Goal: Task Accomplishment & Management: Manage account settings

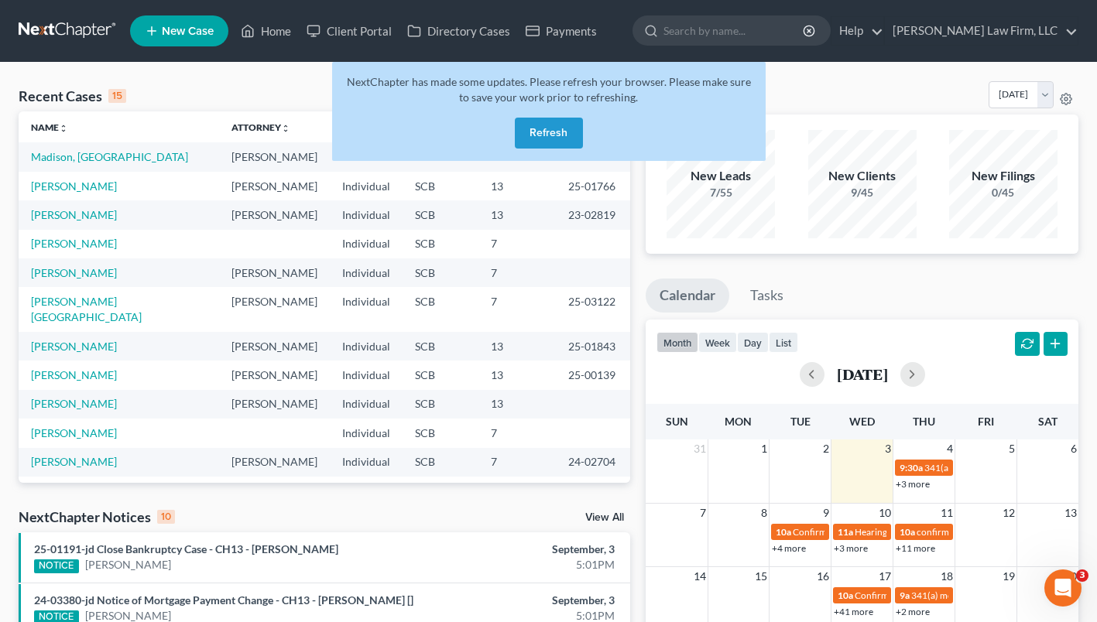
click at [560, 127] on button "Refresh" at bounding box center [549, 133] width 68 height 31
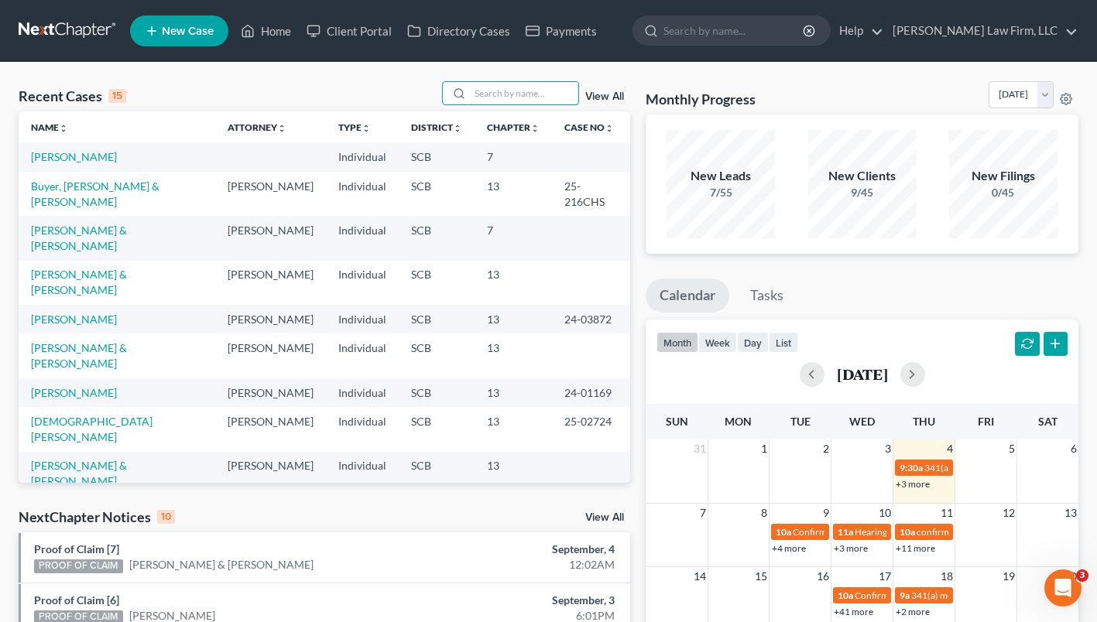
click at [491, 91] on input "search" at bounding box center [524, 93] width 108 height 22
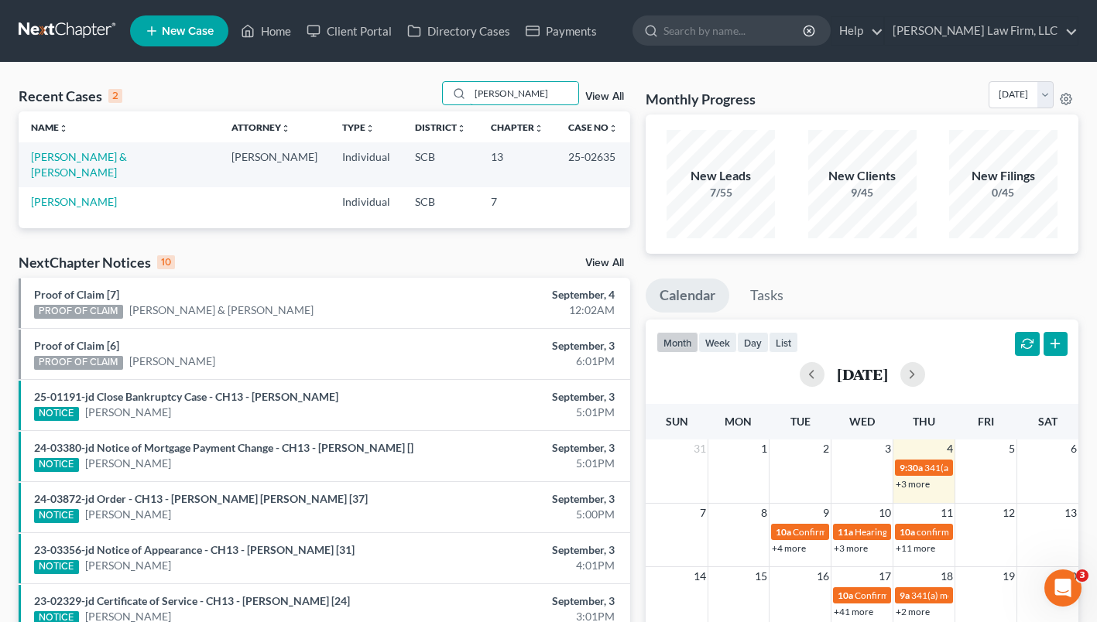
type input "fabus"
click at [83, 159] on link "[PERSON_NAME] & [PERSON_NAME]" at bounding box center [79, 164] width 96 height 29
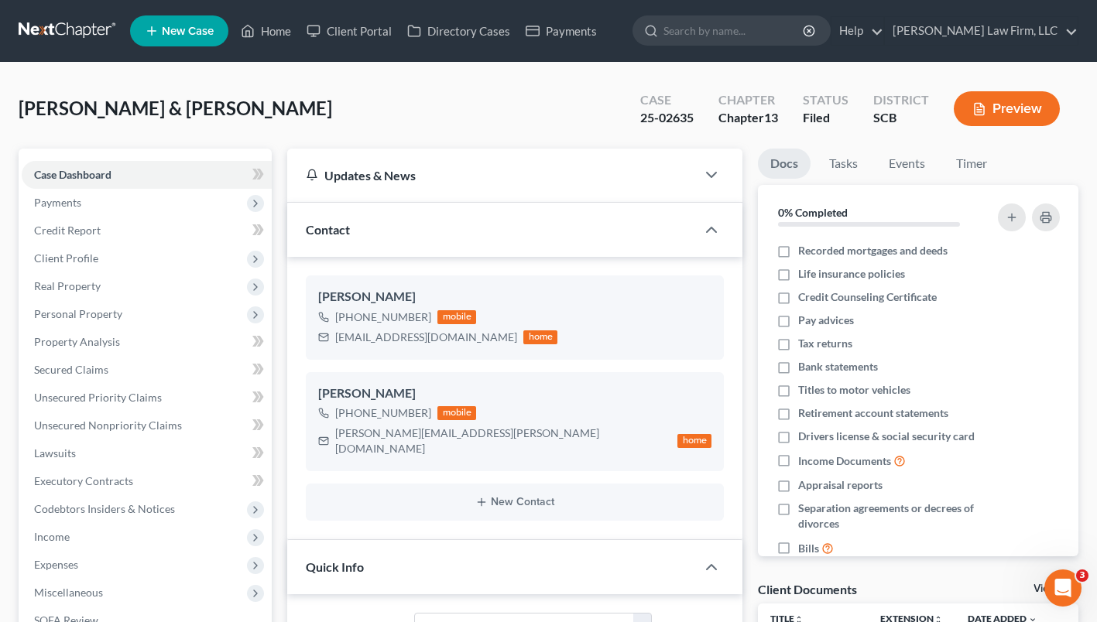
scroll to position [294, 0]
select select "2"
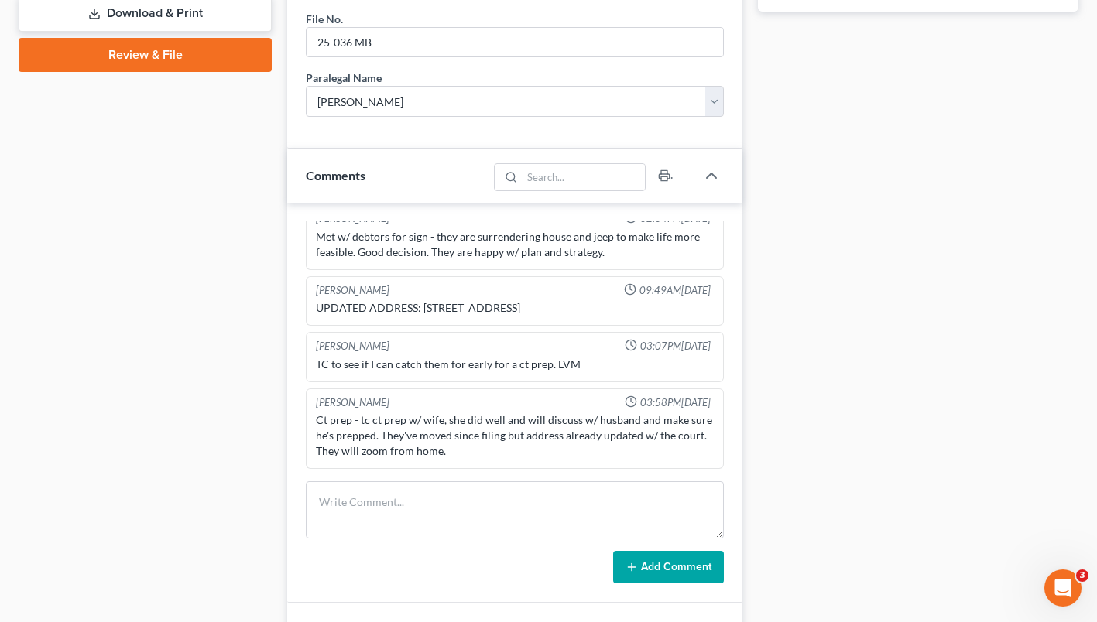
scroll to position [861, 0]
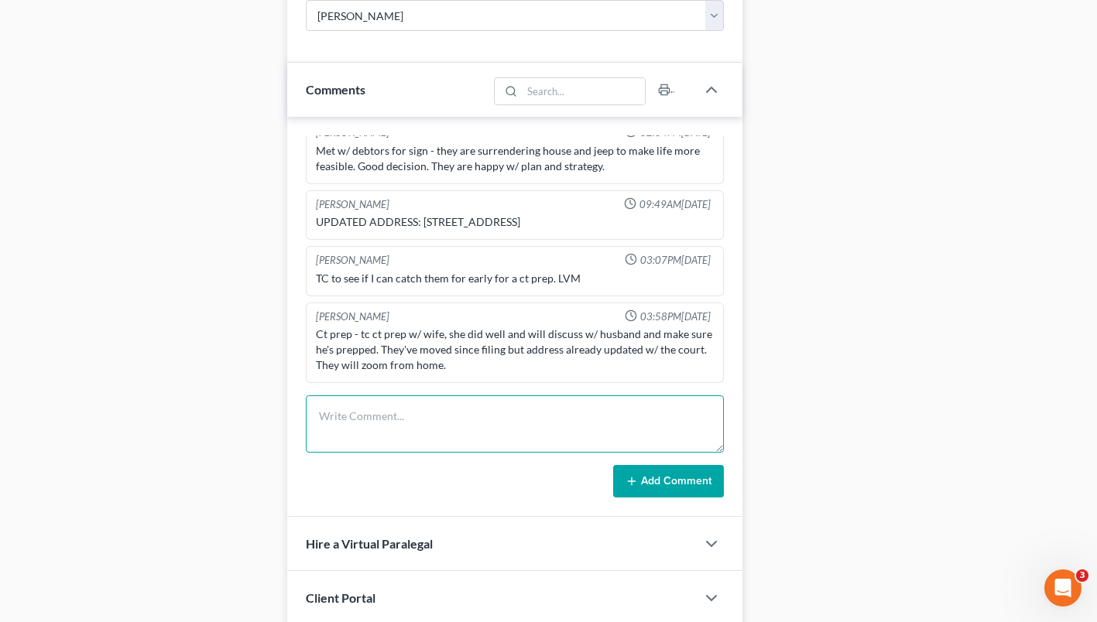
click at [621, 405] on textarea at bounding box center [515, 423] width 418 height 57
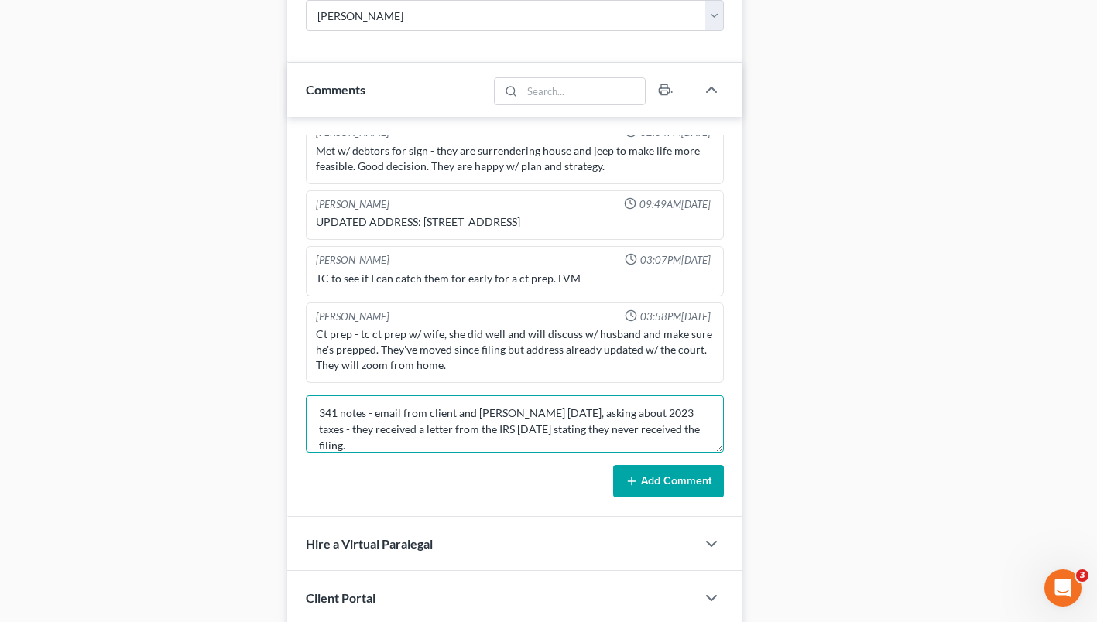
scroll to position [19, 0]
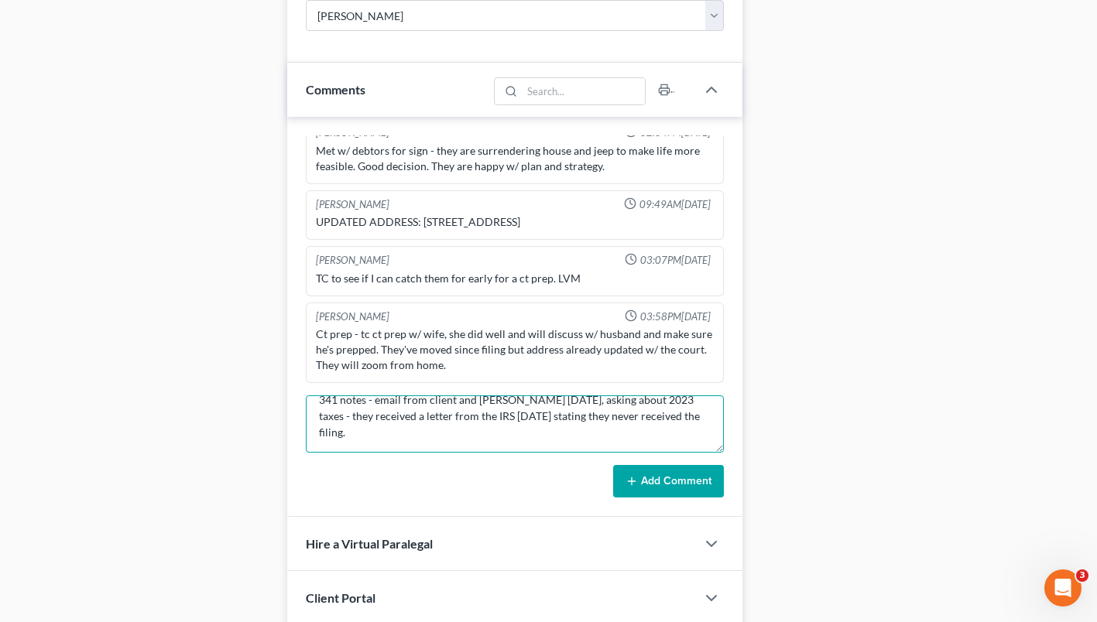
click at [683, 401] on textarea "341 notes - email from client and kristi yesterday, asking about 2023 taxes - t…" at bounding box center [515, 423] width 418 height 57
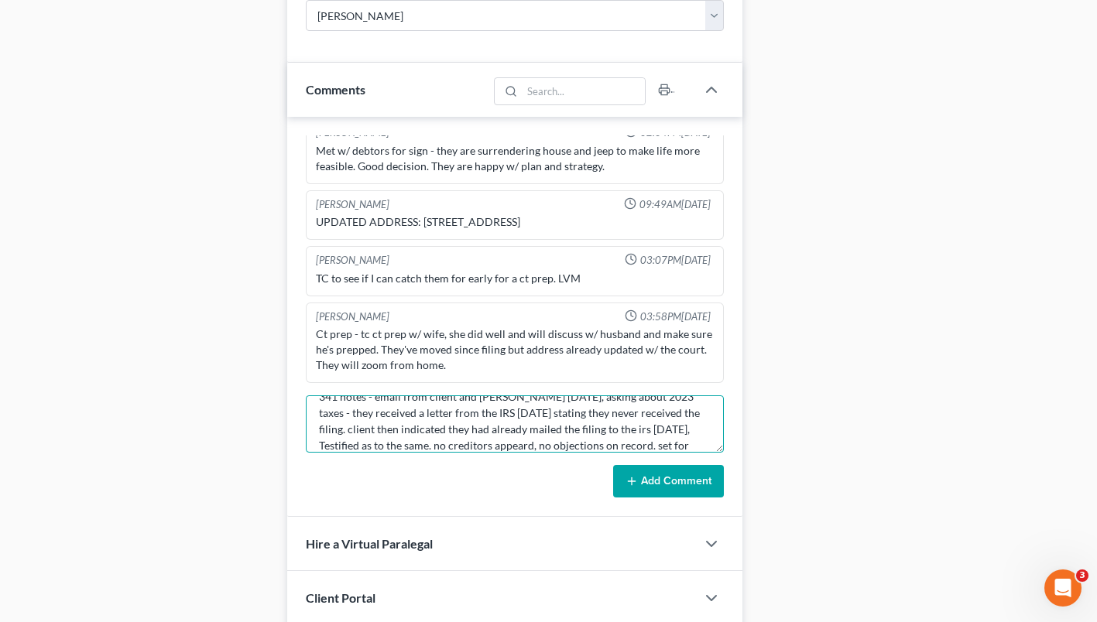
scroll to position [36, 0]
type textarea "341 notes - email from client and kristi yesterday, asking about 2023 taxes - t…"
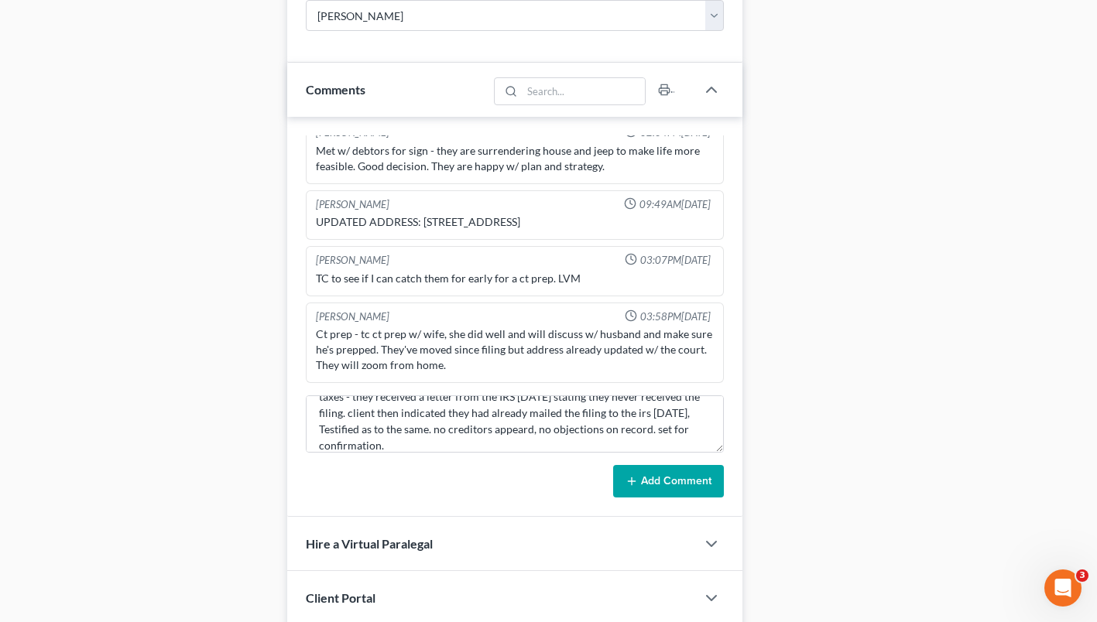
click at [686, 465] on button "Add Comment" at bounding box center [668, 481] width 111 height 33
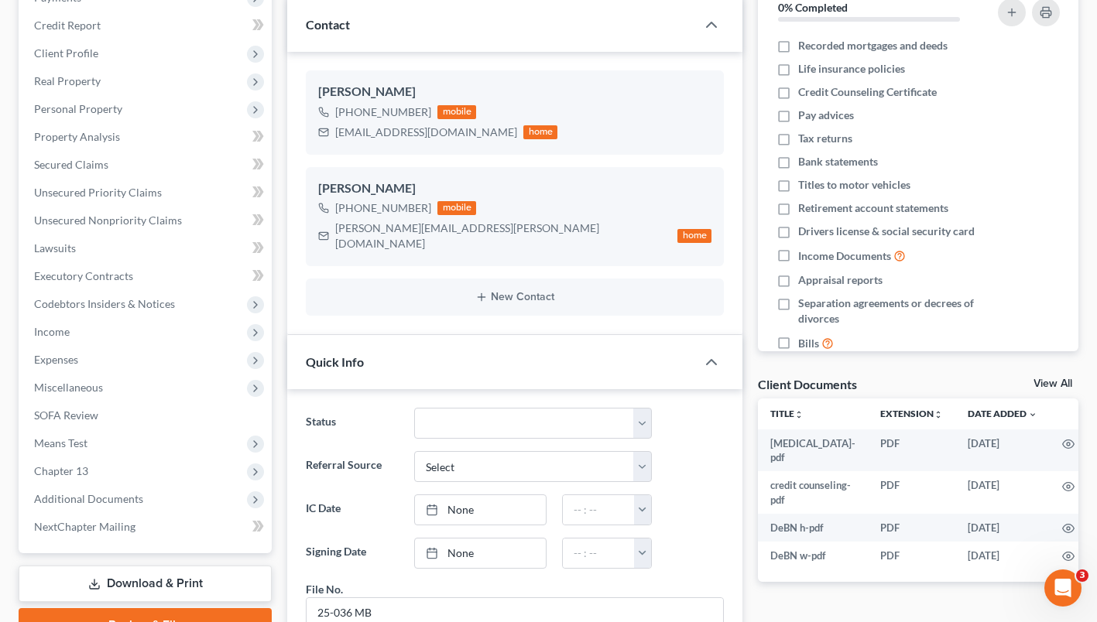
scroll to position [58, 0]
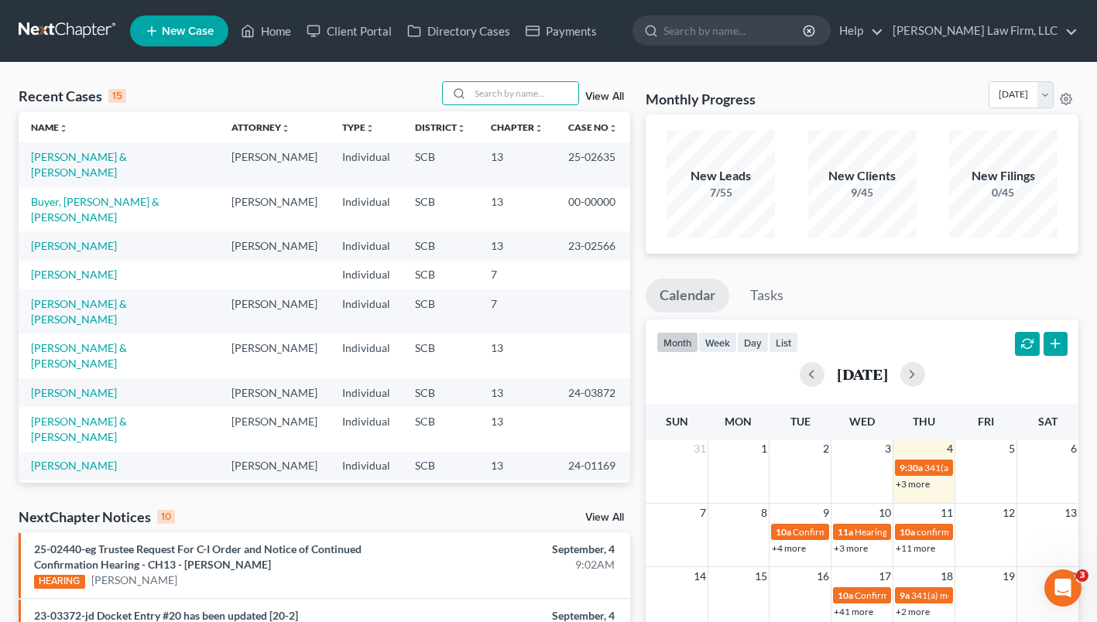
click at [497, 92] on input "search" at bounding box center [524, 93] width 108 height 22
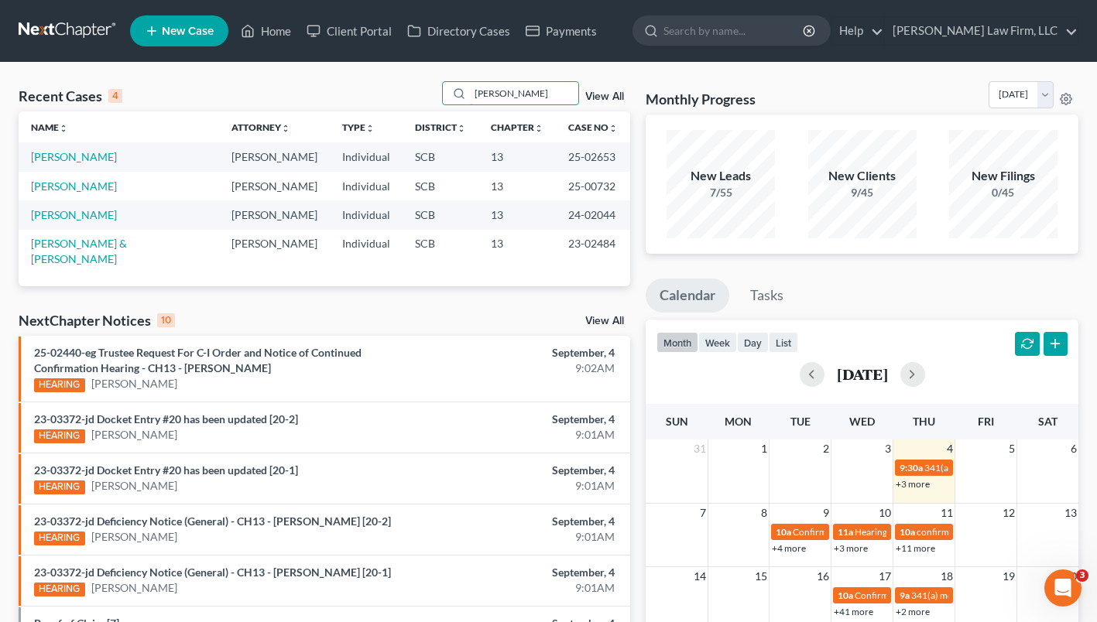
type input "porter"
click at [70, 160] on link "Porter, Erica" at bounding box center [74, 156] width 86 height 13
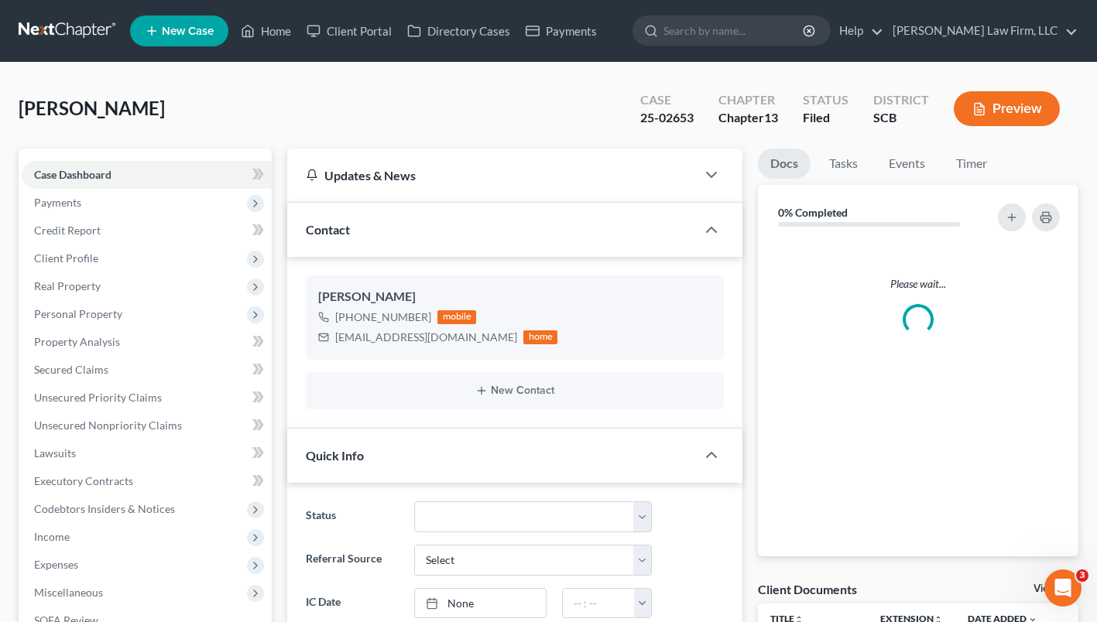
select select "1"
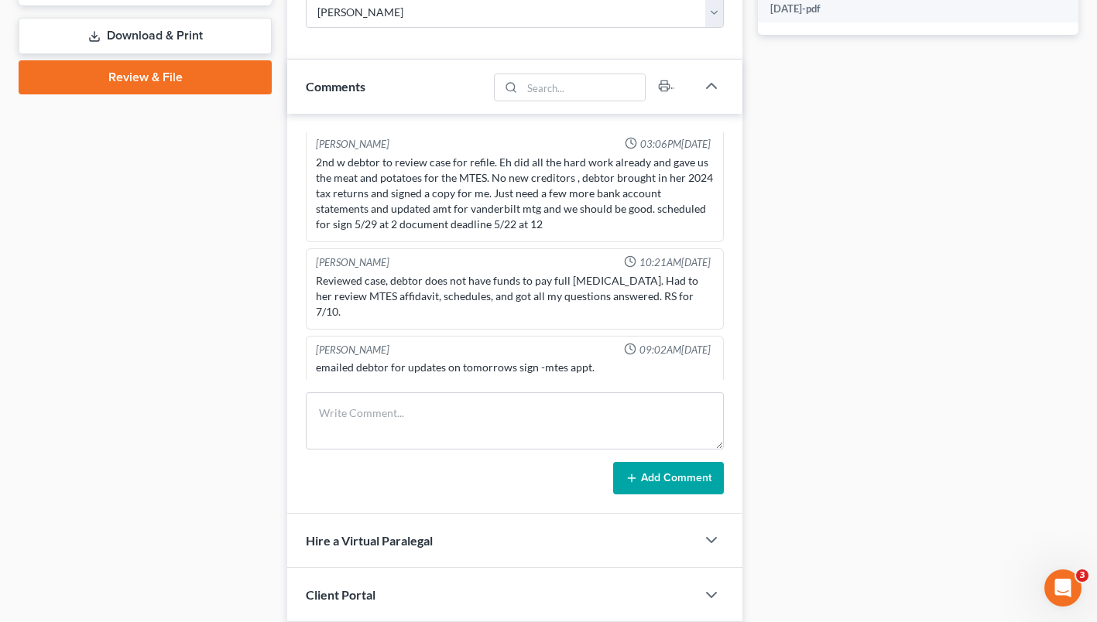
scroll to position [748, 0]
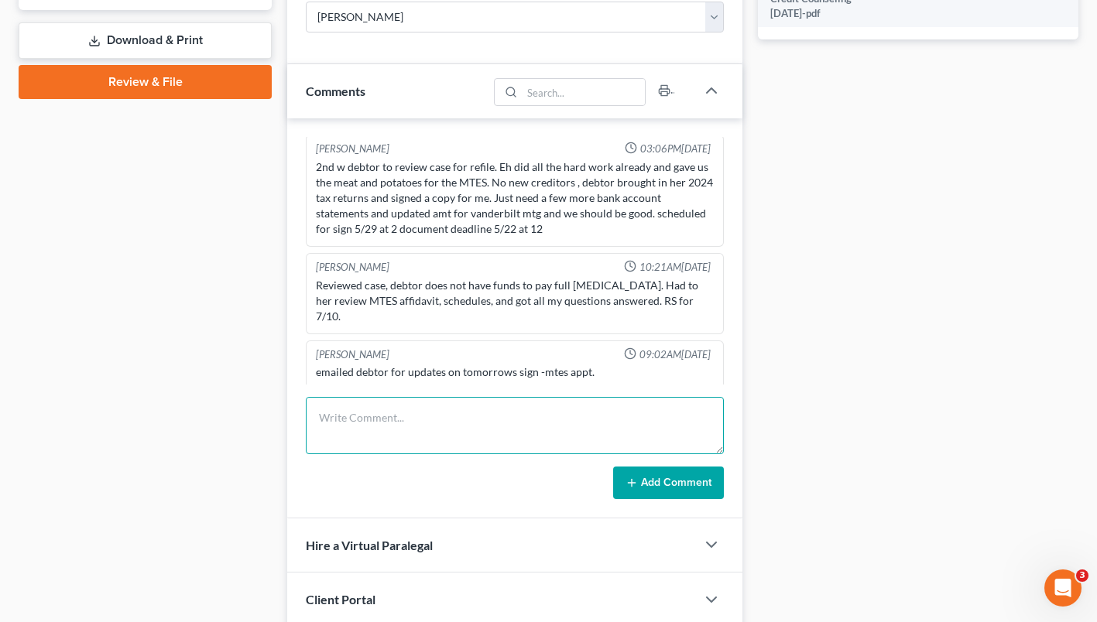
click at [518, 431] on textarea at bounding box center [515, 425] width 418 height 57
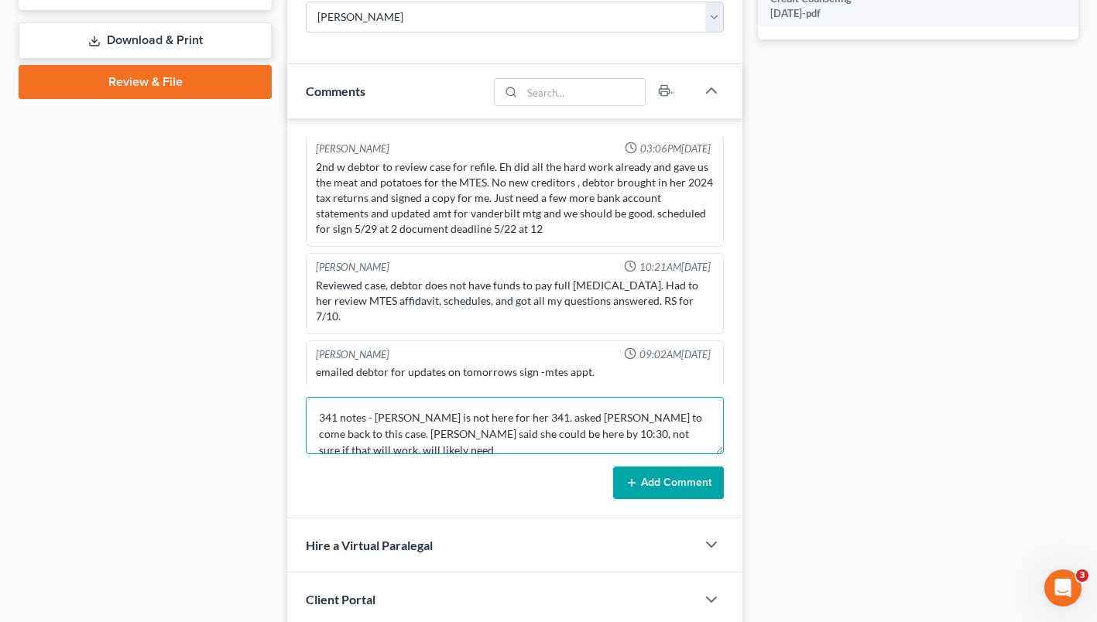
scroll to position [3, 0]
type textarea "341 notes - ms porter is not here for her 341. asked mr wyman to come back to t…"
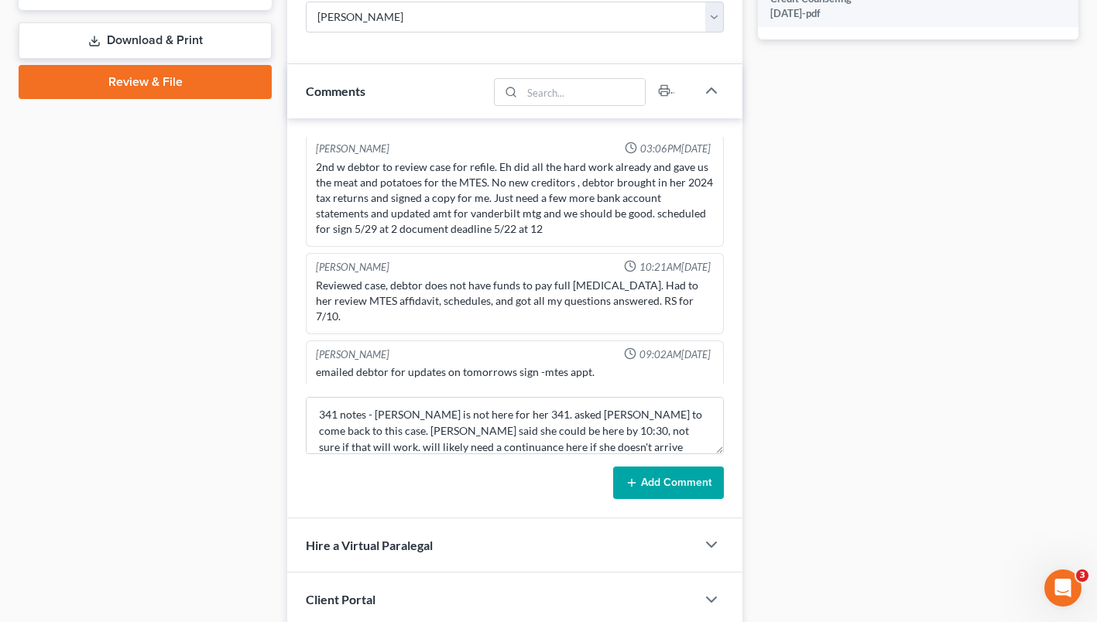
click at [679, 488] on button "Add Comment" at bounding box center [668, 483] width 111 height 33
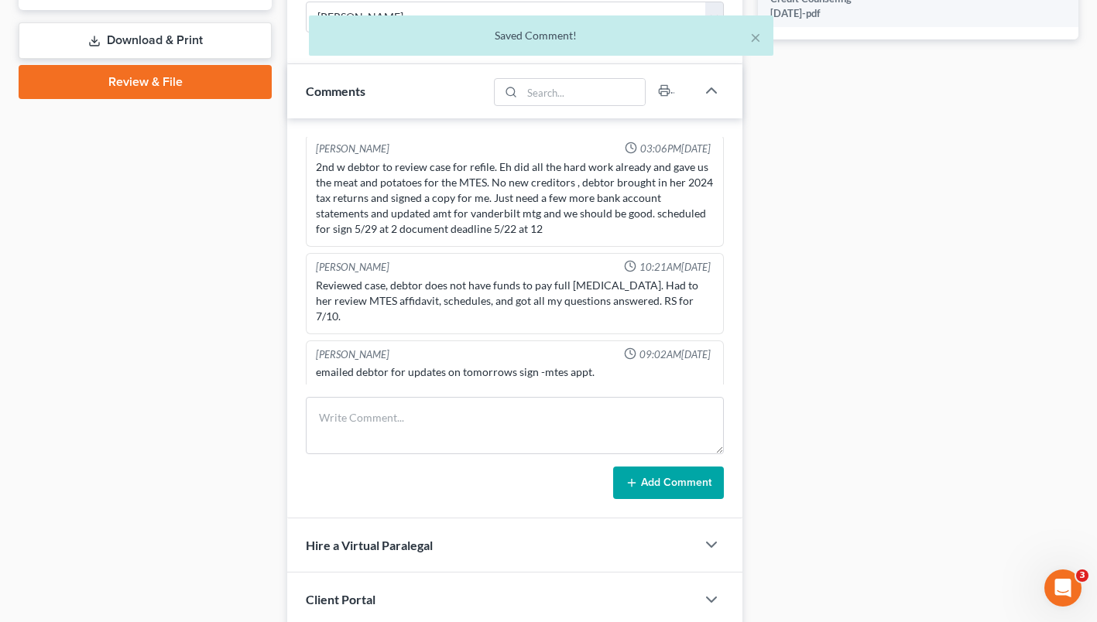
scroll to position [2162, 0]
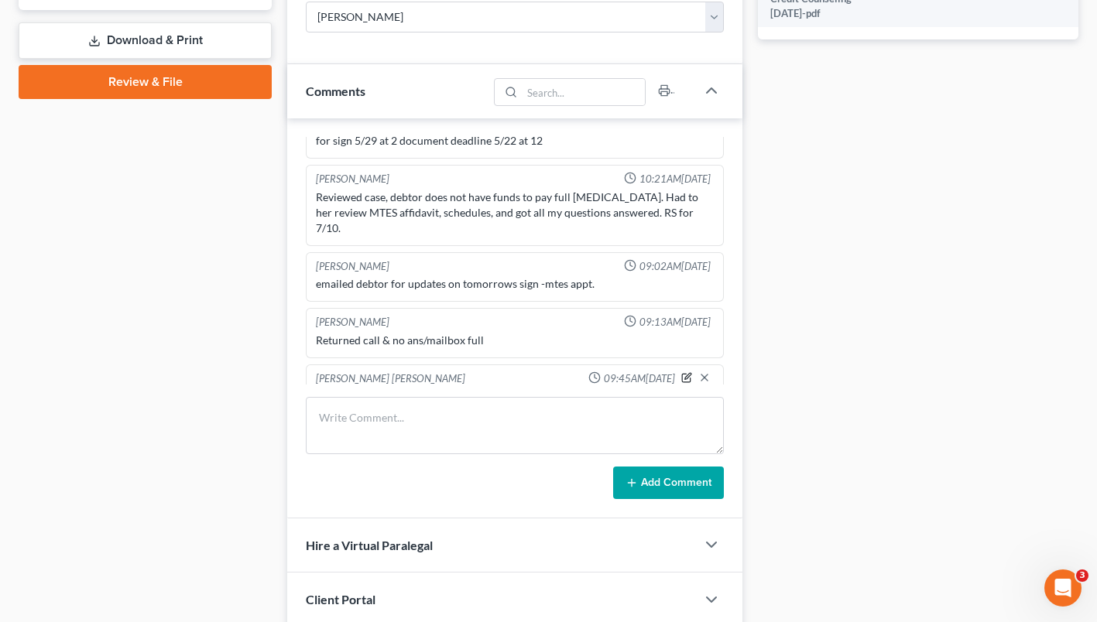
click at [681, 372] on icon "button" at bounding box center [686, 377] width 11 height 11
drag, startPoint x: 698, startPoint y: 378, endPoint x: 701, endPoint y: 417, distance: 39.6
click at [701, 417] on div "Mercedes Sawyer 02:17PM, 10/29/2024 Emergency minimal case filed to protect deb…" at bounding box center [514, 318] width 455 height 400
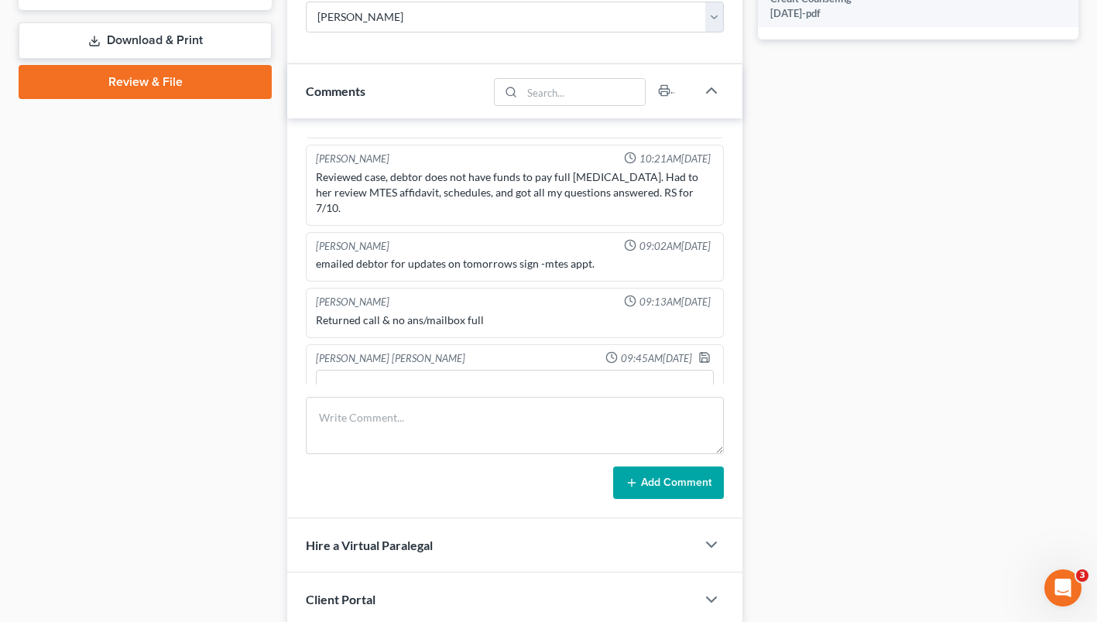
scroll to position [2212, 0]
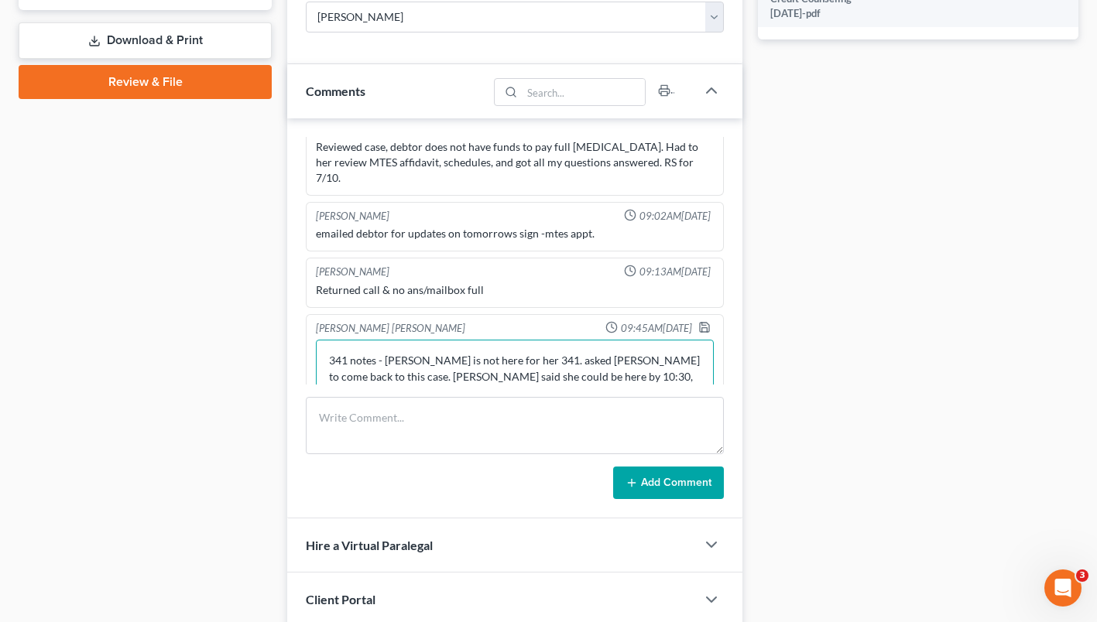
click at [626, 340] on textarea "341 notes - ms porter is not here for her 341. asked mr wyman to come back to t…" at bounding box center [515, 388] width 398 height 97
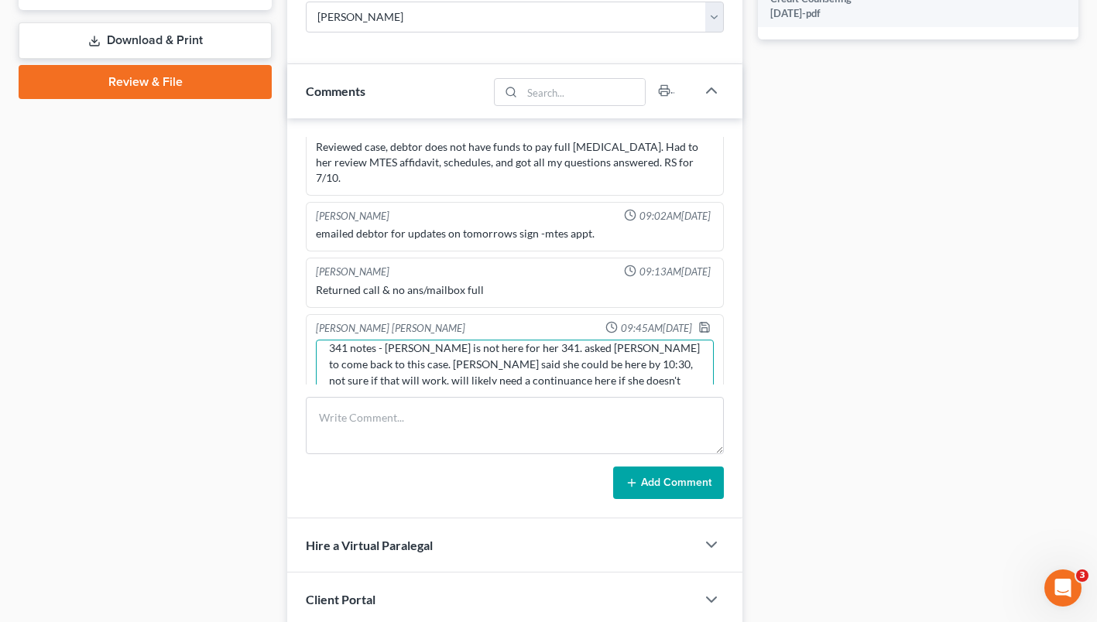
scroll to position [29, 0]
type textarea "341 notes - ms porter is not here for her 341. asked mr wyman to come back to t…"
click at [702, 323] on polyline "button" at bounding box center [704, 324] width 4 height 2
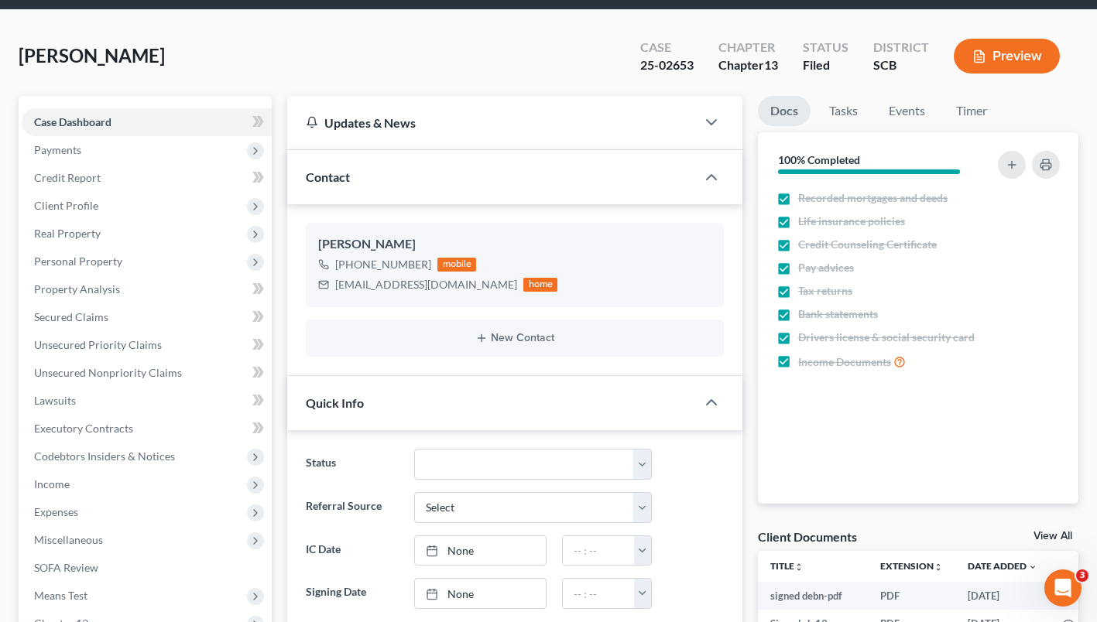
scroll to position [0, 0]
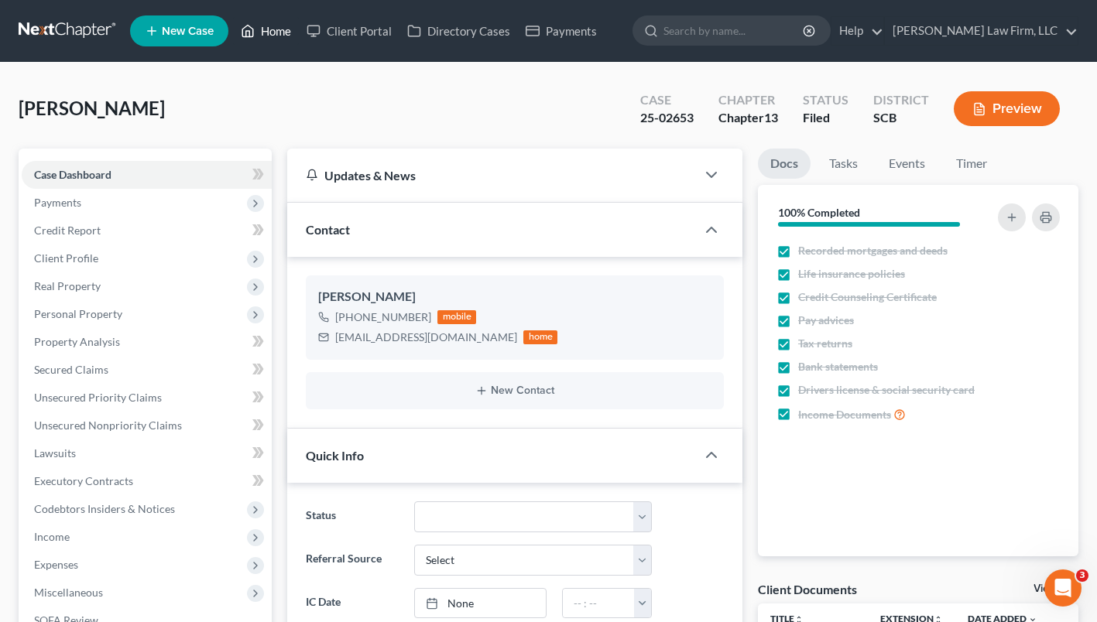
click at [264, 29] on link "Home" at bounding box center [266, 31] width 66 height 28
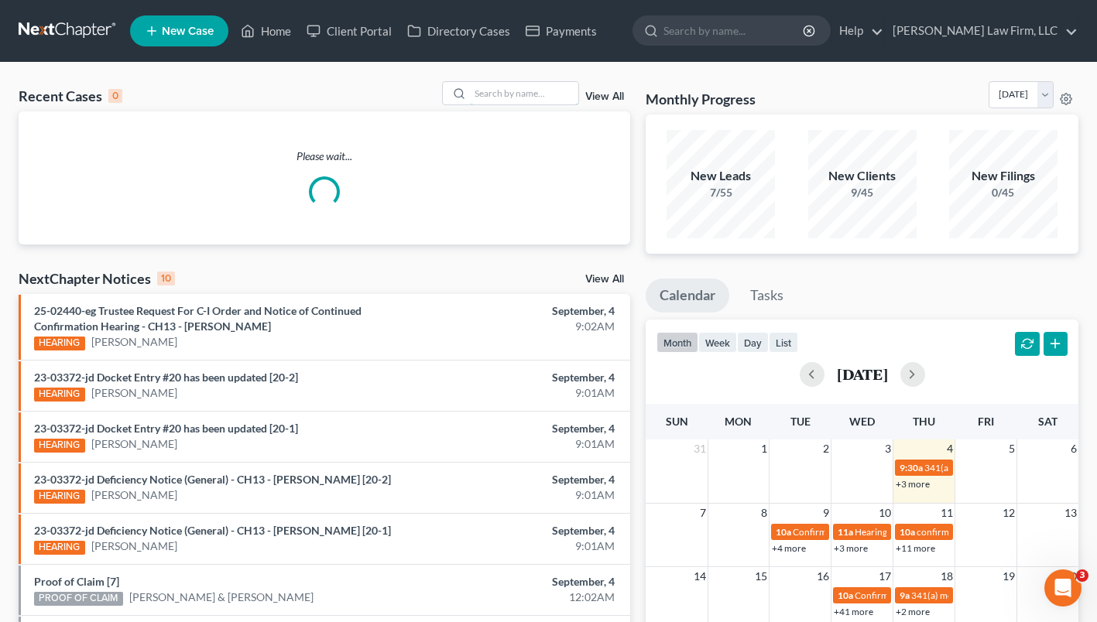
click at [514, 97] on input "search" at bounding box center [524, 93] width 108 height 22
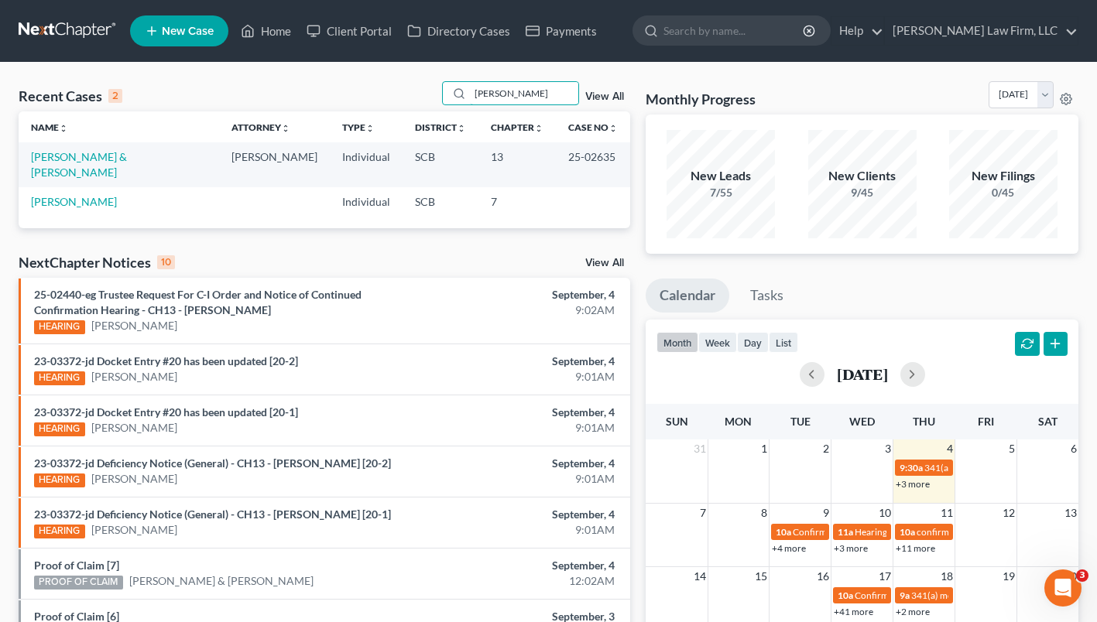
type input "fabus"
click at [115, 156] on link "Fabus, Joshua & Amanda" at bounding box center [79, 164] width 96 height 29
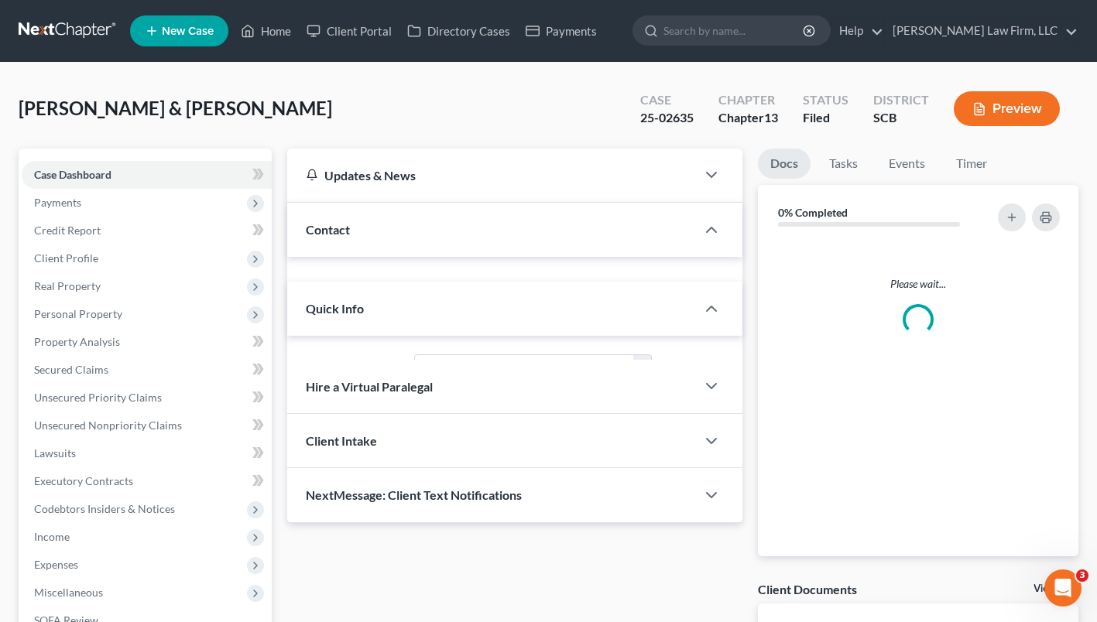
select select "2"
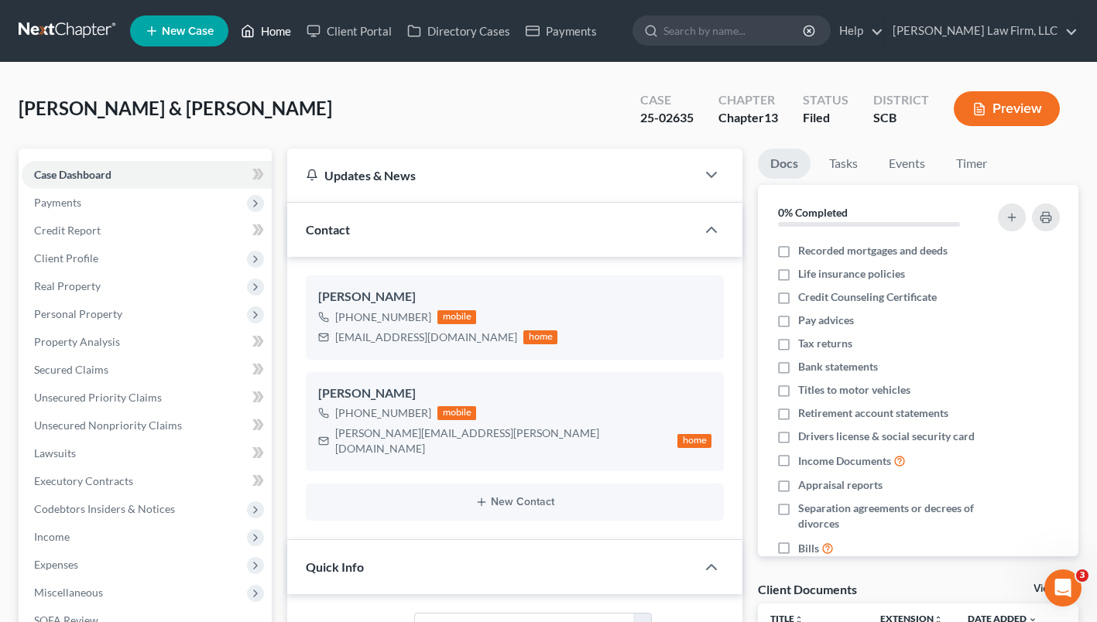
click at [274, 29] on link "Home" at bounding box center [266, 31] width 66 height 28
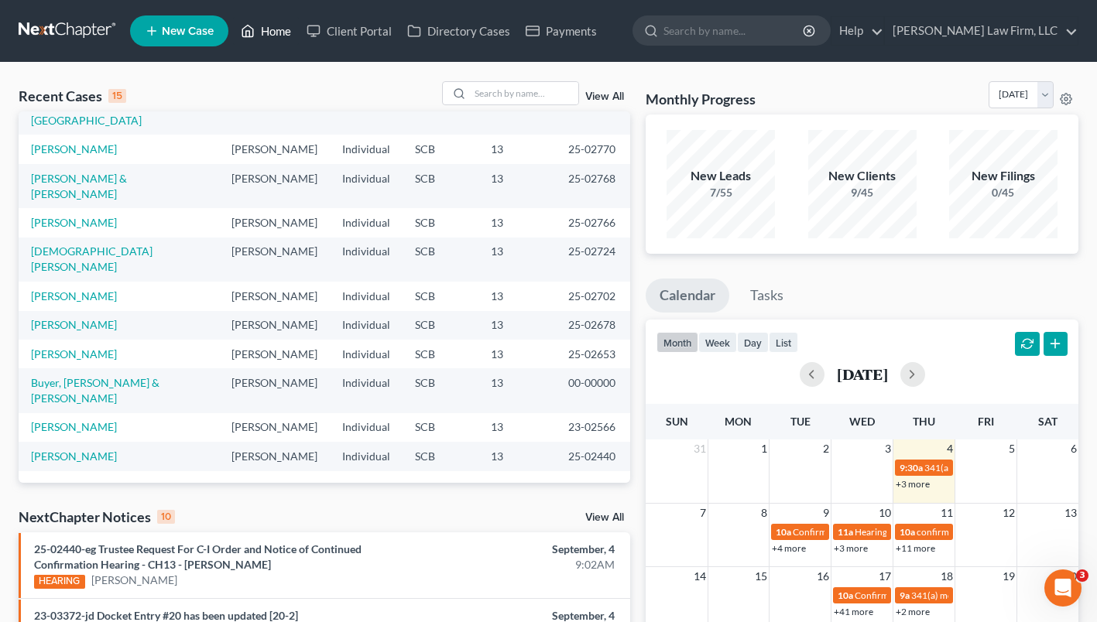
scroll to position [211, 0]
click at [75, 347] on link "Porter, Erica" at bounding box center [74, 353] width 86 height 13
select select "1"
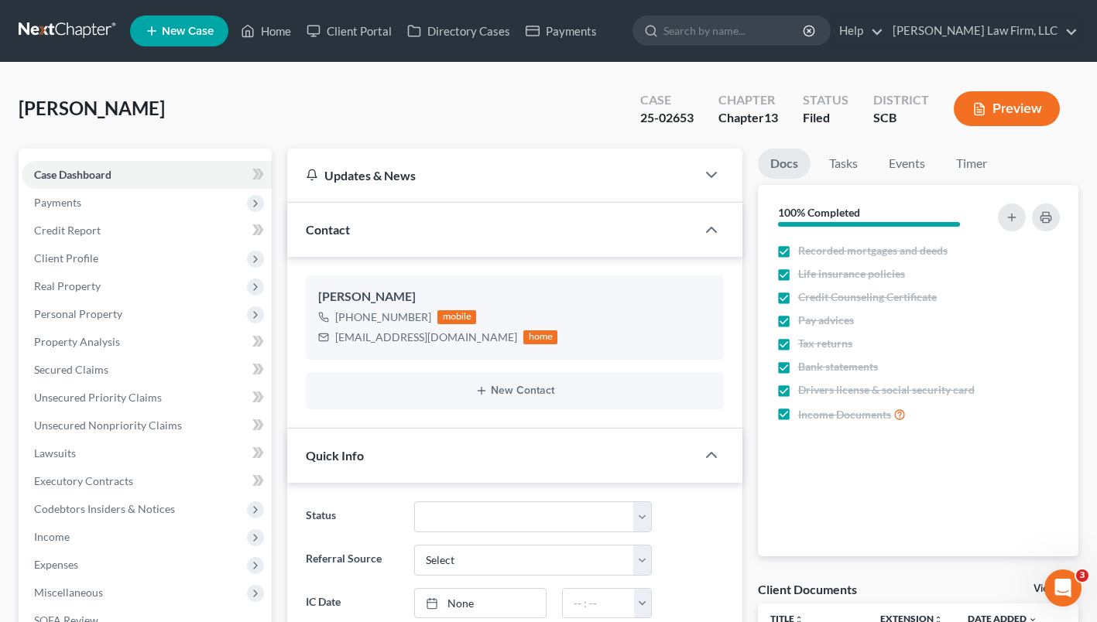
scroll to position [2208, 0]
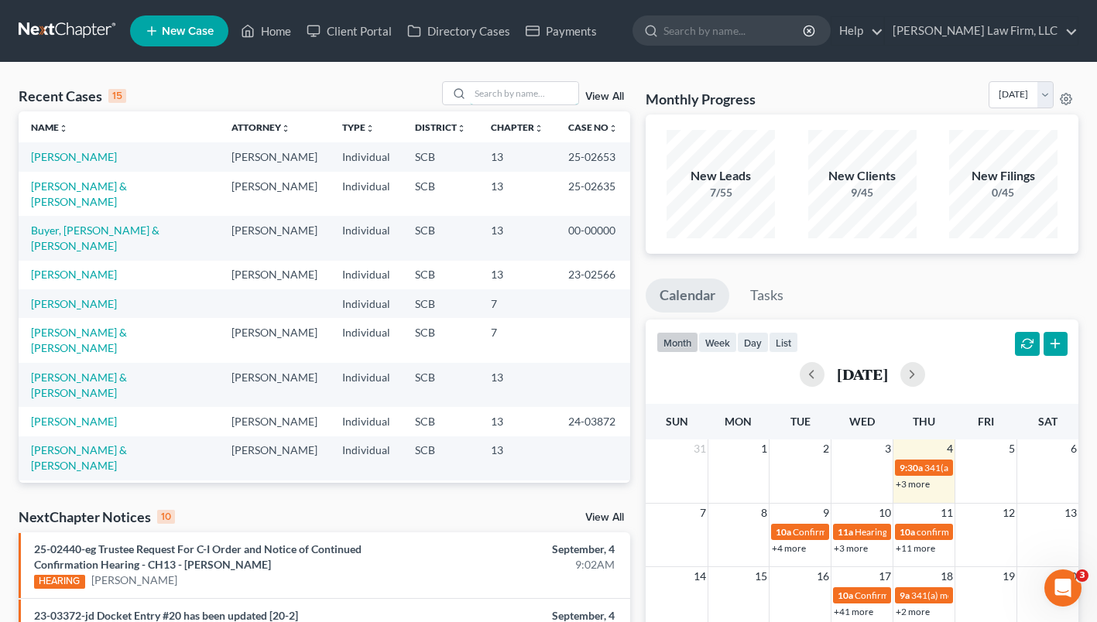
click at [510, 99] on input "search" at bounding box center [524, 93] width 108 height 22
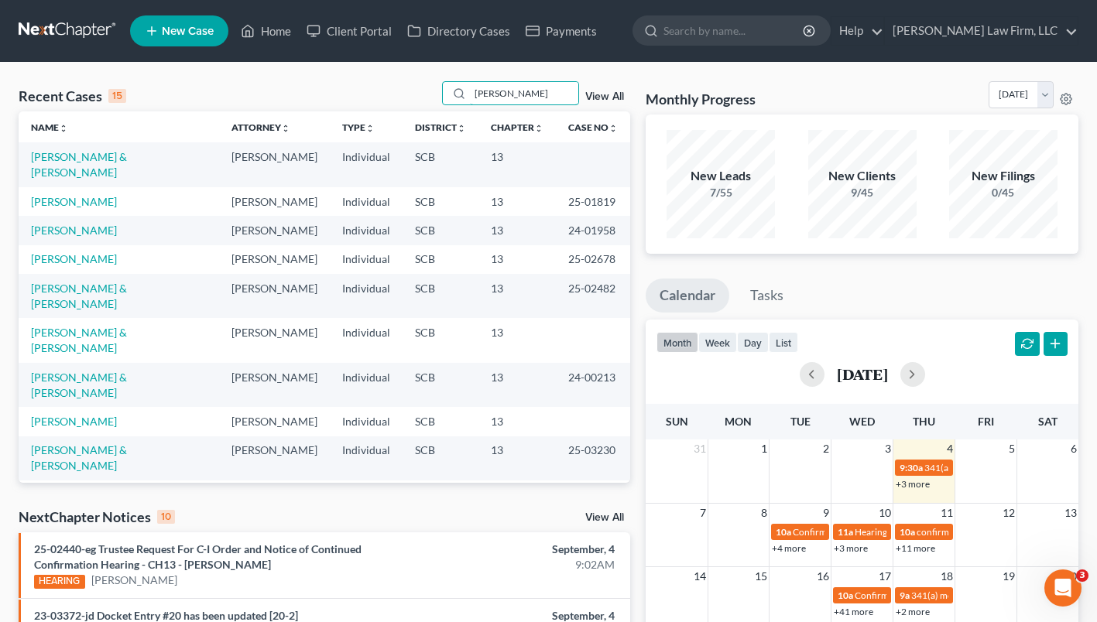
type input "james"
click at [81, 252] on link "[PERSON_NAME]" at bounding box center [74, 258] width 86 height 13
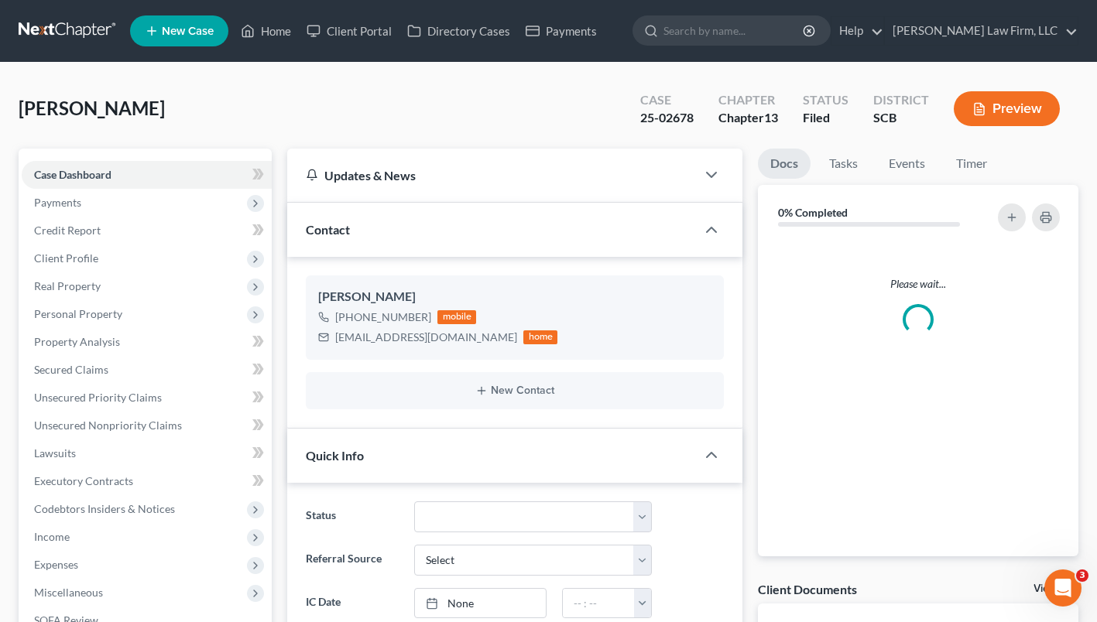
select select "0"
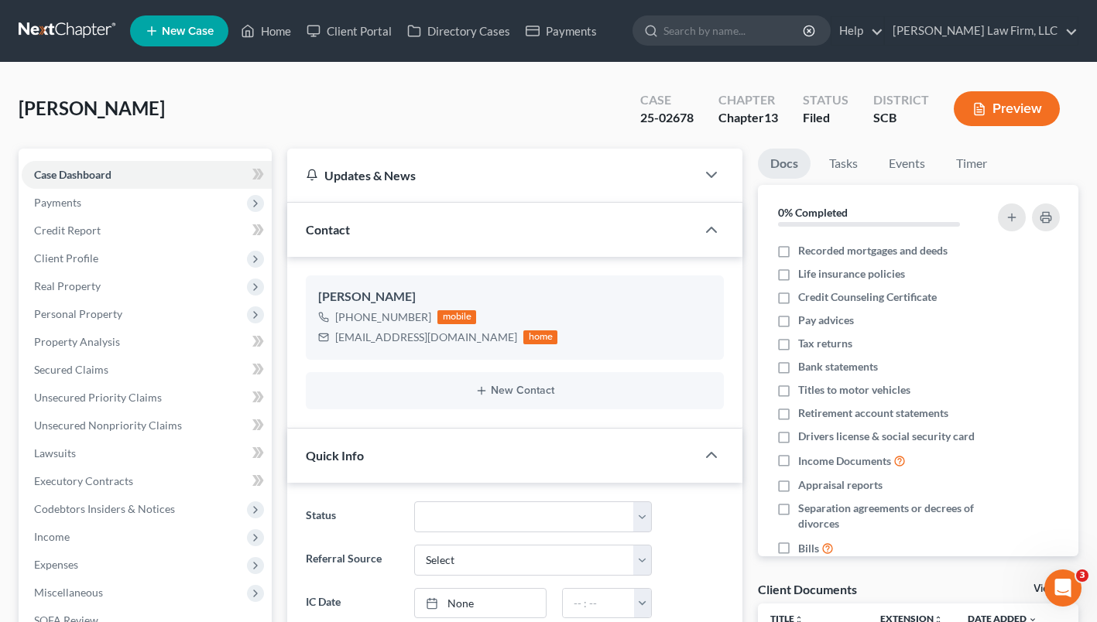
scroll to position [494, 0]
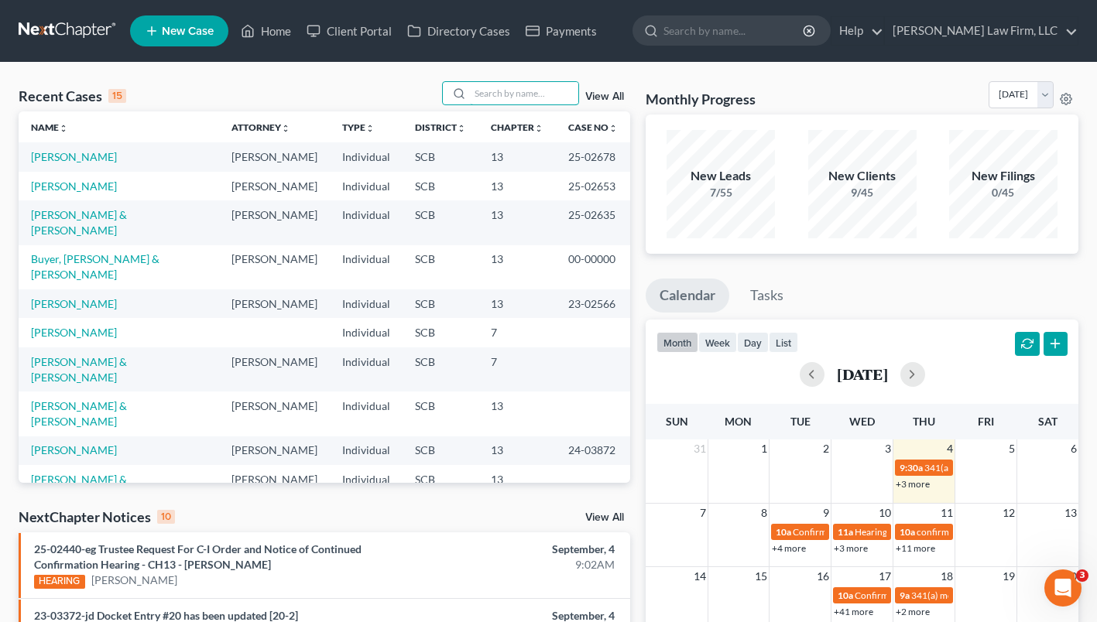
click at [548, 97] on input "search" at bounding box center [524, 93] width 108 height 22
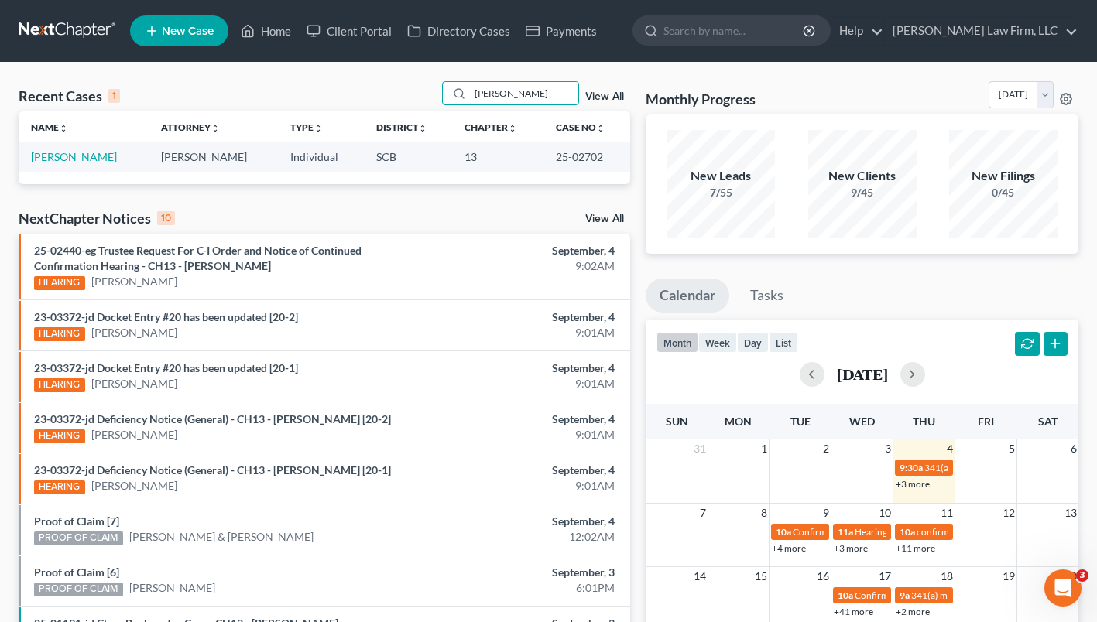
type input "[PERSON_NAME]"
click at [86, 157] on link "[PERSON_NAME]" at bounding box center [74, 156] width 86 height 13
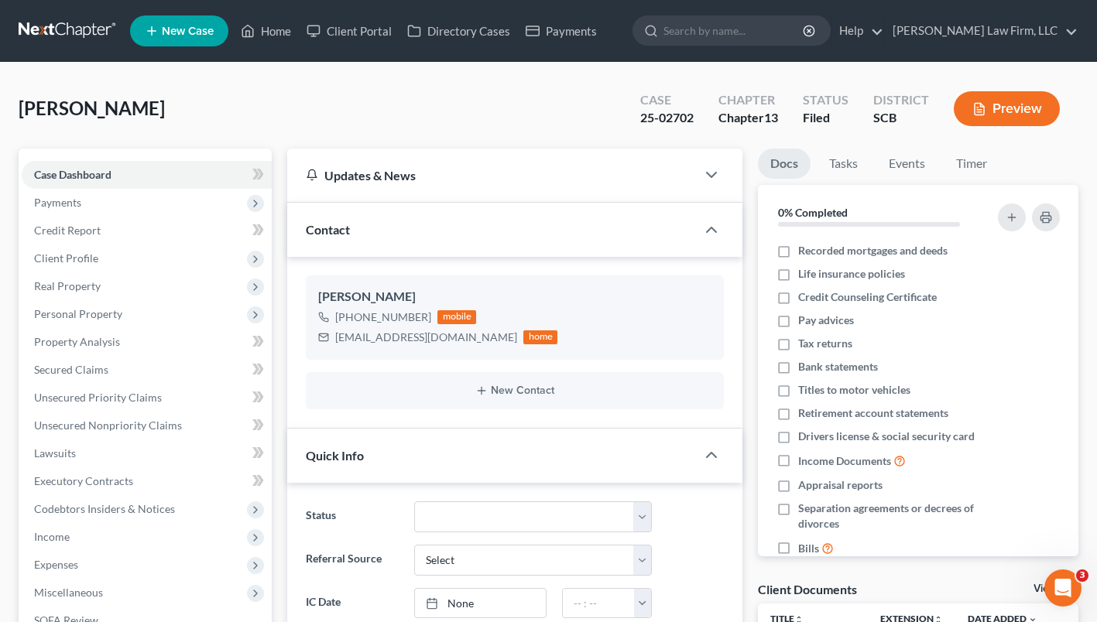
select select "0"
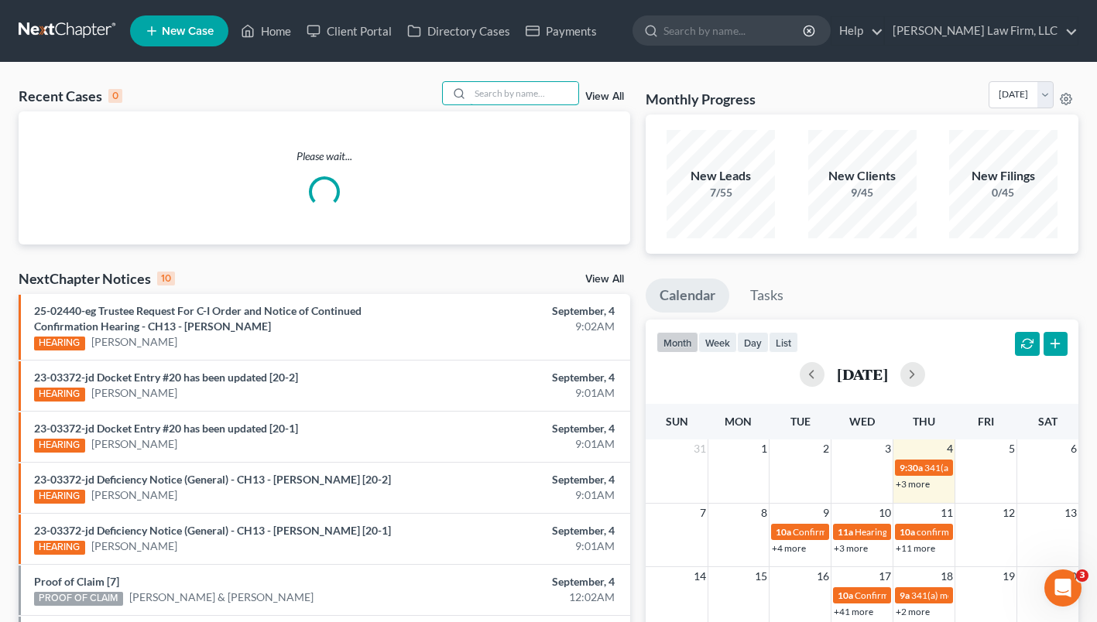
click at [513, 98] on input "search" at bounding box center [524, 93] width 108 height 22
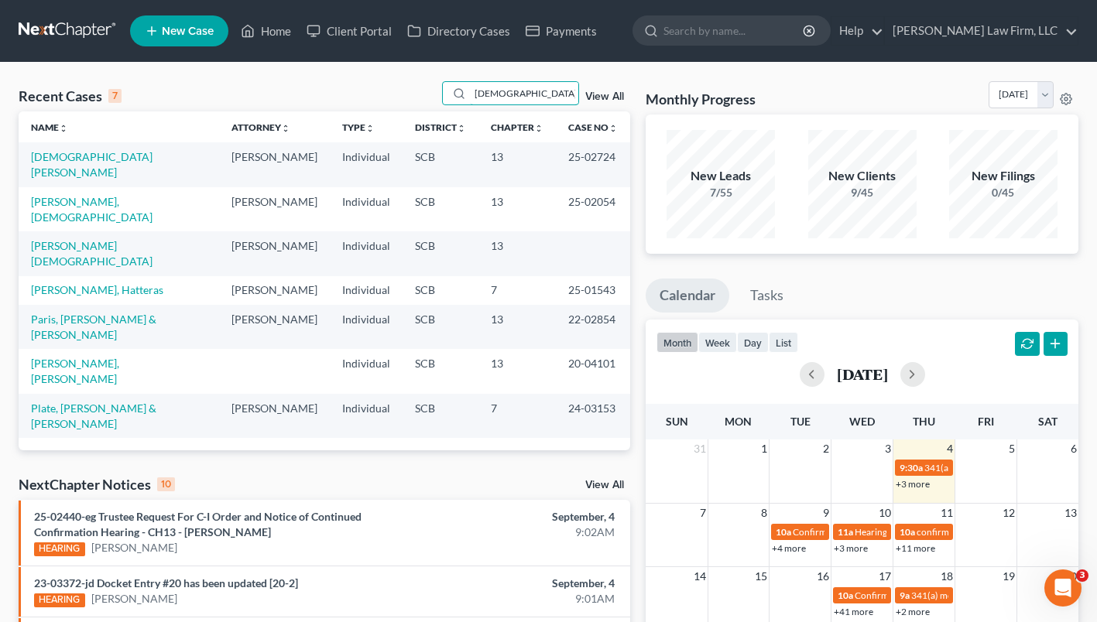
type input "[DEMOGRAPHIC_DATA]"
click at [73, 156] on link "[DEMOGRAPHIC_DATA][PERSON_NAME]" at bounding box center [92, 164] width 122 height 29
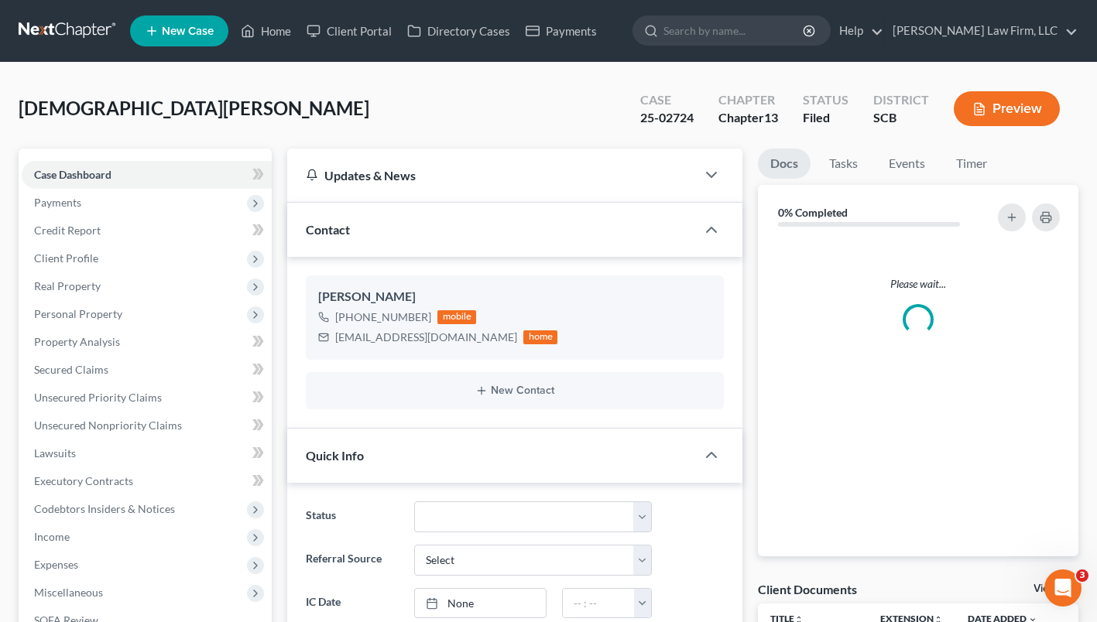
scroll to position [443, 0]
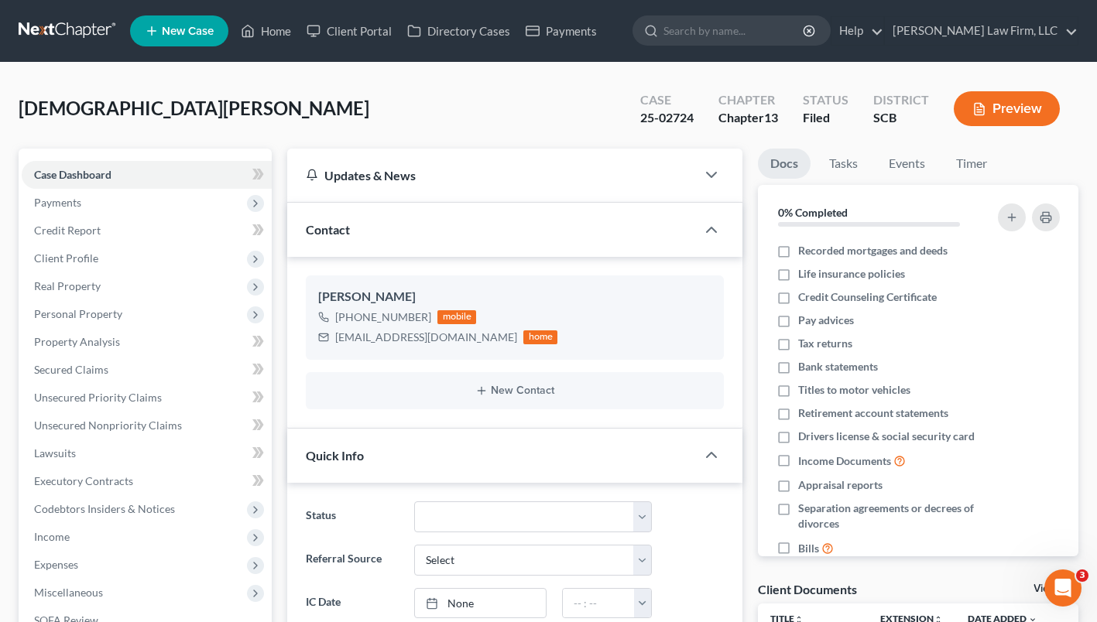
select select "0"
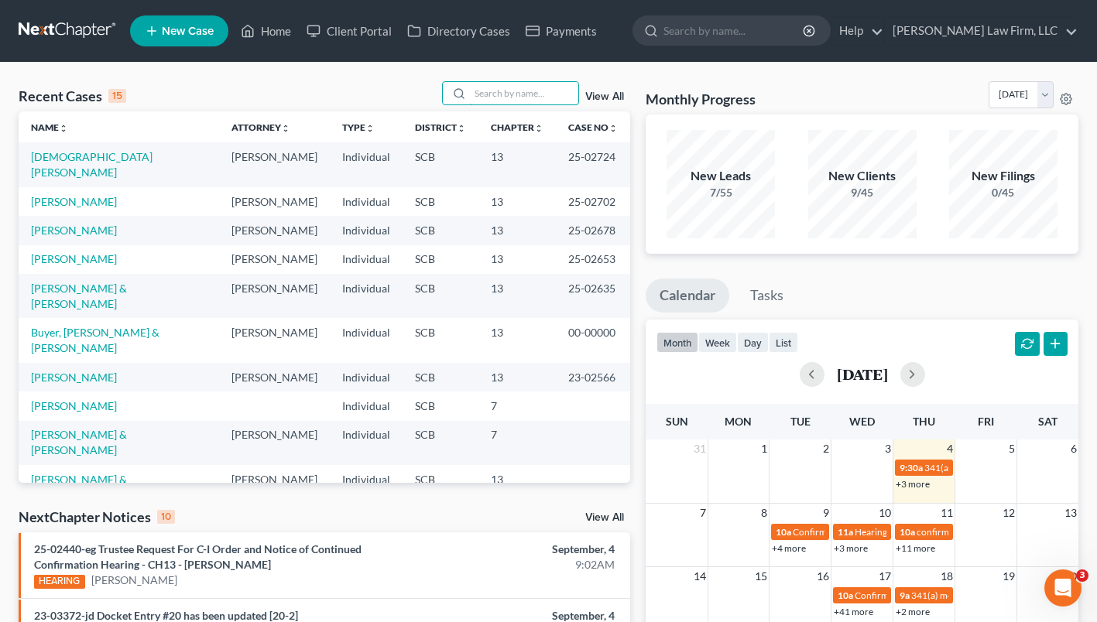
click at [514, 94] on input "search" at bounding box center [524, 93] width 108 height 22
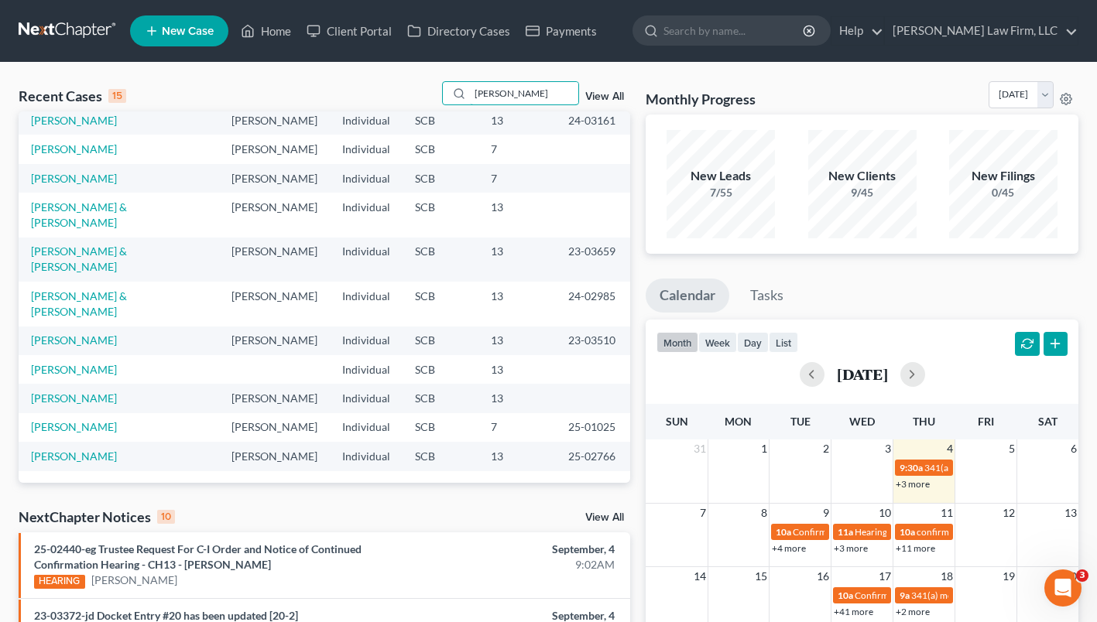
scroll to position [276, 0]
type input "williams"
click at [91, 460] on link "[PERSON_NAME]" at bounding box center [74, 456] width 86 height 13
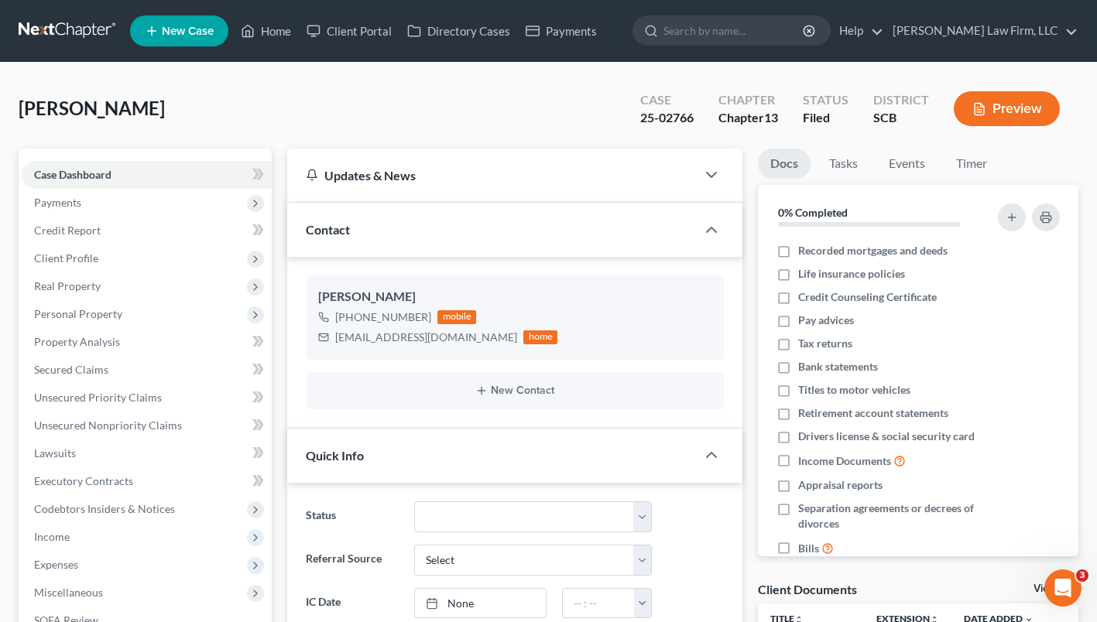
select select "0"
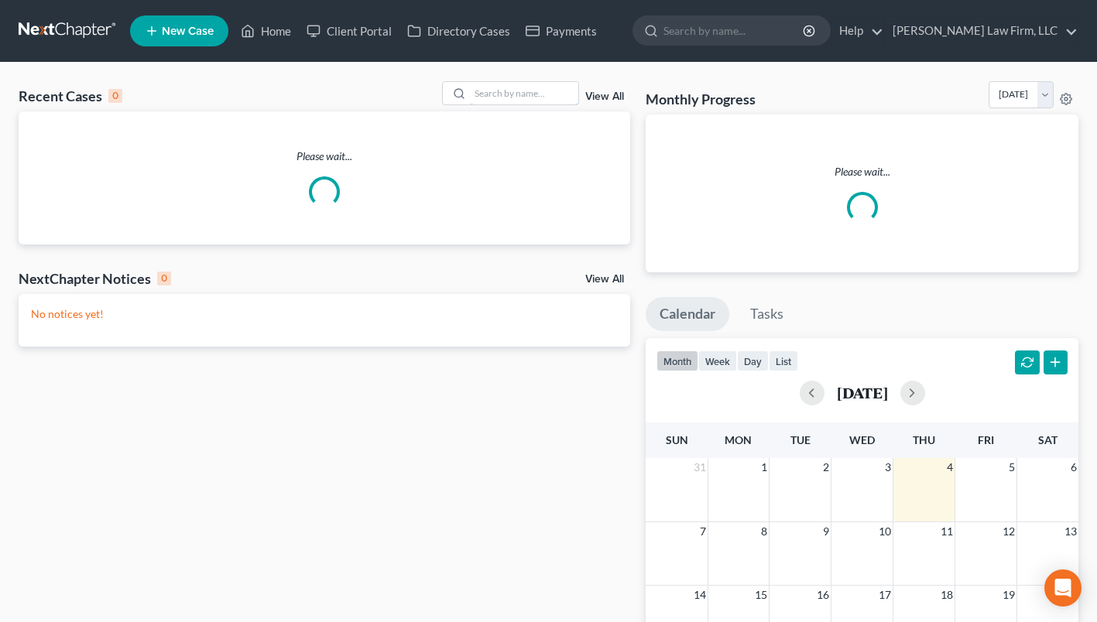
click at [541, 98] on input "search" at bounding box center [524, 93] width 108 height 22
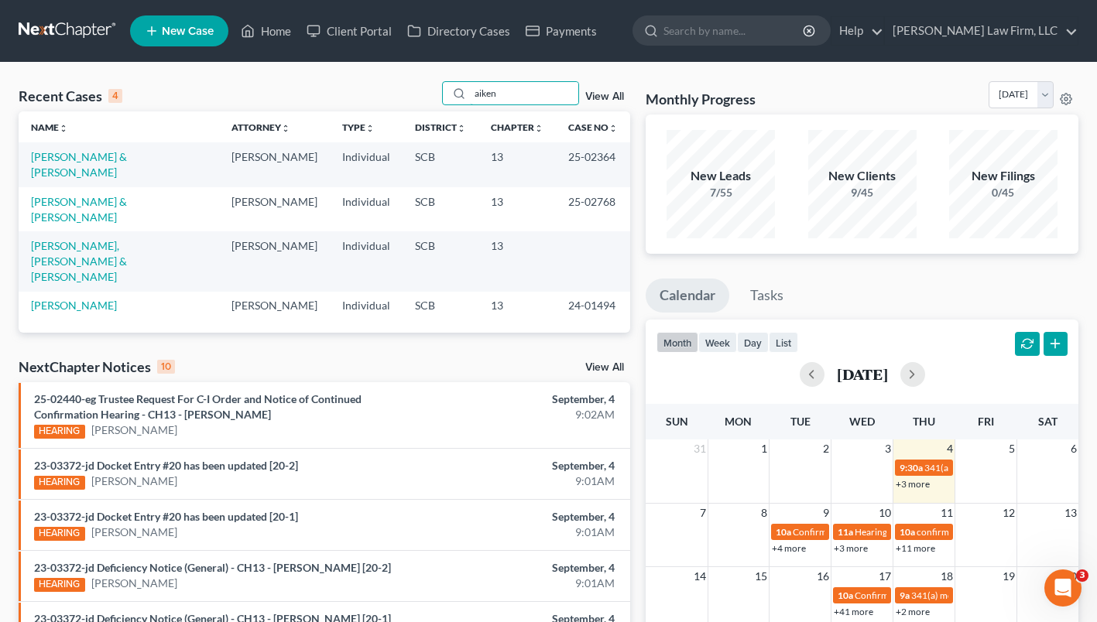
type input "aiken"
click at [127, 195] on link "[PERSON_NAME] & [PERSON_NAME]" at bounding box center [79, 209] width 96 height 29
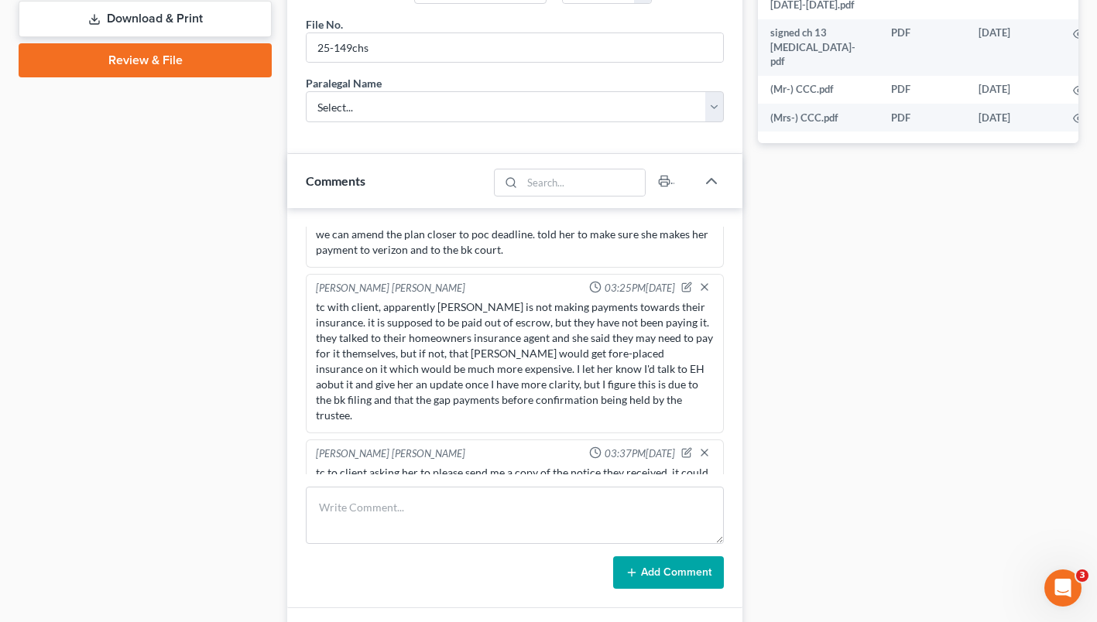
scroll to position [771, 0]
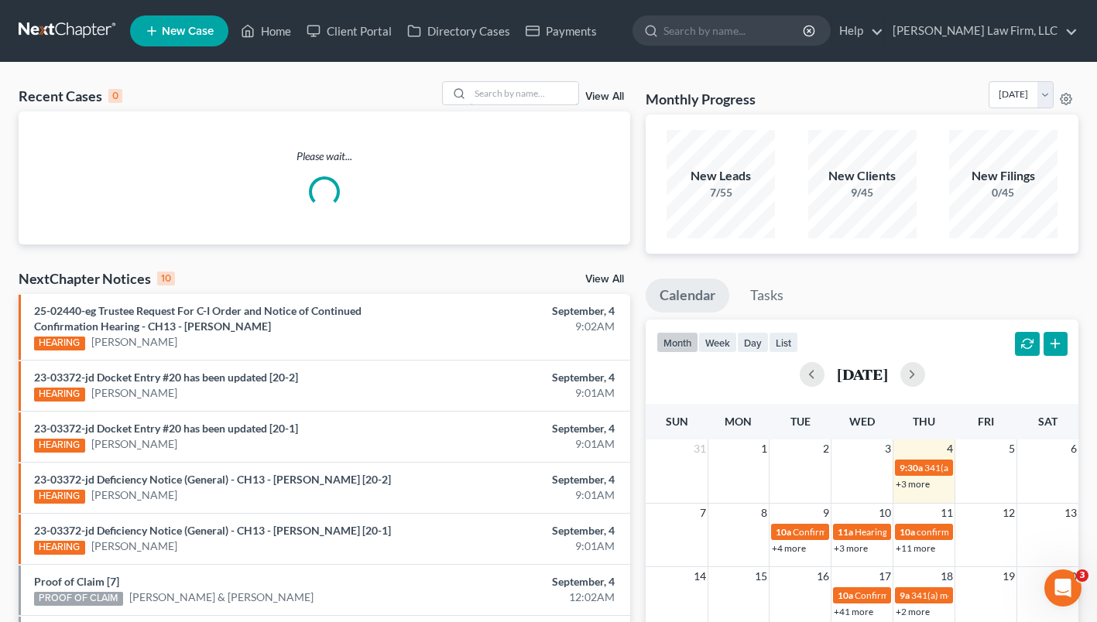
click at [539, 100] on input "search" at bounding box center [524, 93] width 108 height 22
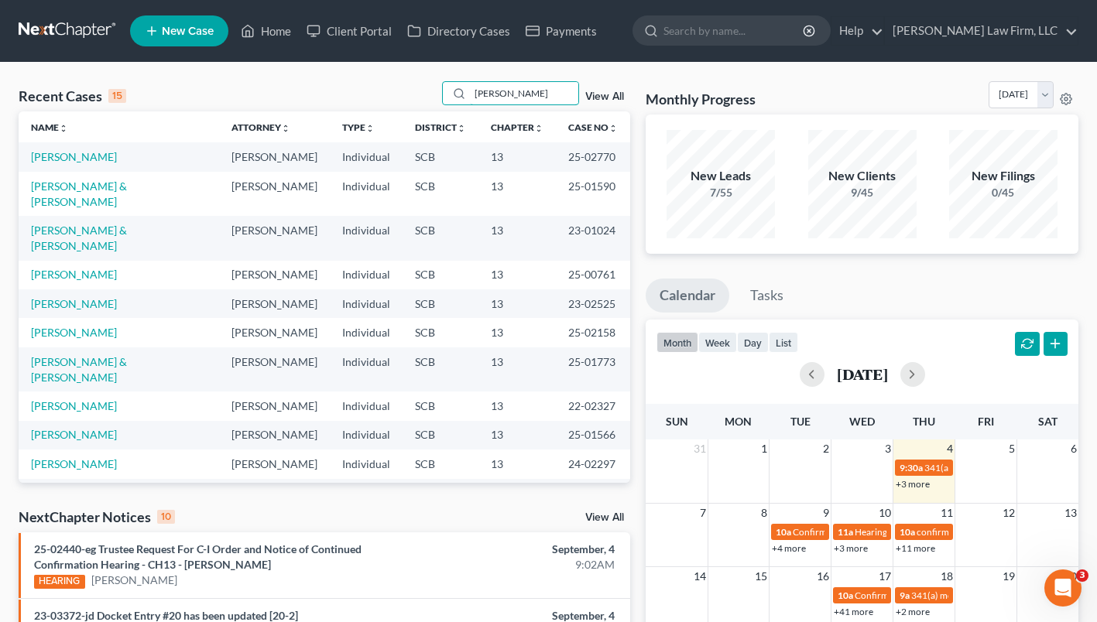
type input "[PERSON_NAME]"
click at [70, 160] on link "[PERSON_NAME]" at bounding box center [74, 156] width 86 height 13
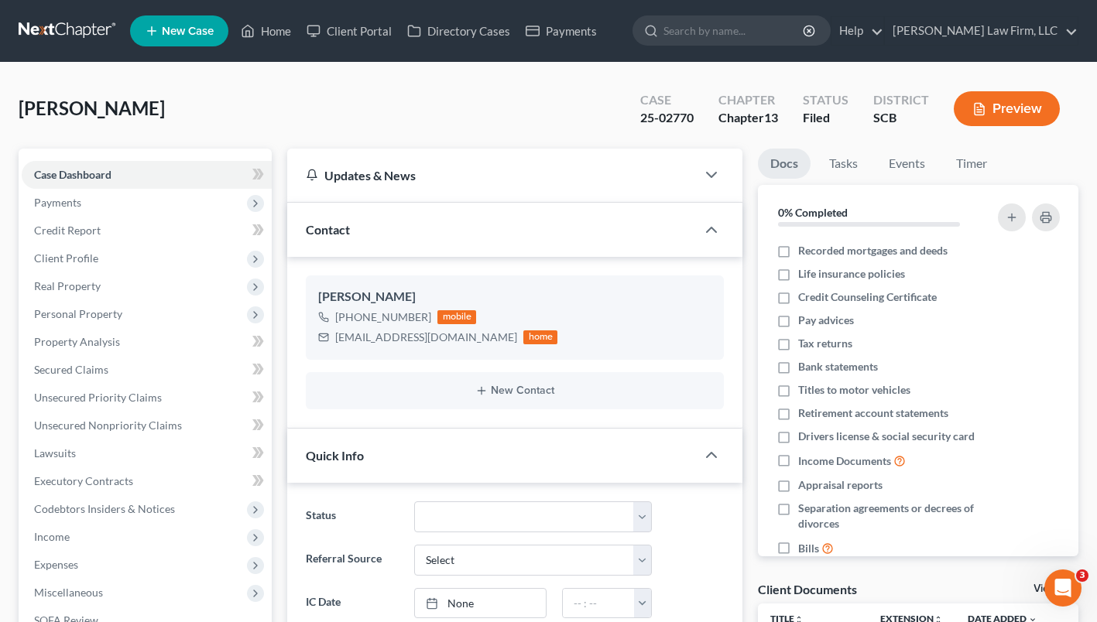
select select "0"
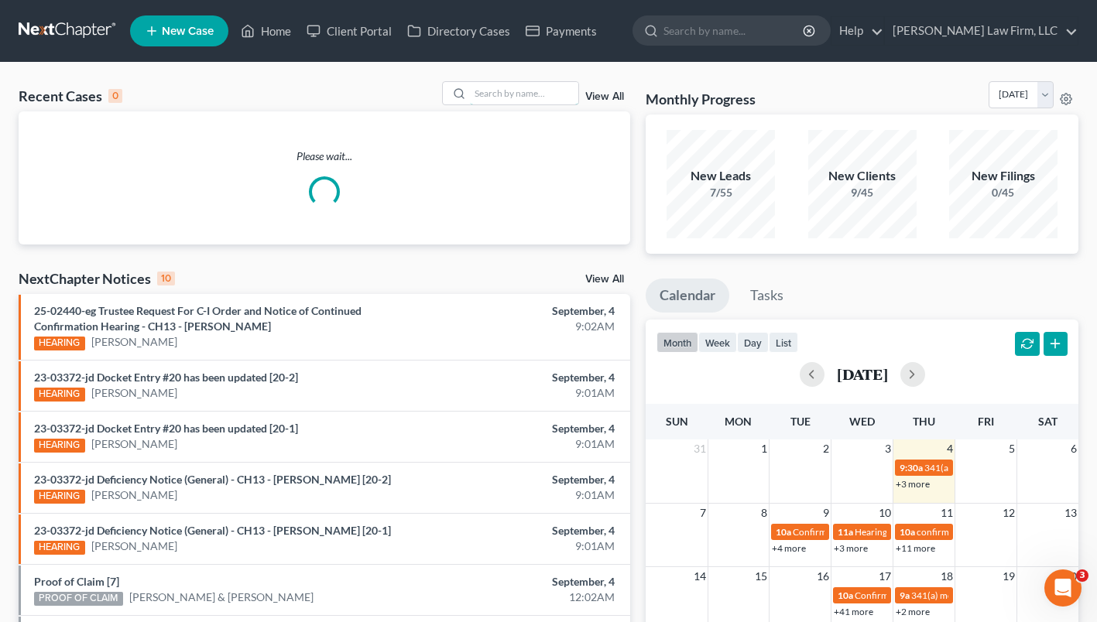
click at [522, 99] on input "search" at bounding box center [524, 93] width 108 height 22
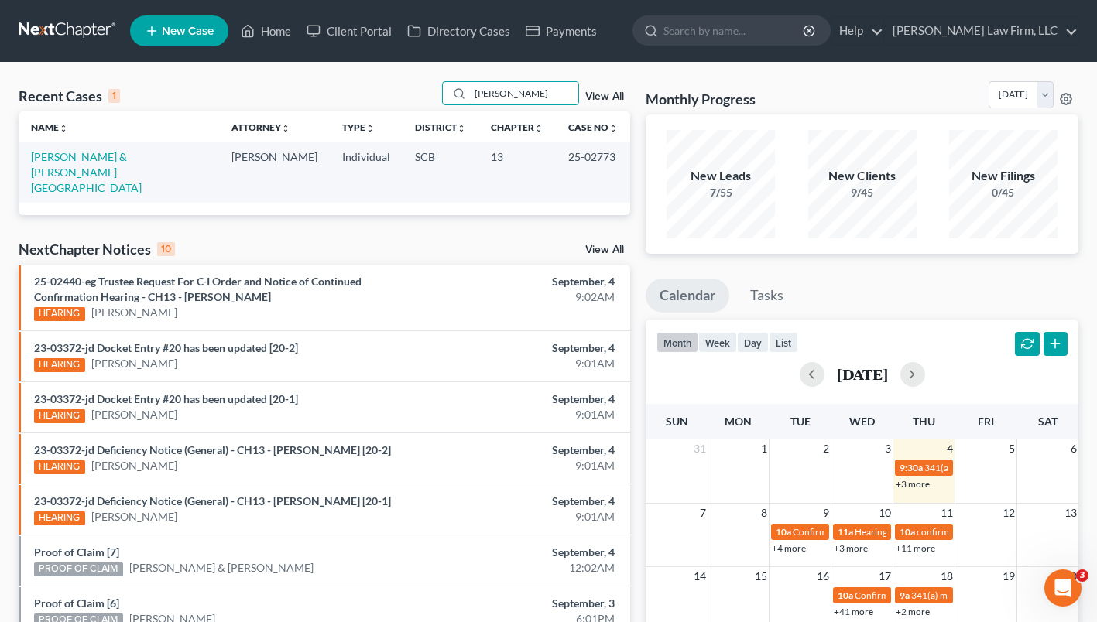
type input "jeffries"
click at [90, 156] on link "[PERSON_NAME] & [PERSON_NAME][GEOGRAPHIC_DATA]" at bounding box center [86, 172] width 111 height 44
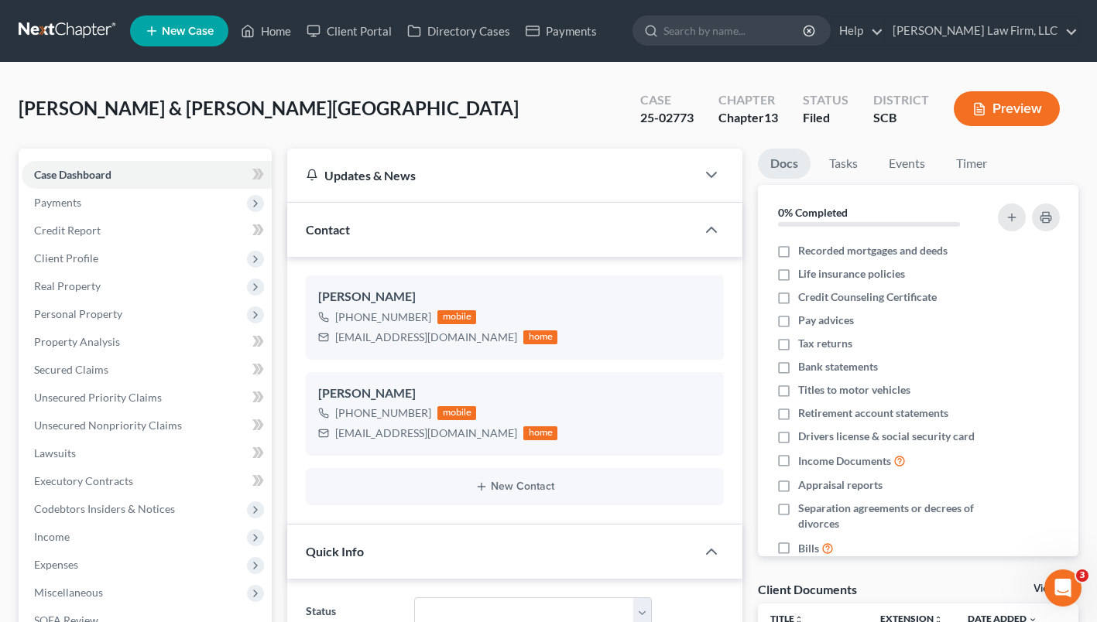
select select "0"
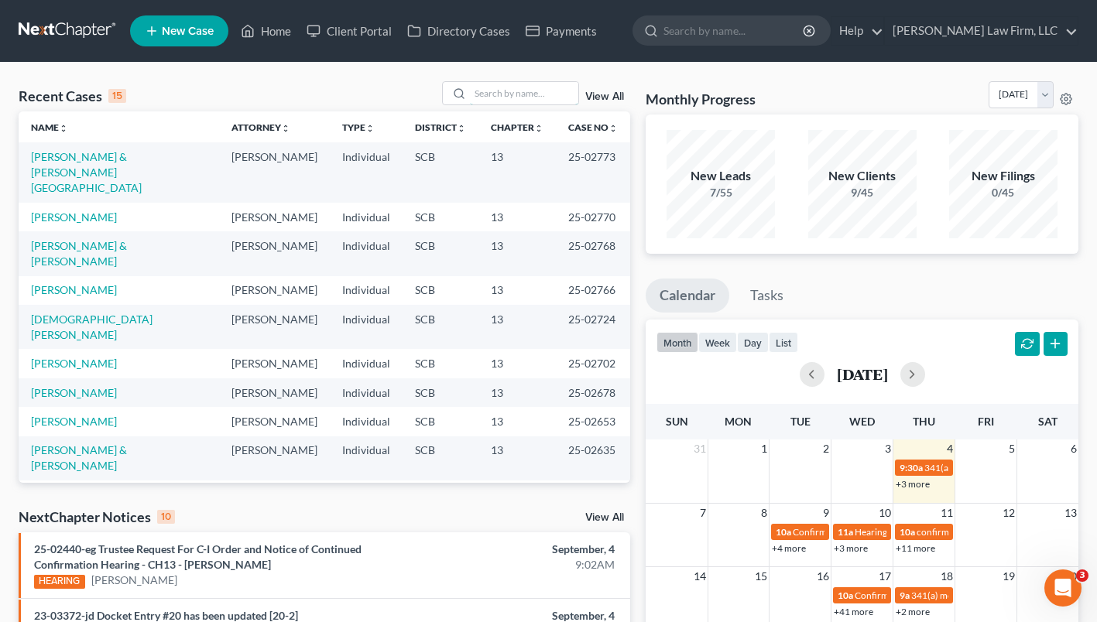
click at [528, 96] on input "search" at bounding box center [524, 93] width 108 height 22
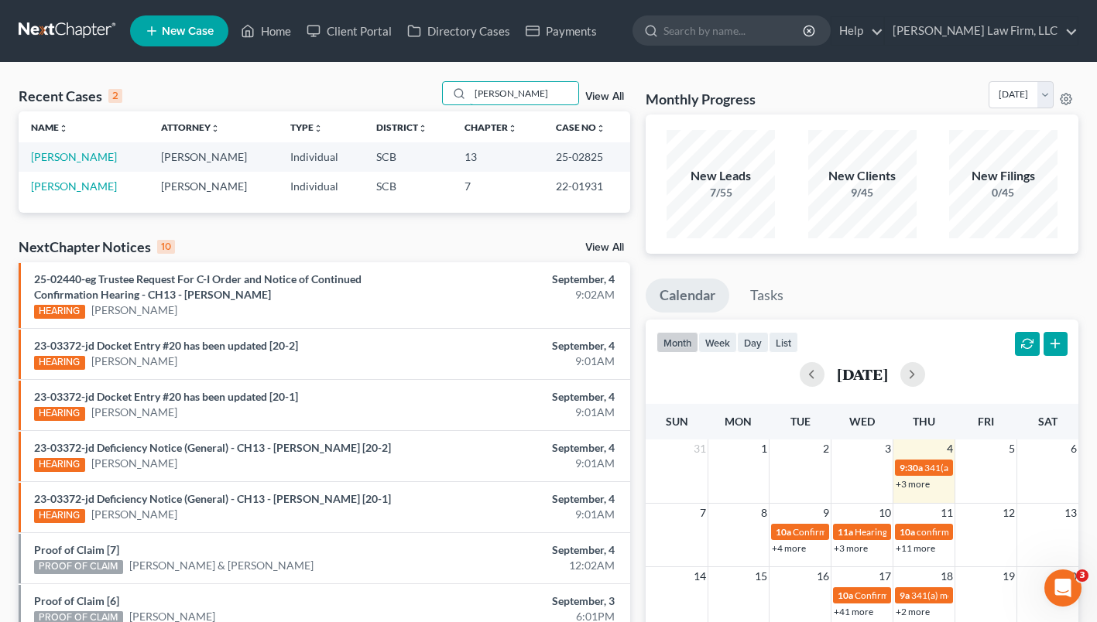
type input "[PERSON_NAME]"
click at [78, 156] on link "[PERSON_NAME]" at bounding box center [74, 156] width 86 height 13
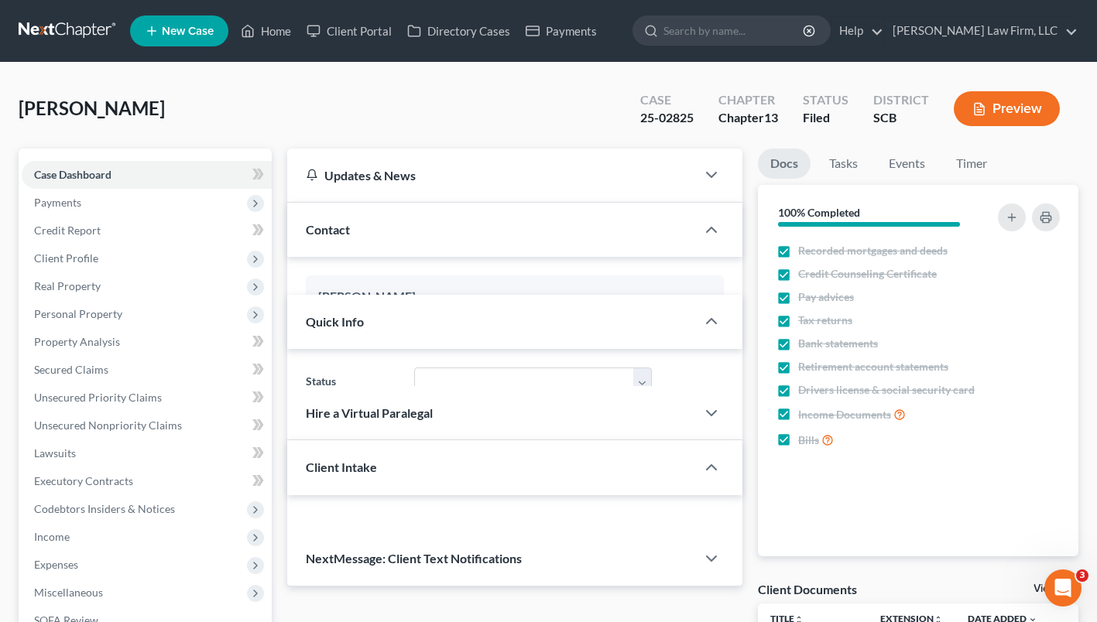
select select "1"
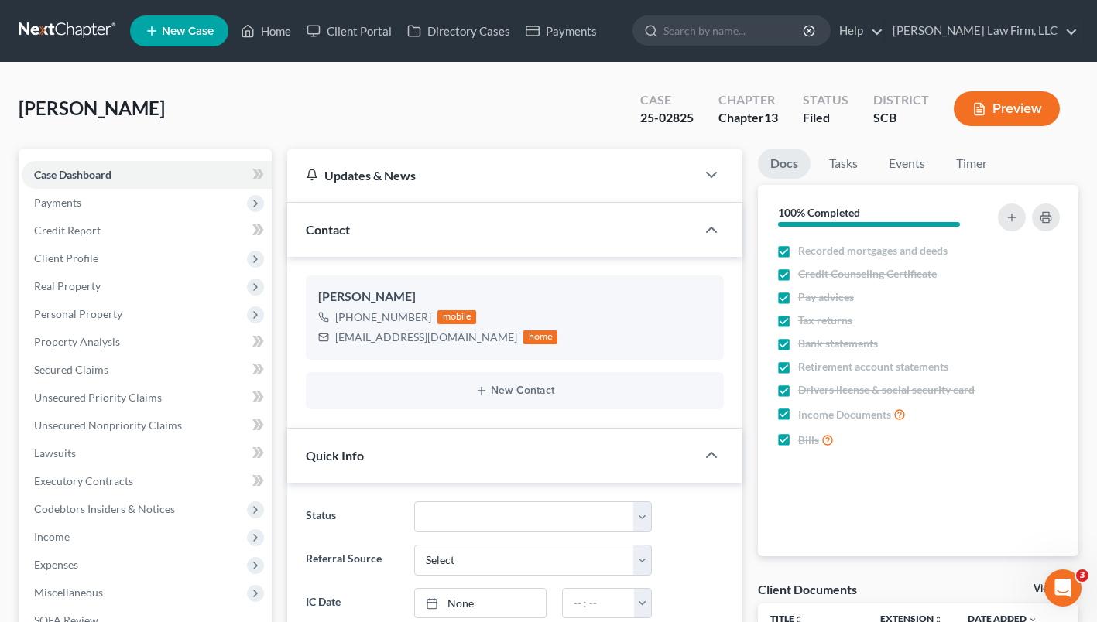
scroll to position [120, 0]
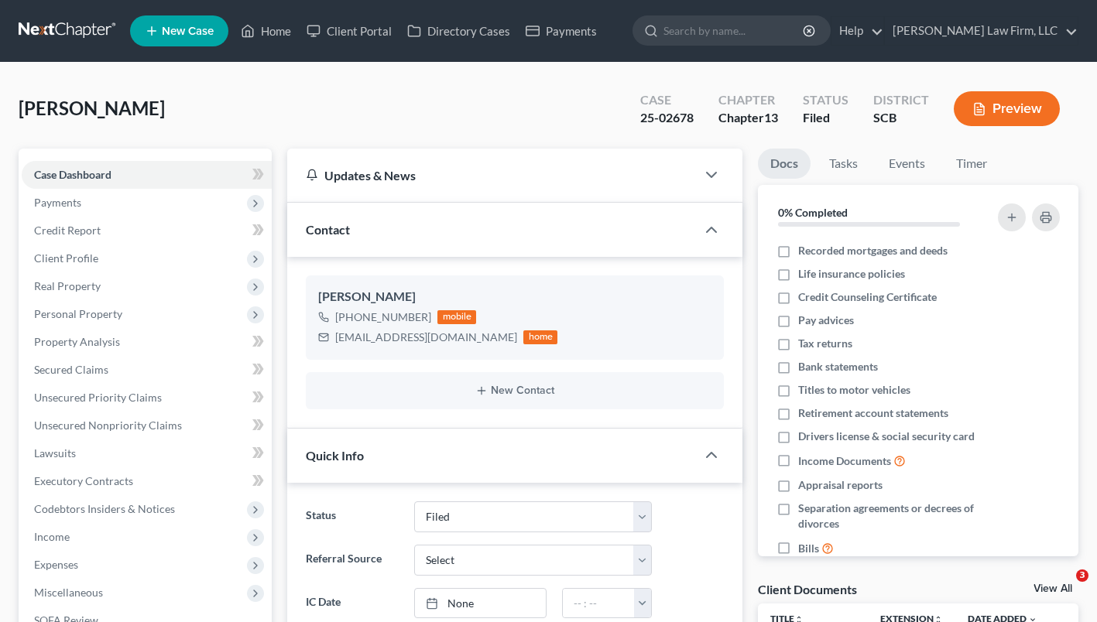
select select "2"
select select "0"
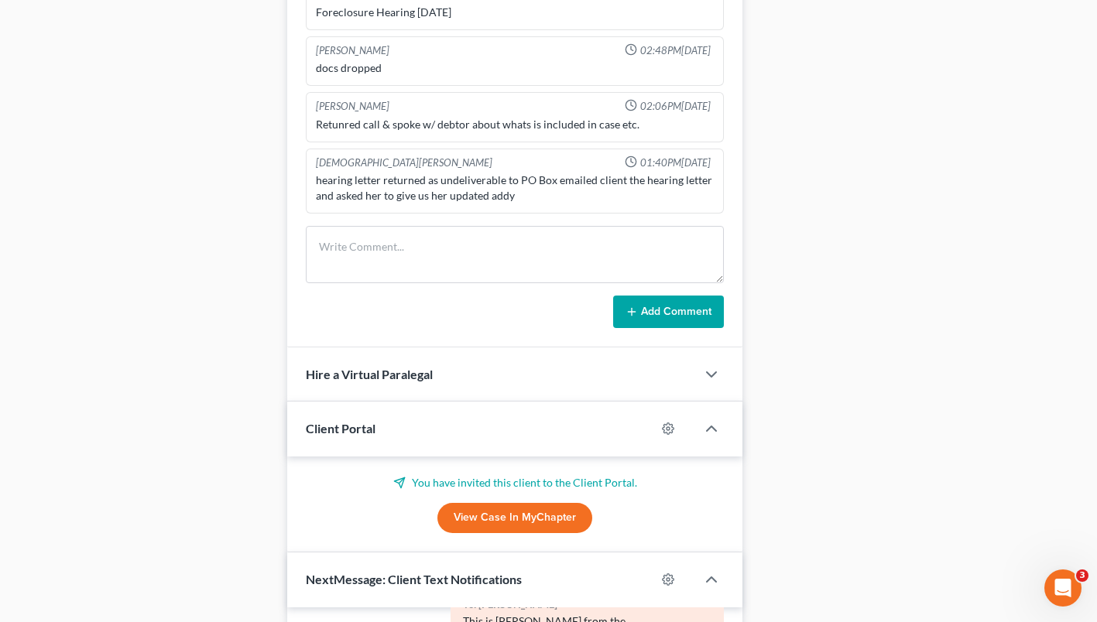
scroll to position [890, 0]
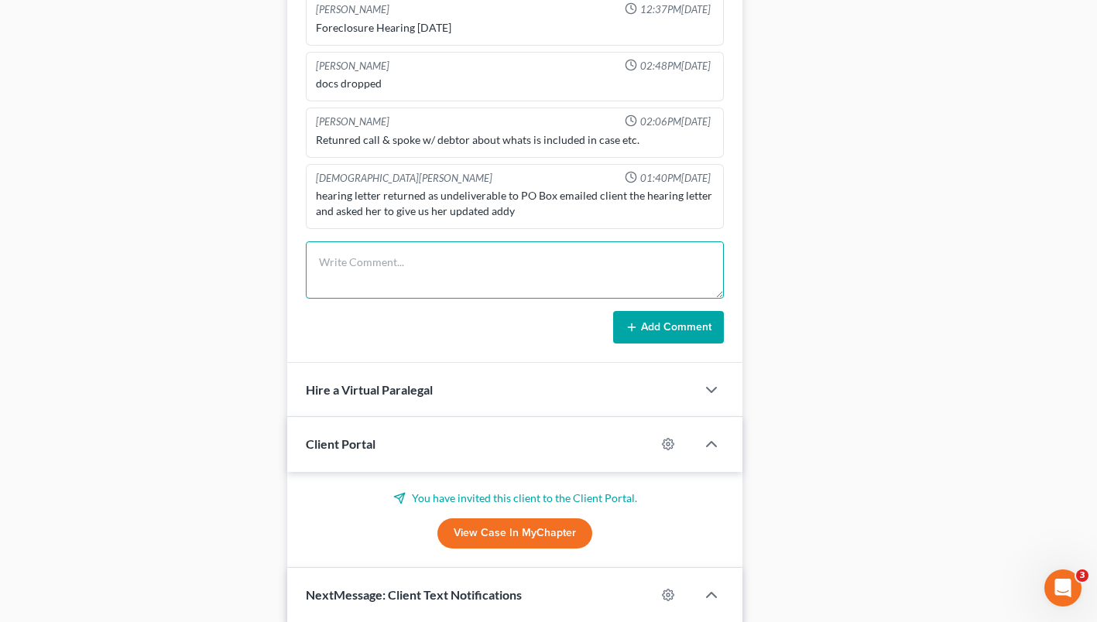
click at [420, 254] on textarea at bounding box center [515, 269] width 418 height 57
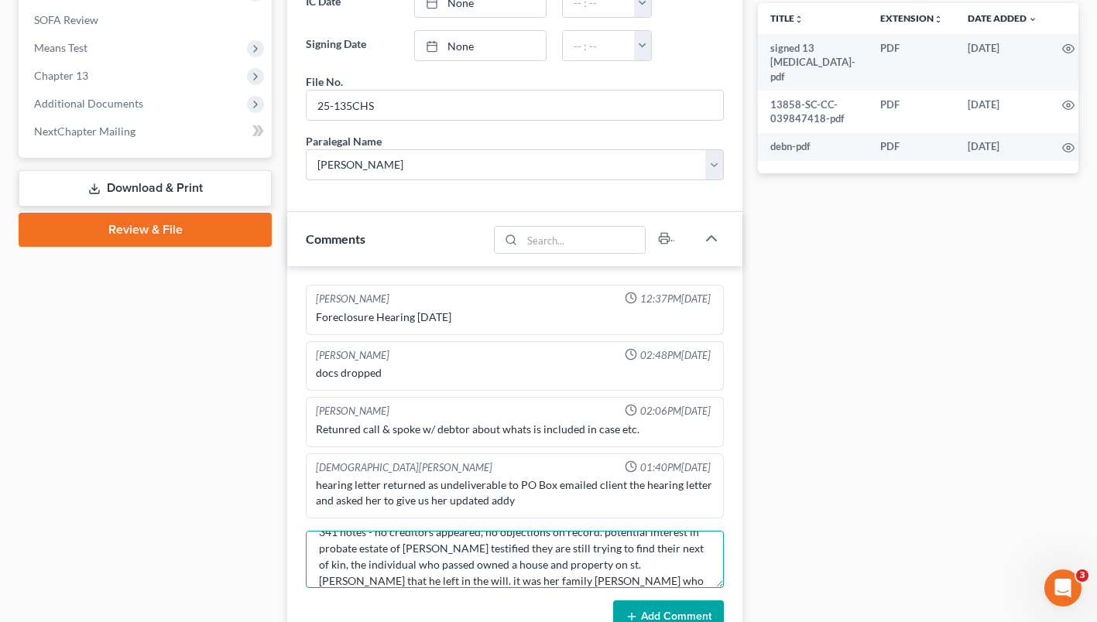
scroll to position [36, 0]
click at [442, 580] on textarea "341 notes - no creditors appeared, no objections on record. potential interest …" at bounding box center [515, 559] width 418 height 57
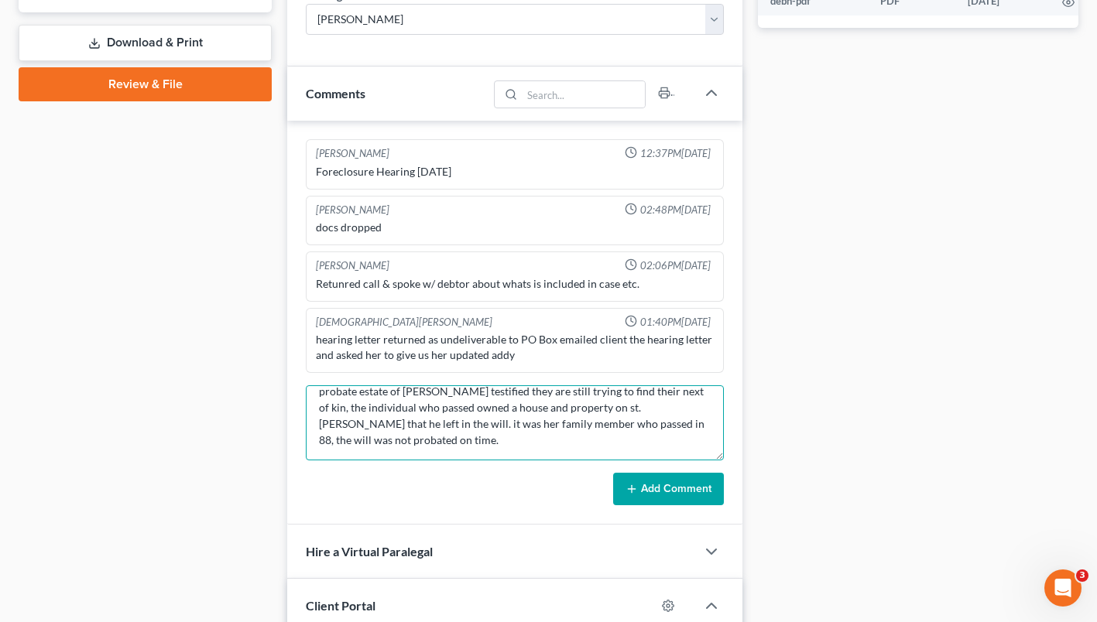
scroll to position [0, 0]
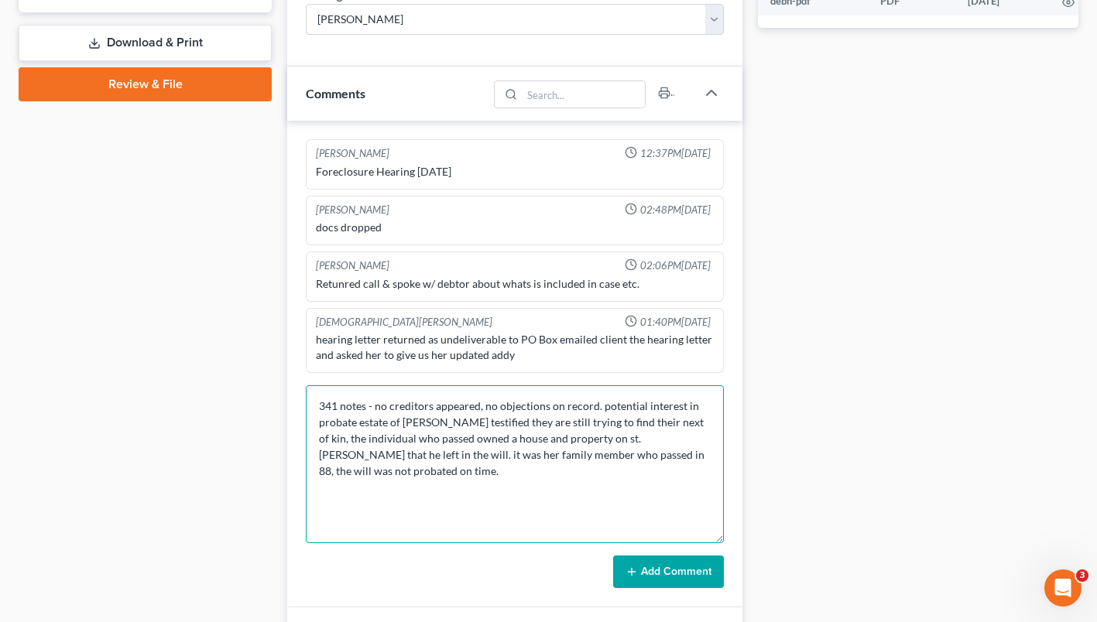
drag, startPoint x: 720, startPoint y: 439, endPoint x: 741, endPoint y: 543, distance: 105.9
click at [741, 543] on div "Shawnda Engram 12:37PM, 06/27/2025 Foreclosure Hearing 7/17/2025 Shawnda Engram…" at bounding box center [514, 364] width 455 height 487
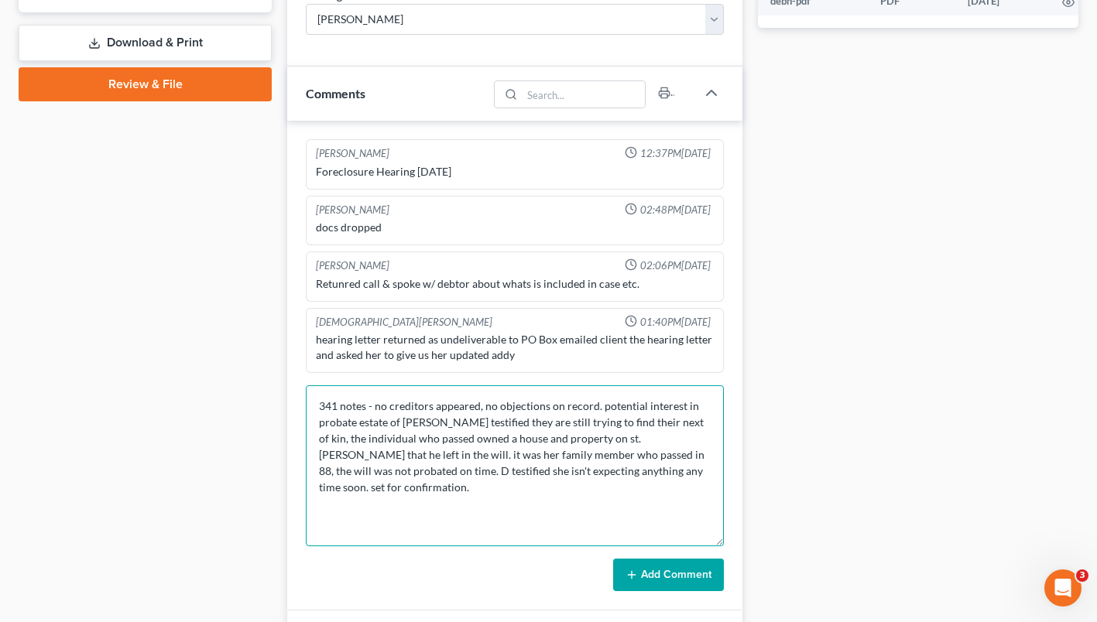
click at [480, 472] on textarea "341 notes - no creditors appeared, no objections on record. potential interest …" at bounding box center [515, 465] width 418 height 161
click at [340, 473] on textarea "341 notes - no creditors appeared, no objections on record. potential interest …" at bounding box center [515, 465] width 418 height 161
type textarea "341 notes - no creditors appeared, no objections on record. potential interest …"
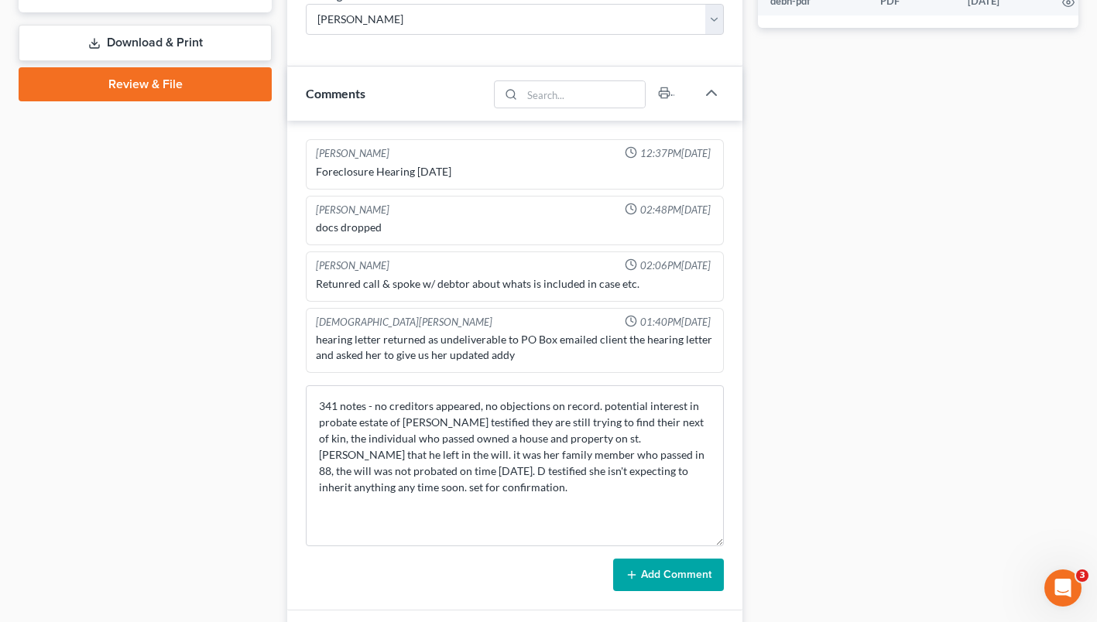
click at [688, 579] on button "Add Comment" at bounding box center [668, 575] width 111 height 33
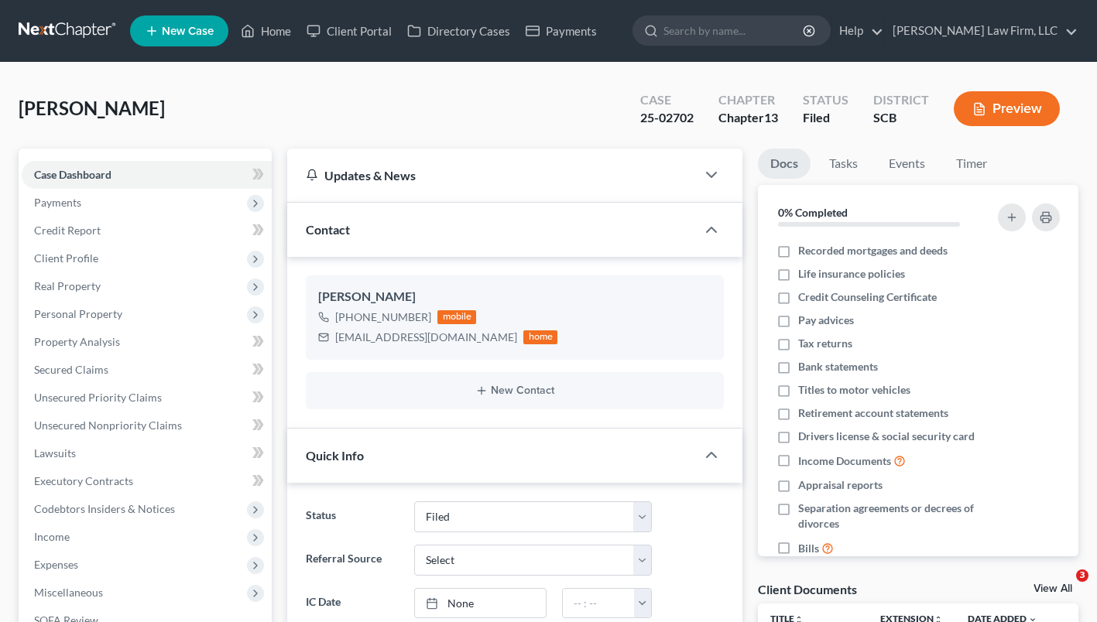
select select "2"
select select "0"
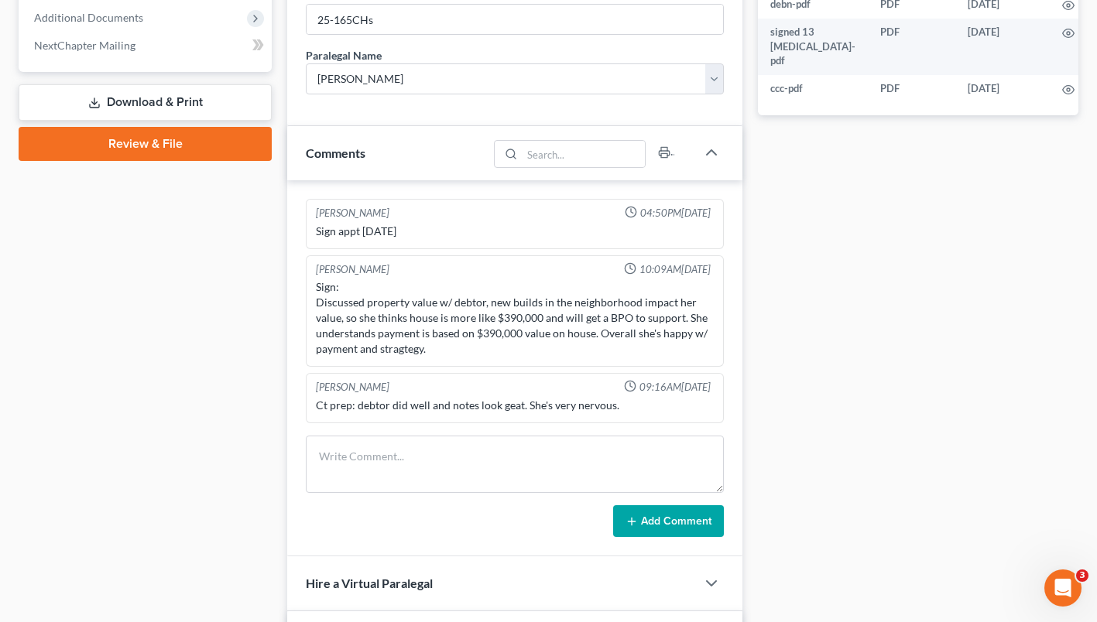
scroll to position [690, 0]
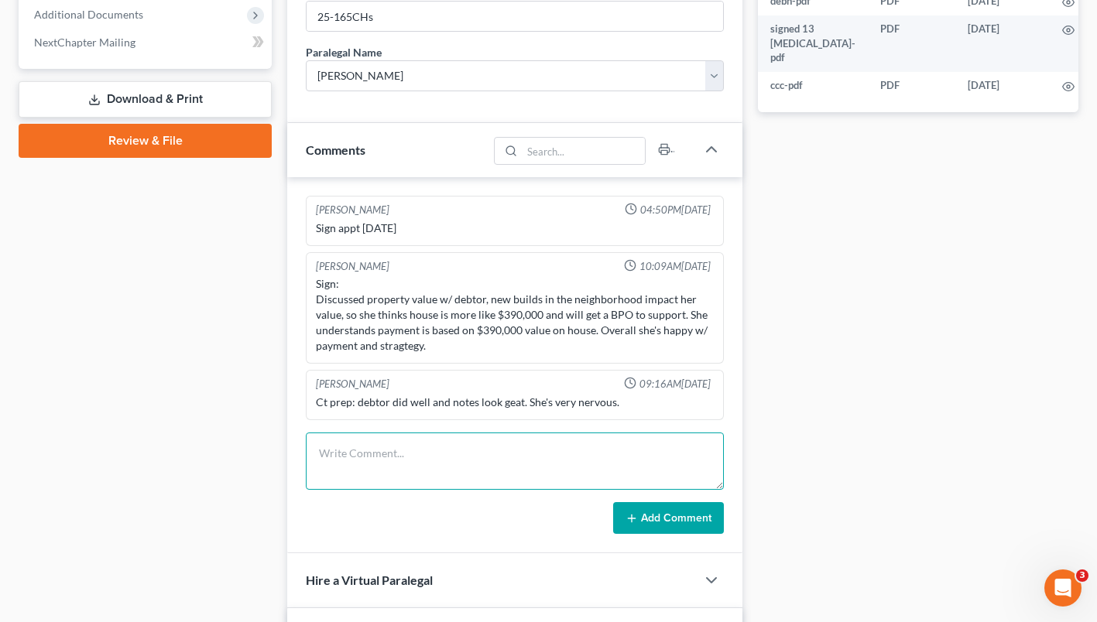
click at [479, 452] on textarea at bounding box center [515, 461] width 418 height 57
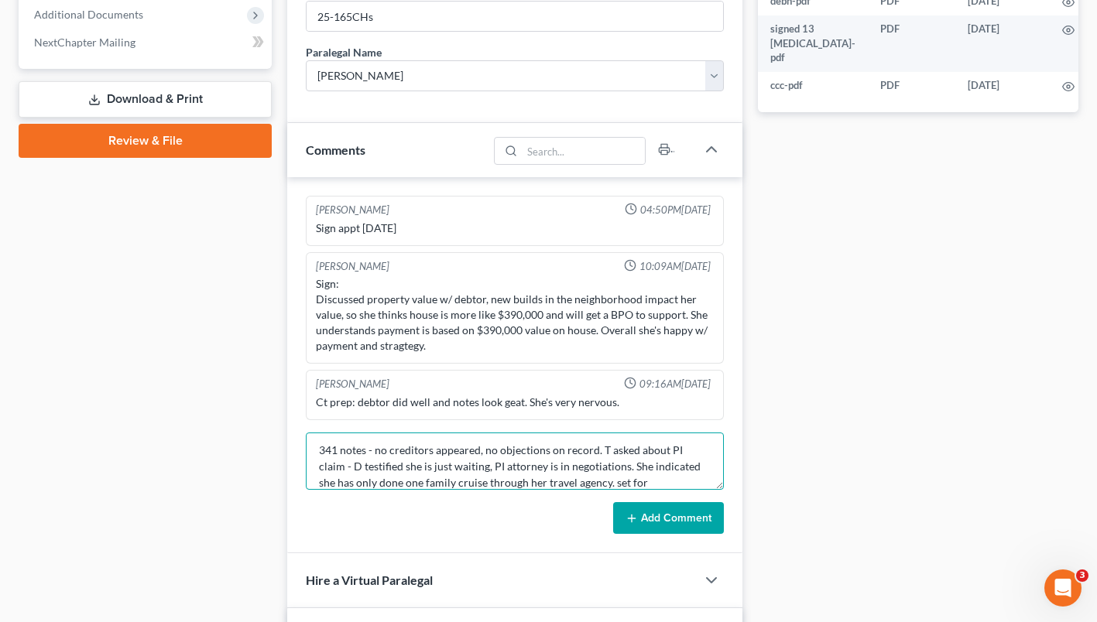
scroll to position [19, 0]
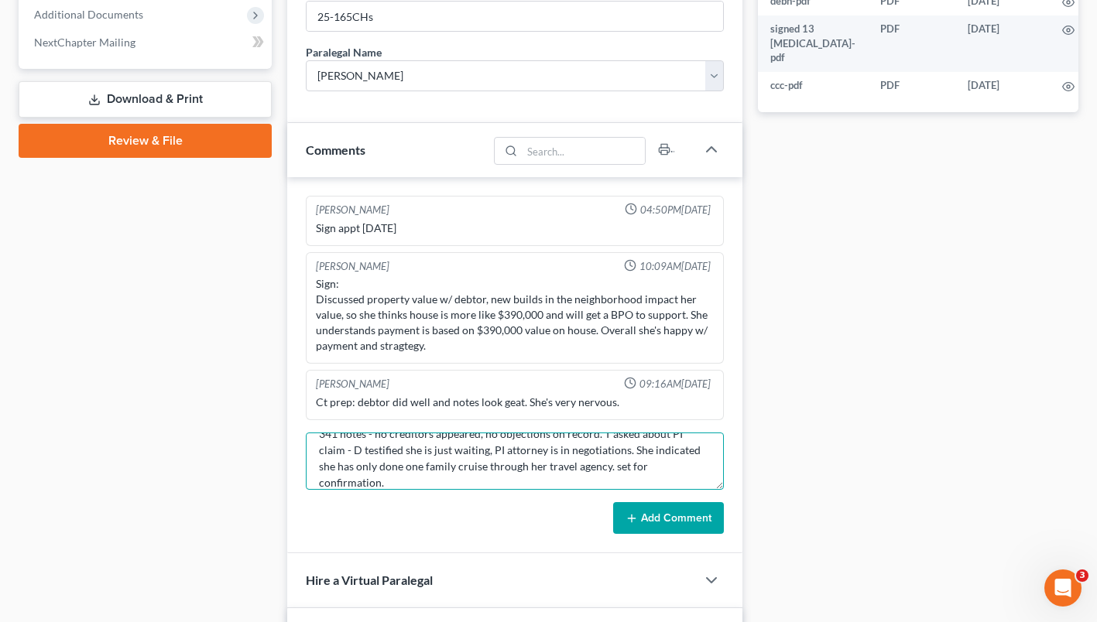
type textarea "341 notes - no creditors appeared, no objections on record. T asked about PI cl…"
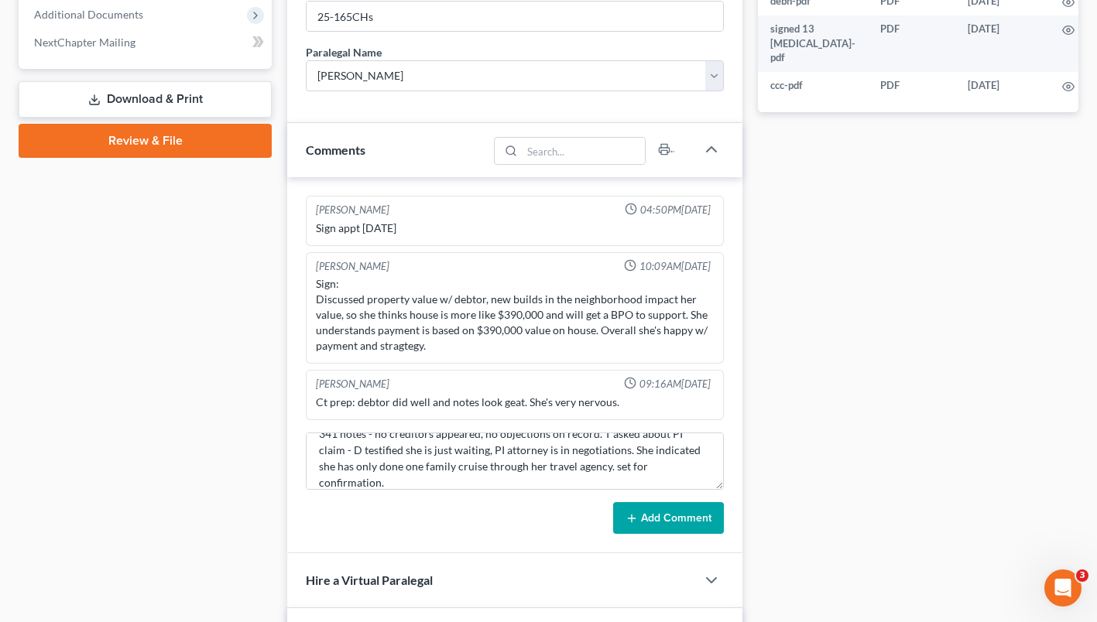
click at [693, 512] on button "Add Comment" at bounding box center [668, 518] width 111 height 33
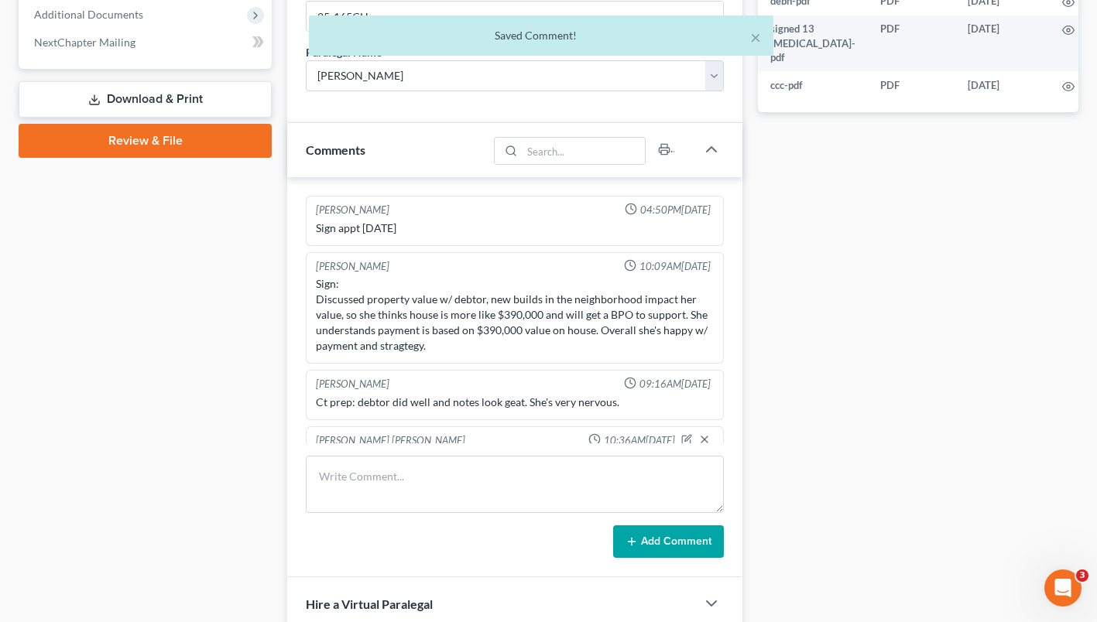
scroll to position [64, 0]
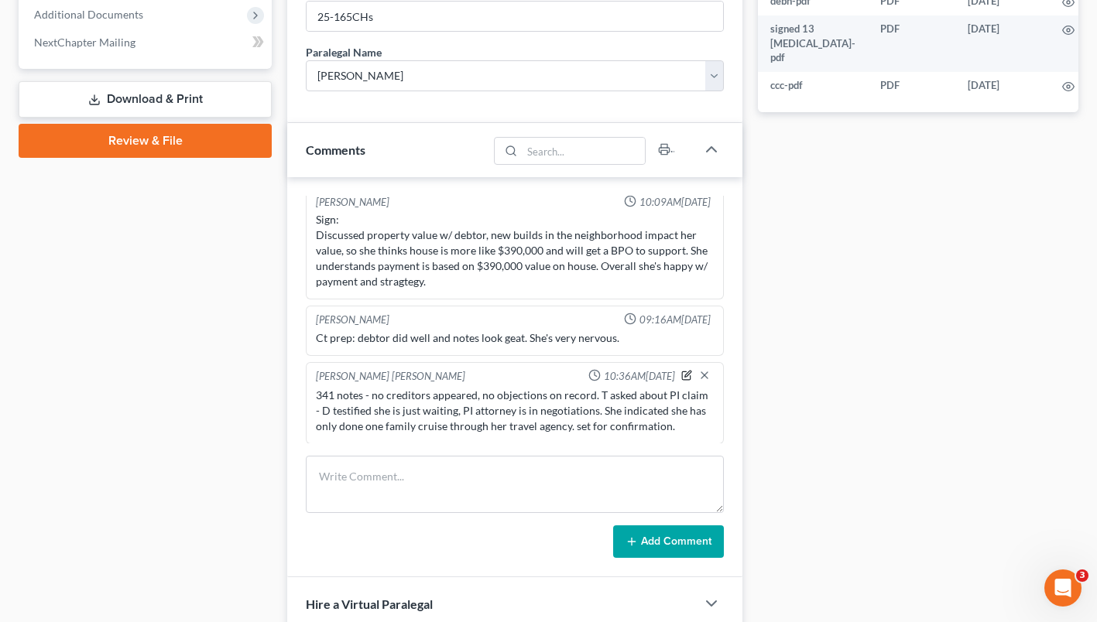
click at [681, 377] on icon "button" at bounding box center [686, 375] width 11 height 11
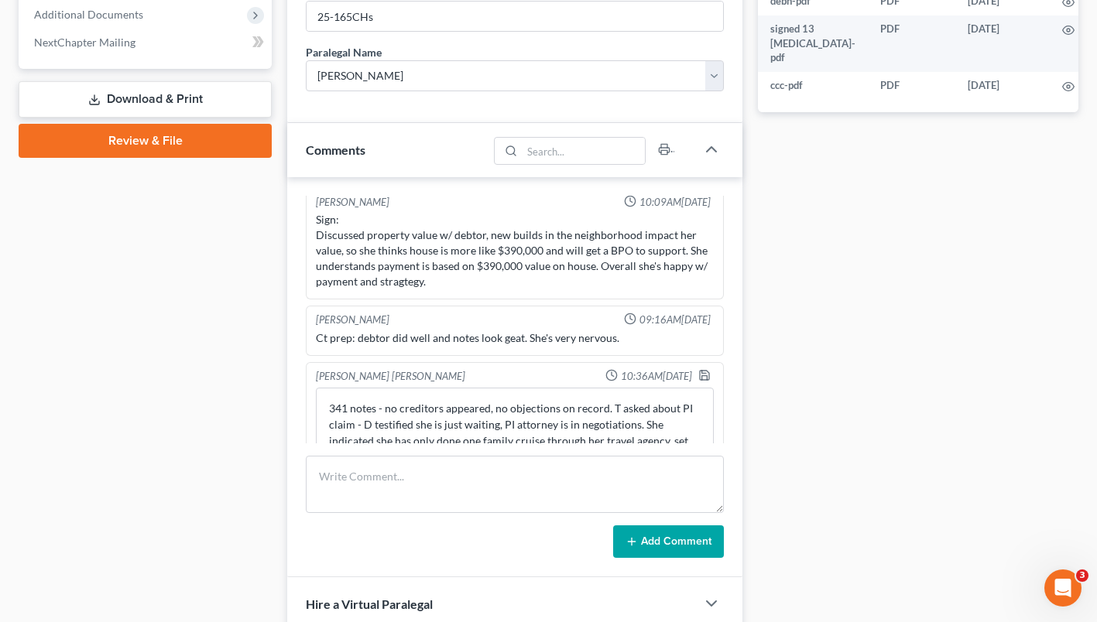
drag, startPoint x: 698, startPoint y: 438, endPoint x: 694, endPoint y: 484, distance: 45.8
click at [694, 484] on div "Shawnda Engram 04:50PM, 07/03/2025 Sign appt 7/15/2025 341 notes - no creditors…" at bounding box center [514, 377] width 455 height 400
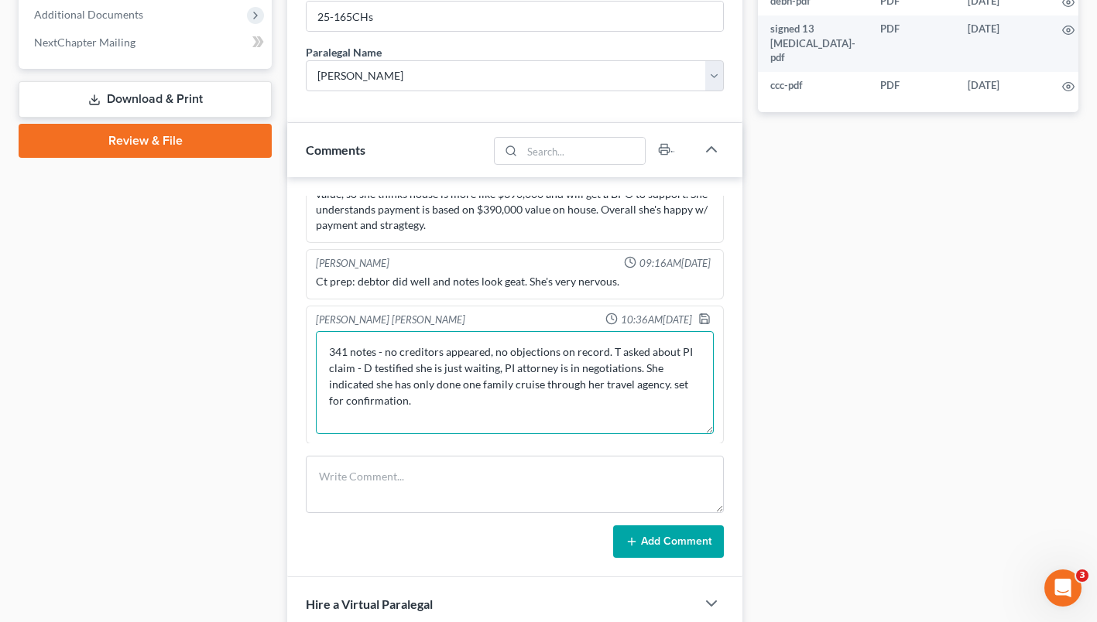
click at [659, 383] on textarea "341 notes - no creditors appeared, no objections on record. T asked about PI cl…" at bounding box center [515, 382] width 398 height 103
type textarea "341 notes - no creditors appeared, no objections on record. T asked about PI cl…"
click at [698, 317] on icon "button" at bounding box center [704, 319] width 12 height 12
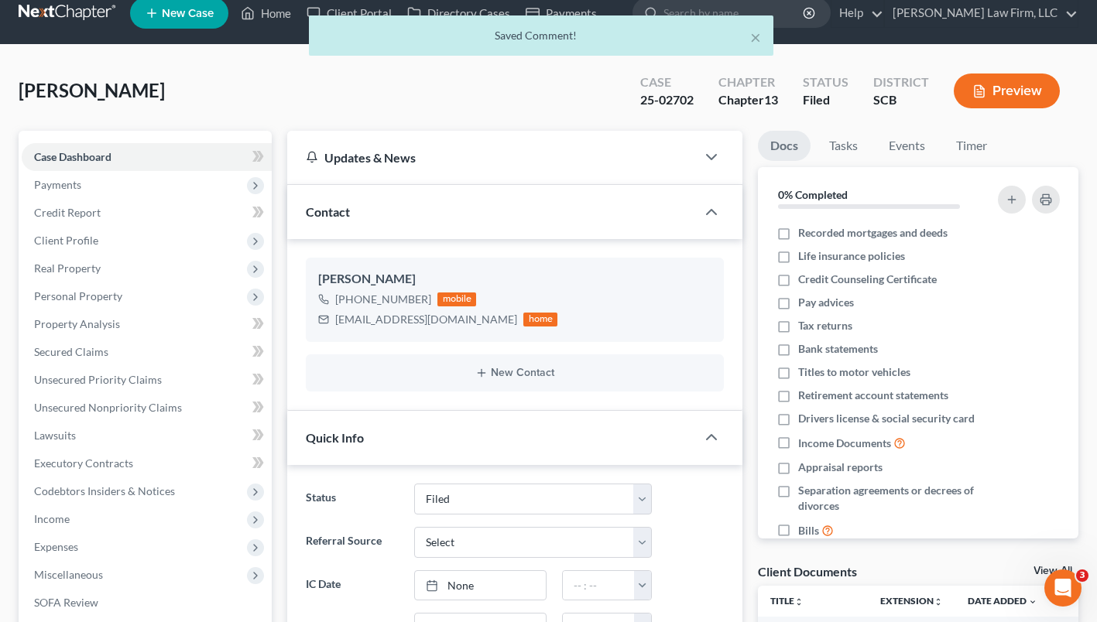
scroll to position [0, 0]
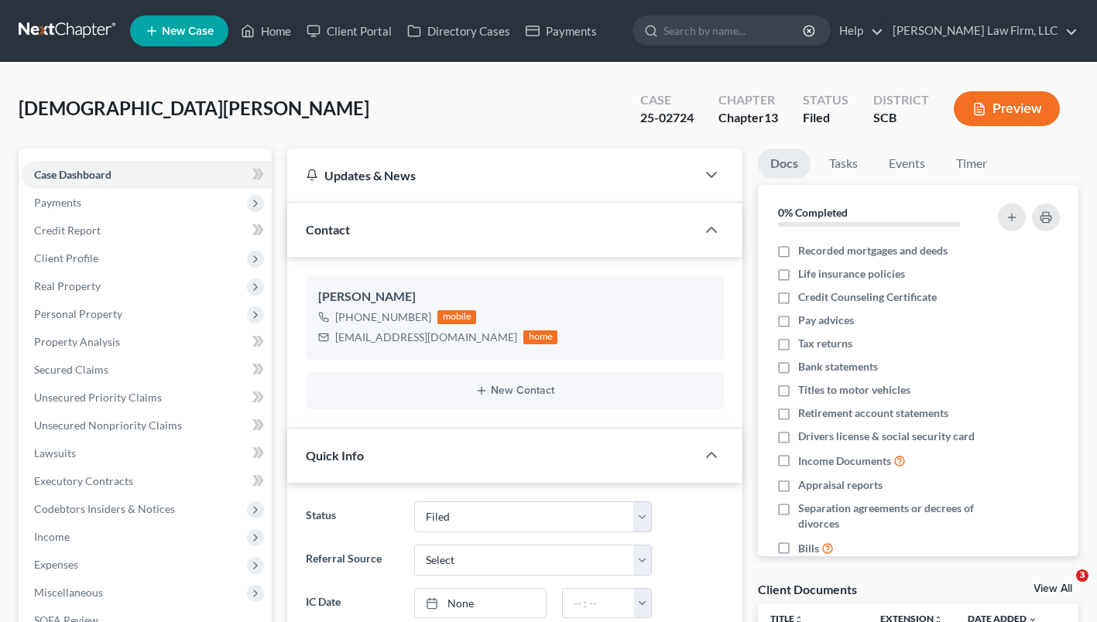
select select "2"
select select "0"
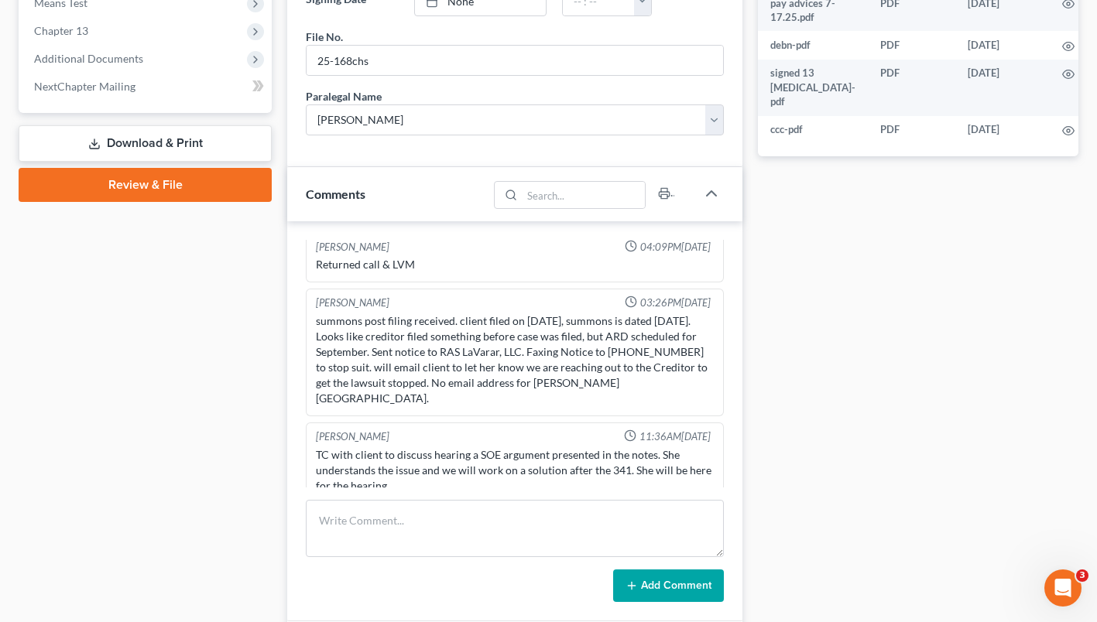
scroll to position [642, 0]
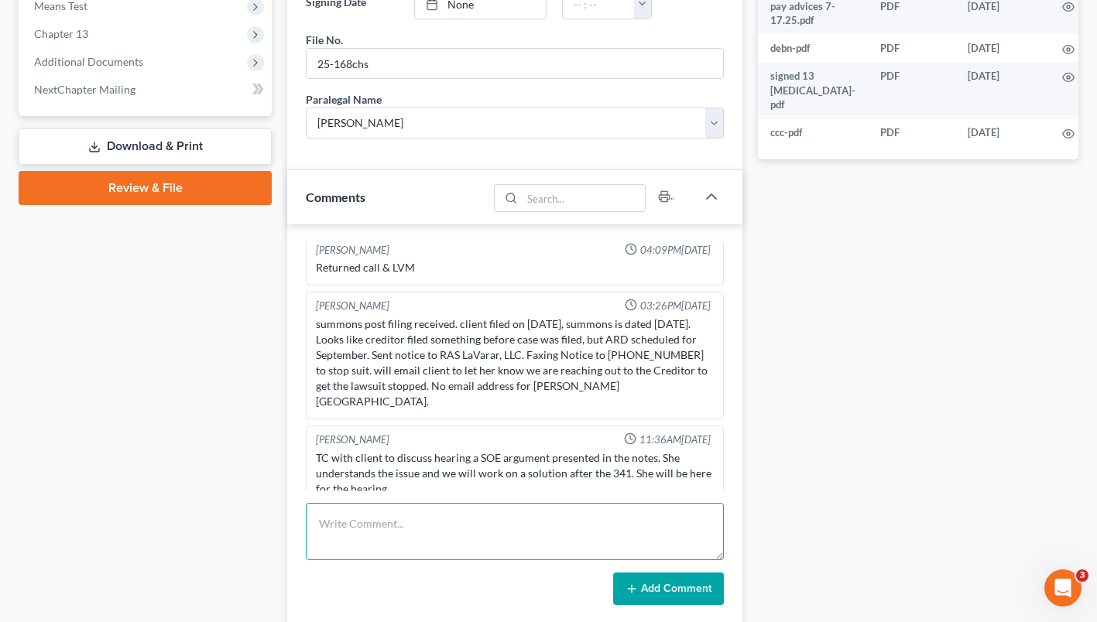
click at [586, 524] on textarea at bounding box center [515, 531] width 418 height 57
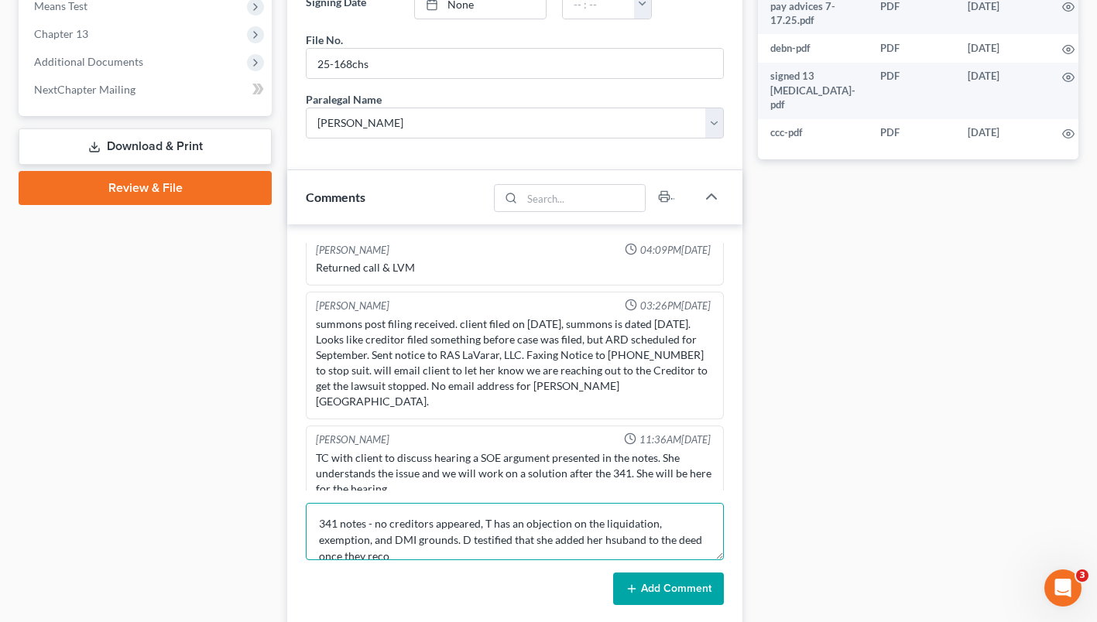
scroll to position [3, 0]
click at [512, 551] on textarea "341 notes - no creditors appeared, T has an objection on the liquidation, exemp…" at bounding box center [515, 531] width 418 height 57
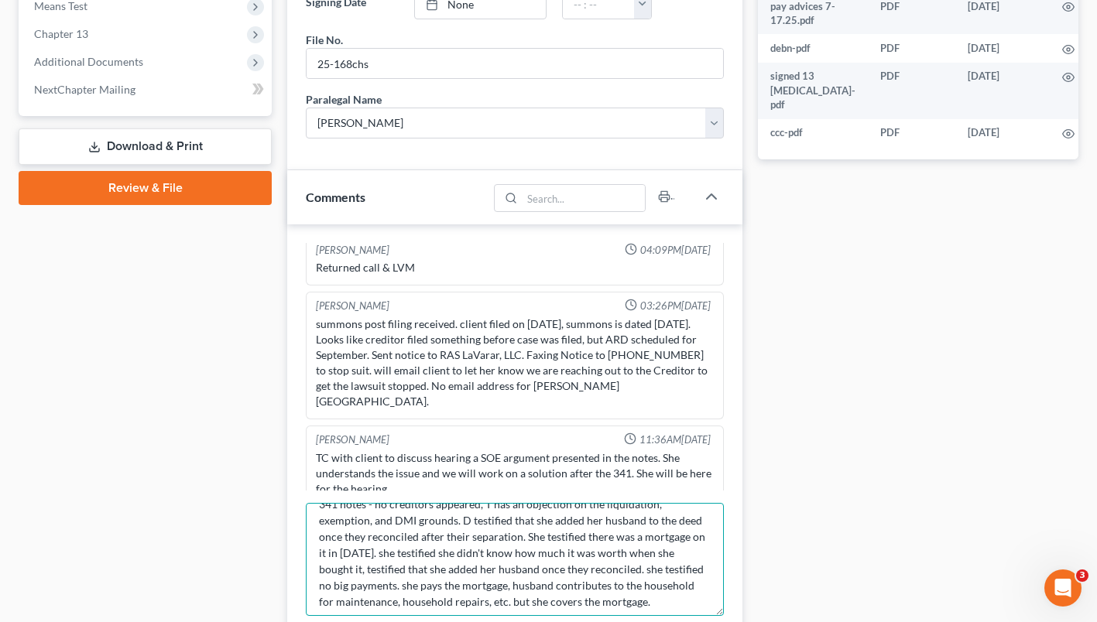
scroll to position [0, 0]
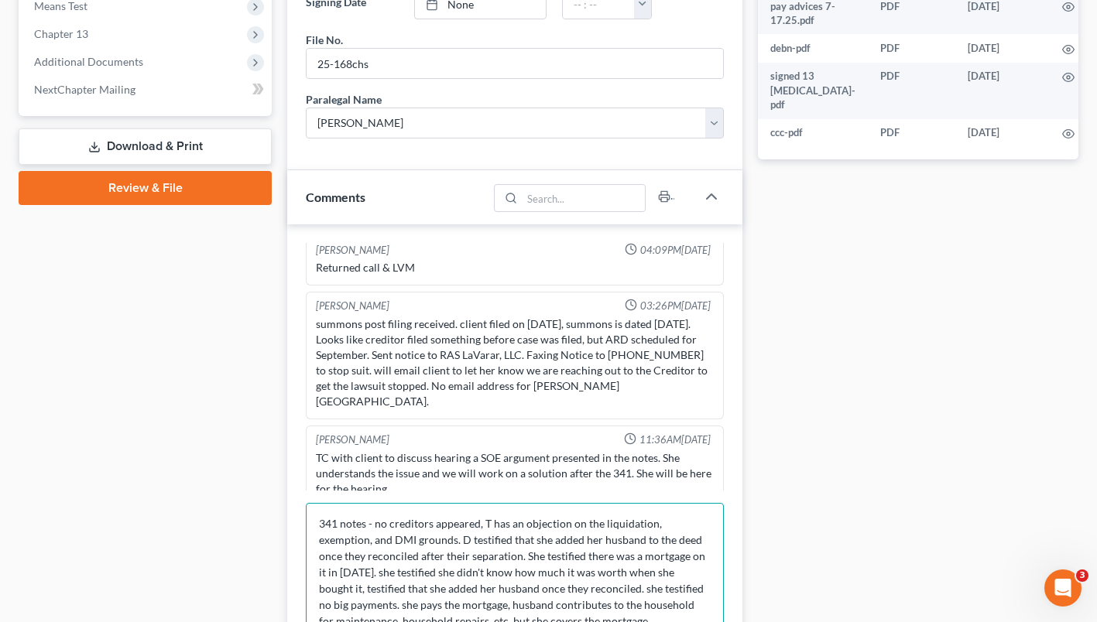
drag, startPoint x: 721, startPoint y: 553, endPoint x: 718, endPoint y: 662, distance: 108.4
click at [718, 621] on html "Home New Case Client Portal Directory Cases Payments Meredith Law Firm, LLC mco…" at bounding box center [548, 196] width 1097 height 1677
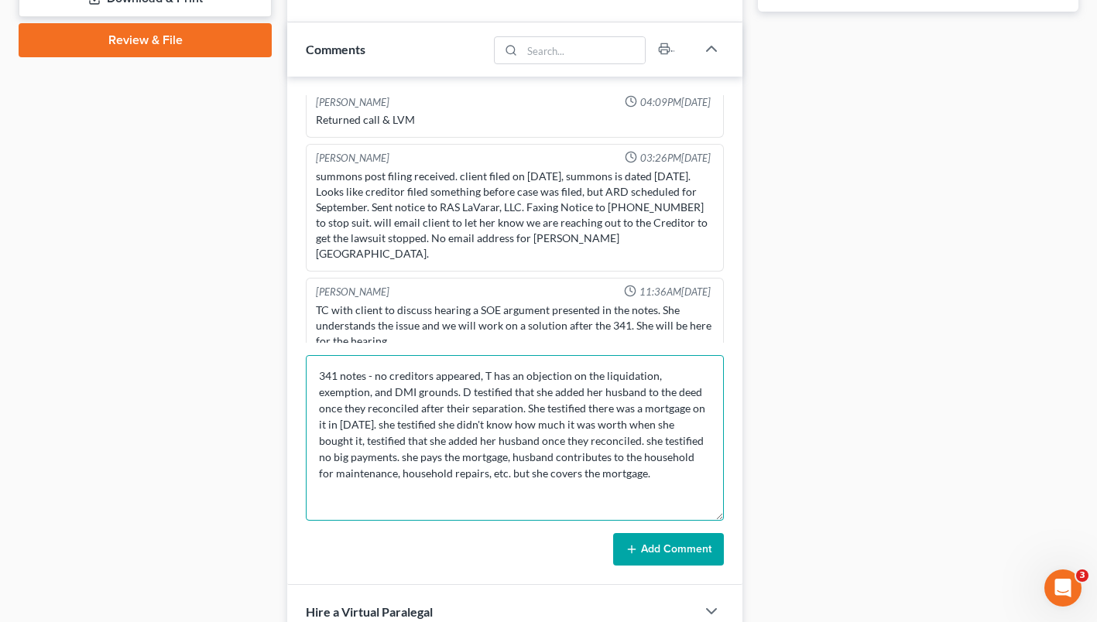
scroll to position [813, 0]
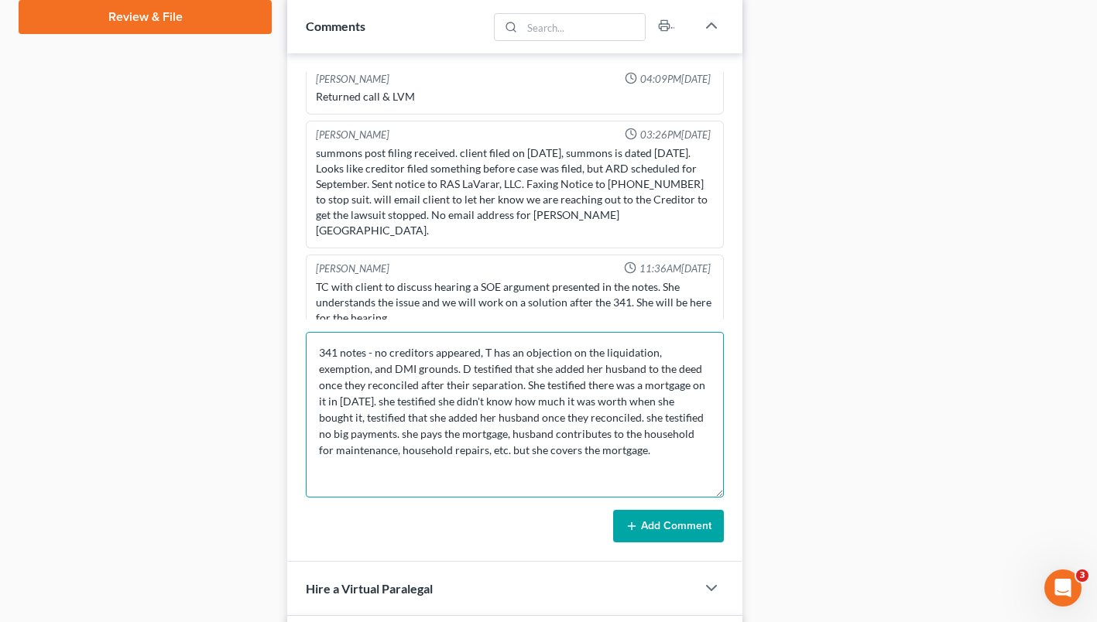
click at [652, 351] on textarea "341 notes - no creditors appeared, T has an objection on the liquidation, exemp…" at bounding box center [515, 415] width 418 height 166
click at [657, 453] on textarea "341 notes - no creditors appeared, T has an objection on the liquidation analys…" at bounding box center [515, 415] width 418 height 166
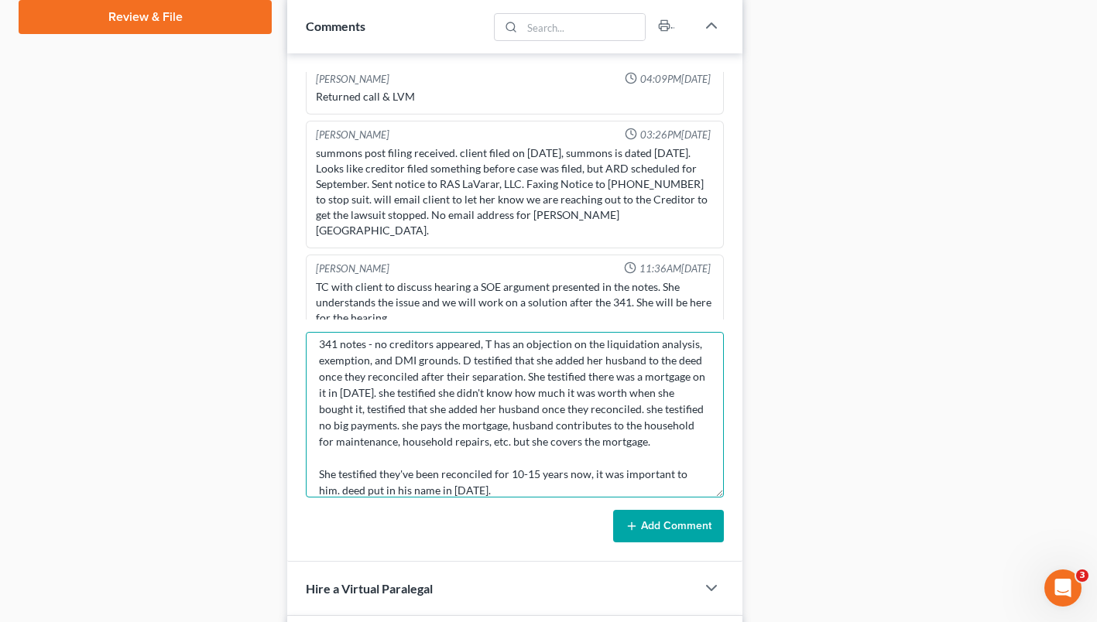
click at [502, 488] on textarea "341 notes - no creditors appeared, T has an objection on the liquidation analys…" at bounding box center [515, 415] width 418 height 166
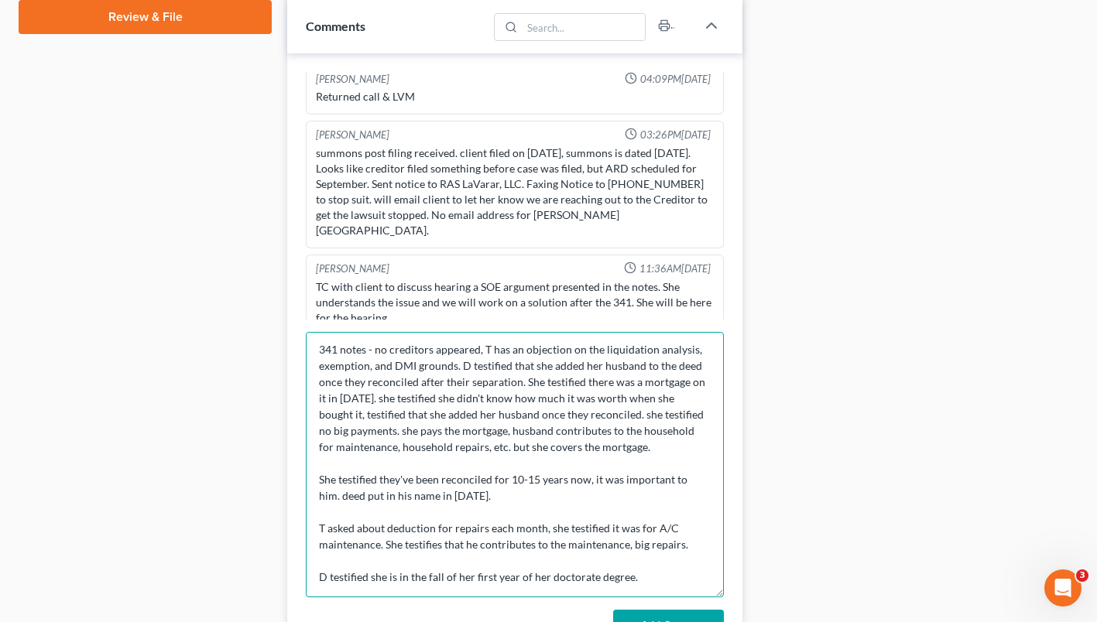
scroll to position [0, 0]
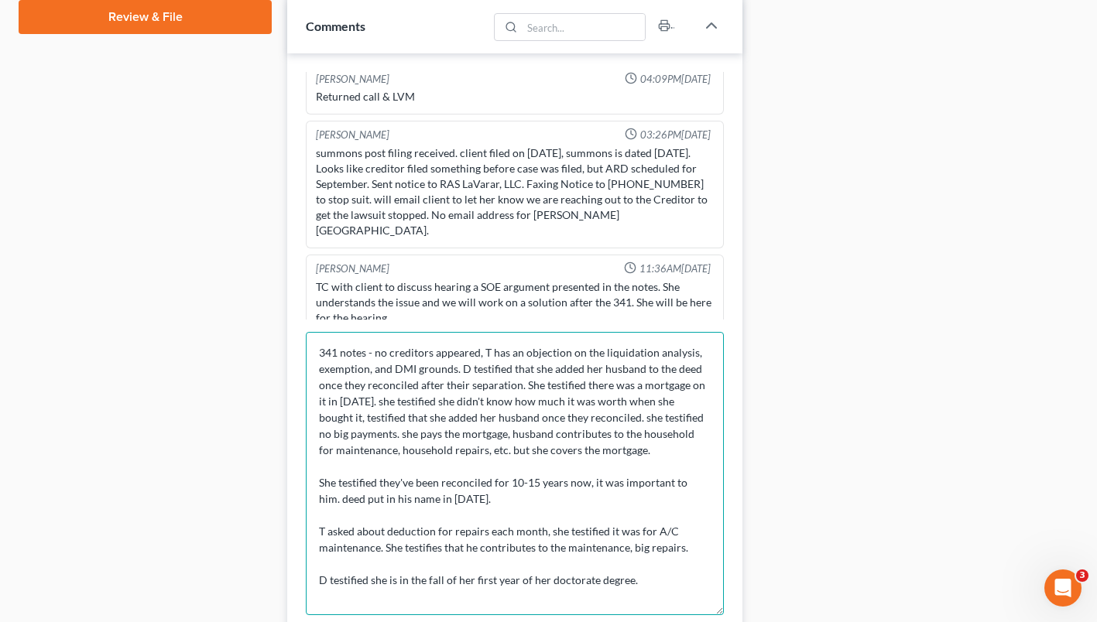
drag, startPoint x: 718, startPoint y: 490, endPoint x: 717, endPoint y: 609, distance: 119.2
click at [717, 609] on textarea "341 notes - no creditors appeared, T has an objection on the liquidation analys…" at bounding box center [515, 473] width 418 height 283
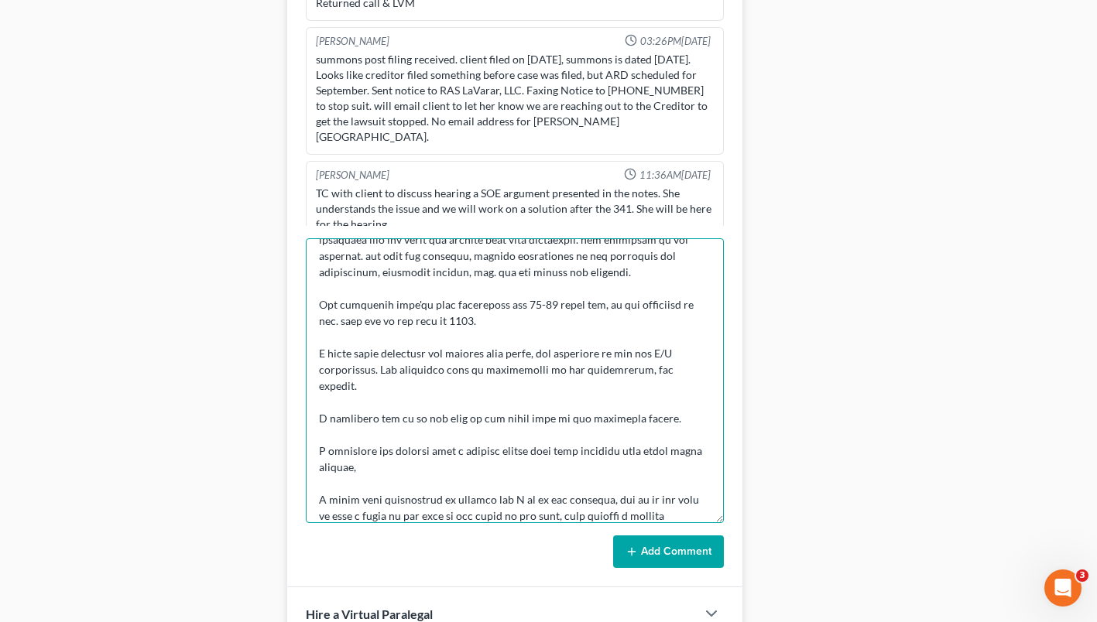
scroll to position [905, 0]
click at [508, 514] on textarea at bounding box center [515, 383] width 418 height 285
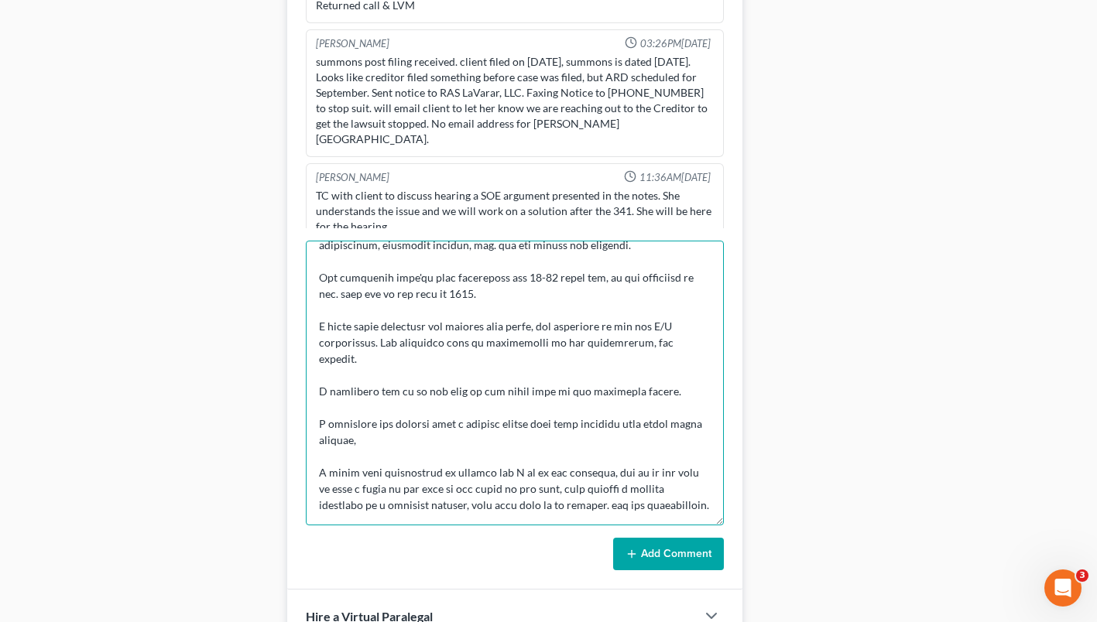
scroll to position [113, 0]
click at [618, 508] on textarea at bounding box center [515, 383] width 418 height 285
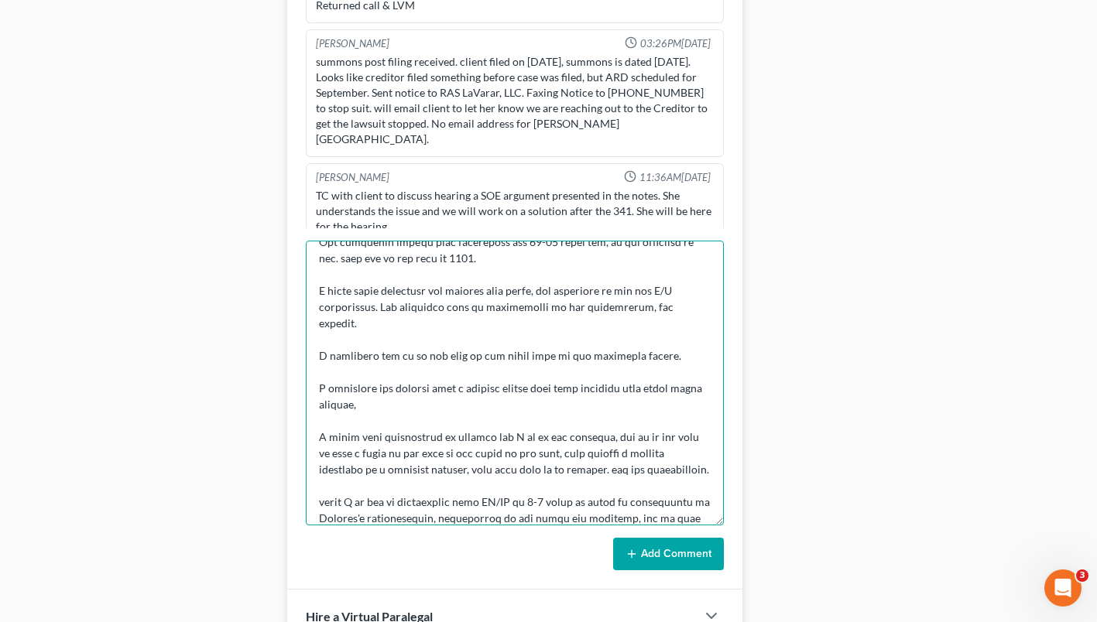
scroll to position [166, 0]
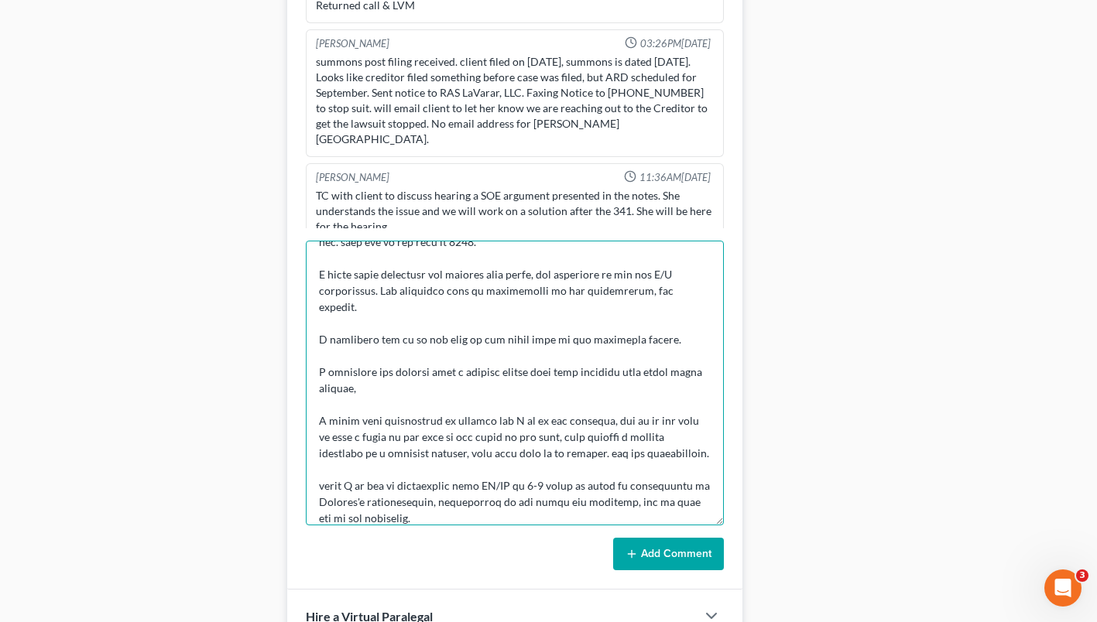
type textarea "341 notes - no creditors appeared, T has an objection on the liquidation analys…"
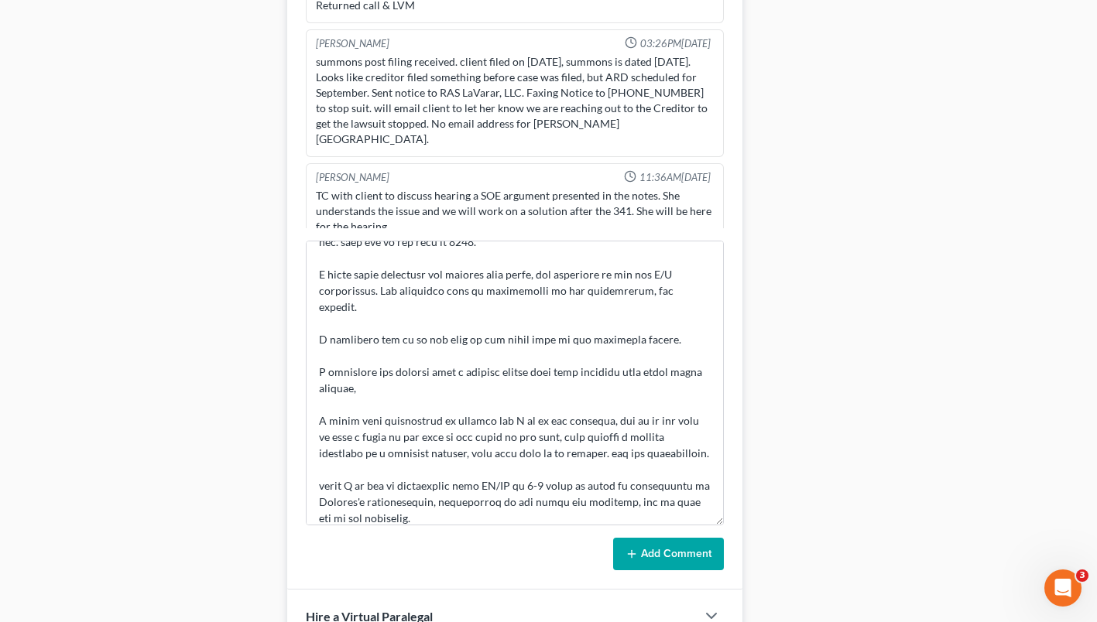
click at [674, 548] on button "Add Comment" at bounding box center [668, 554] width 111 height 33
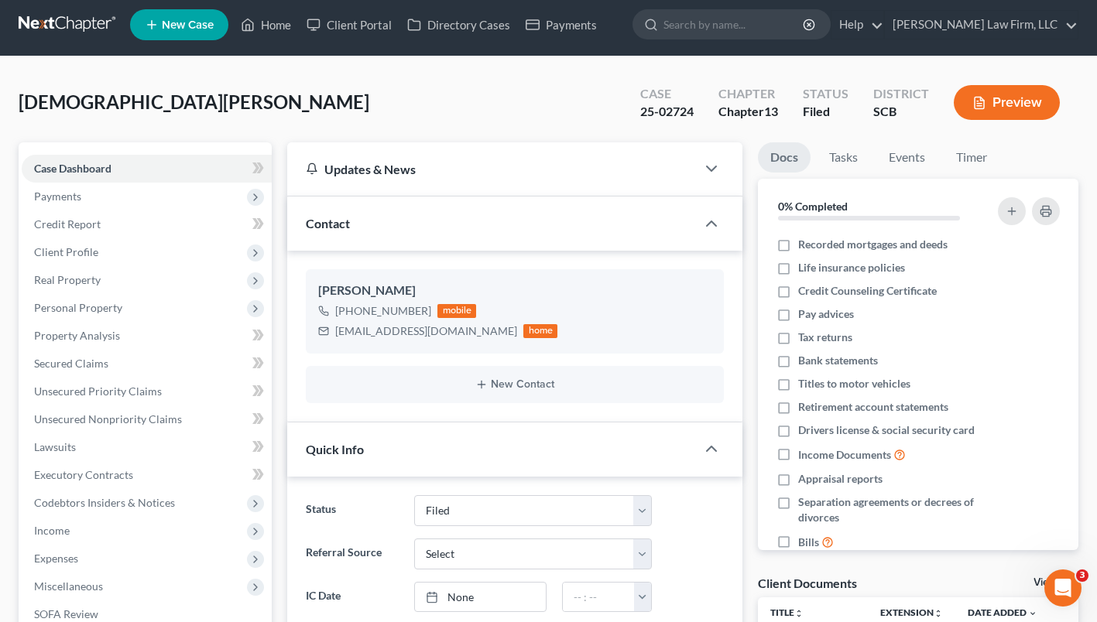
scroll to position [0, 0]
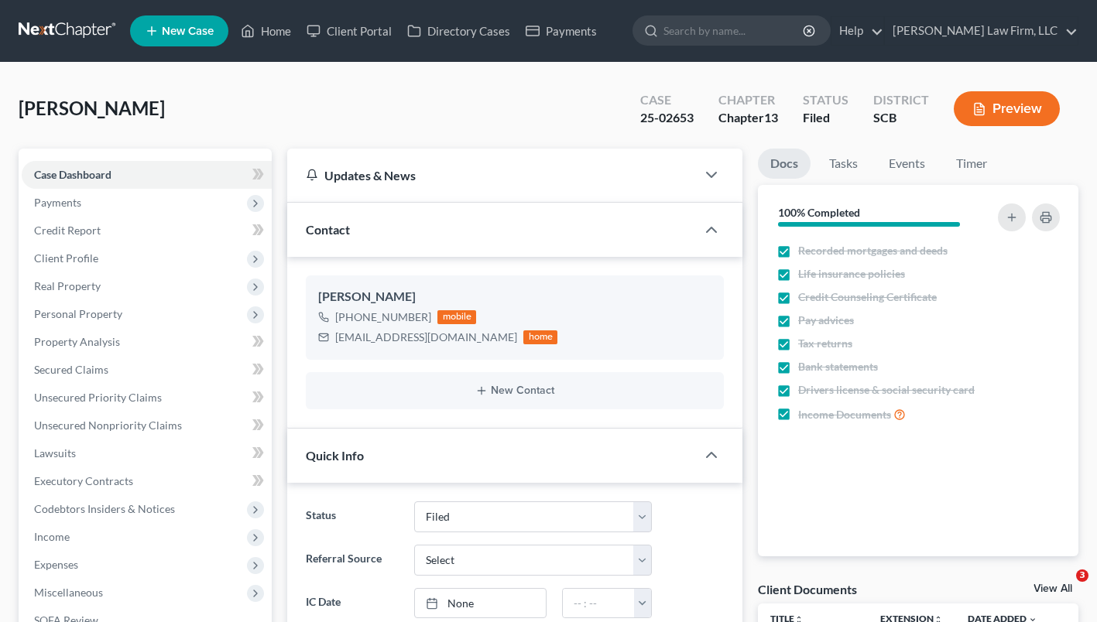
select select "2"
select select "1"
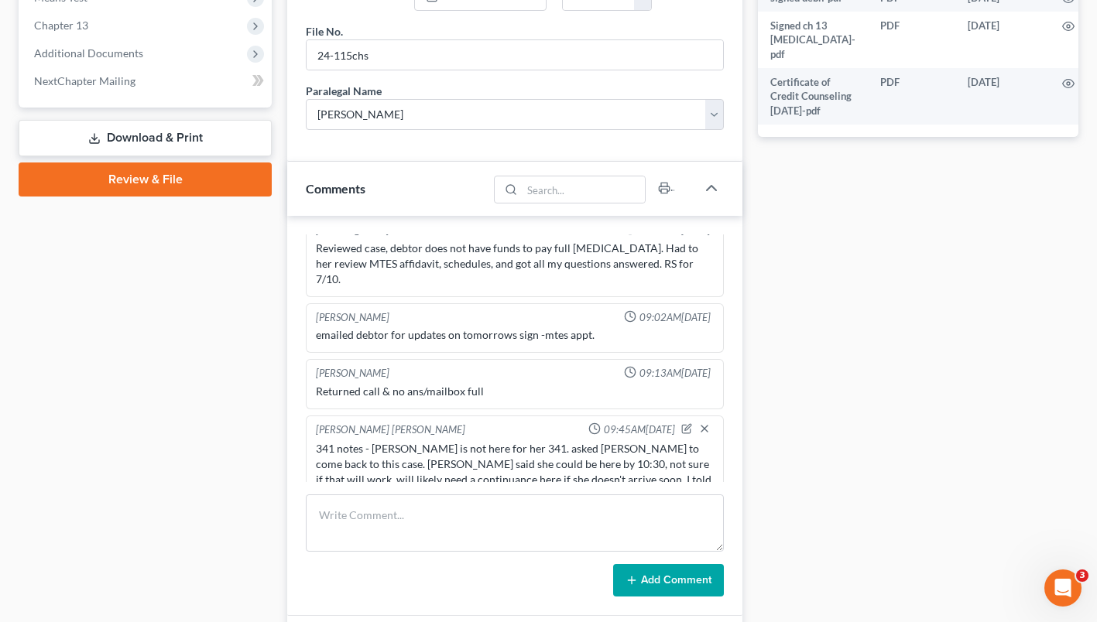
scroll to position [830, 0]
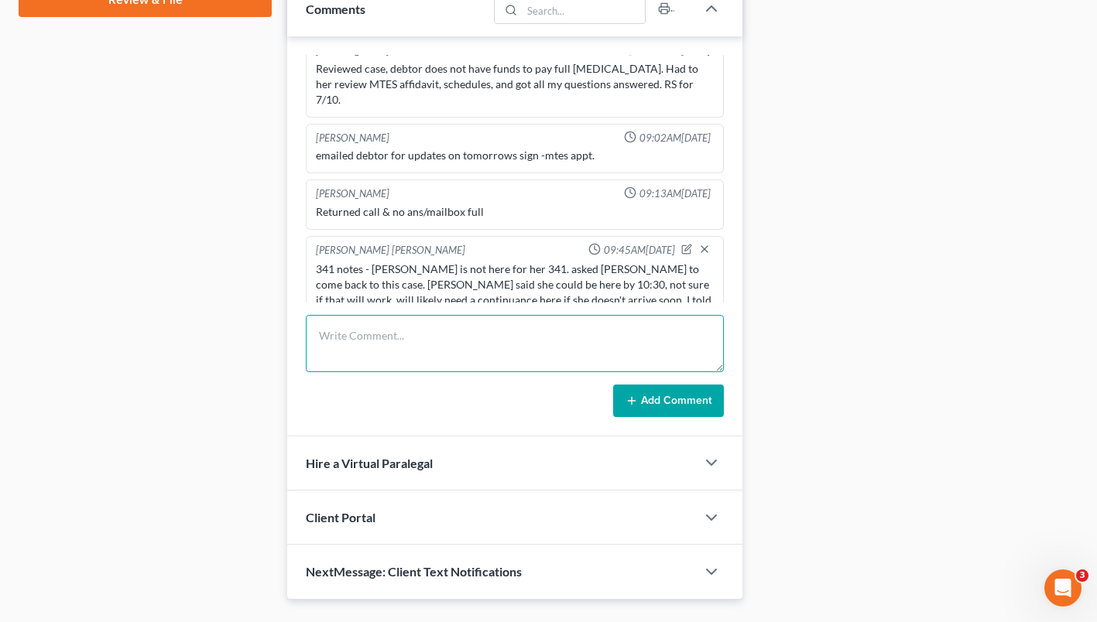
click at [512, 340] on textarea at bounding box center [515, 343] width 418 height 57
type textarea "[PERSON_NAME] still did not get here on time, [PERSON_NAME] continued her heari…"
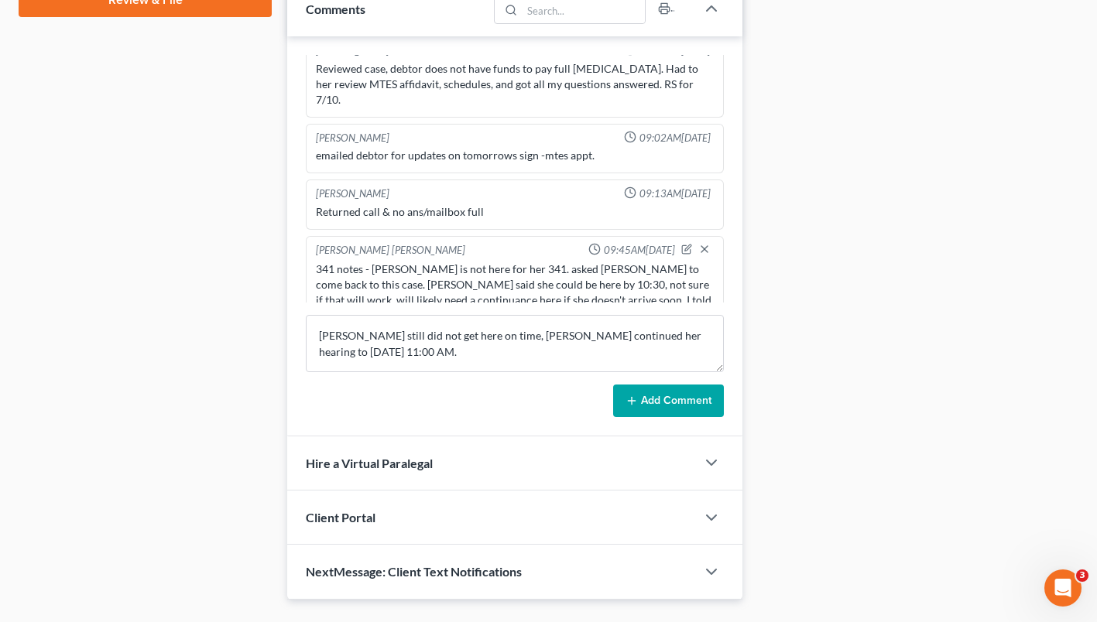
click at [660, 397] on button "Add Comment" at bounding box center [668, 401] width 111 height 33
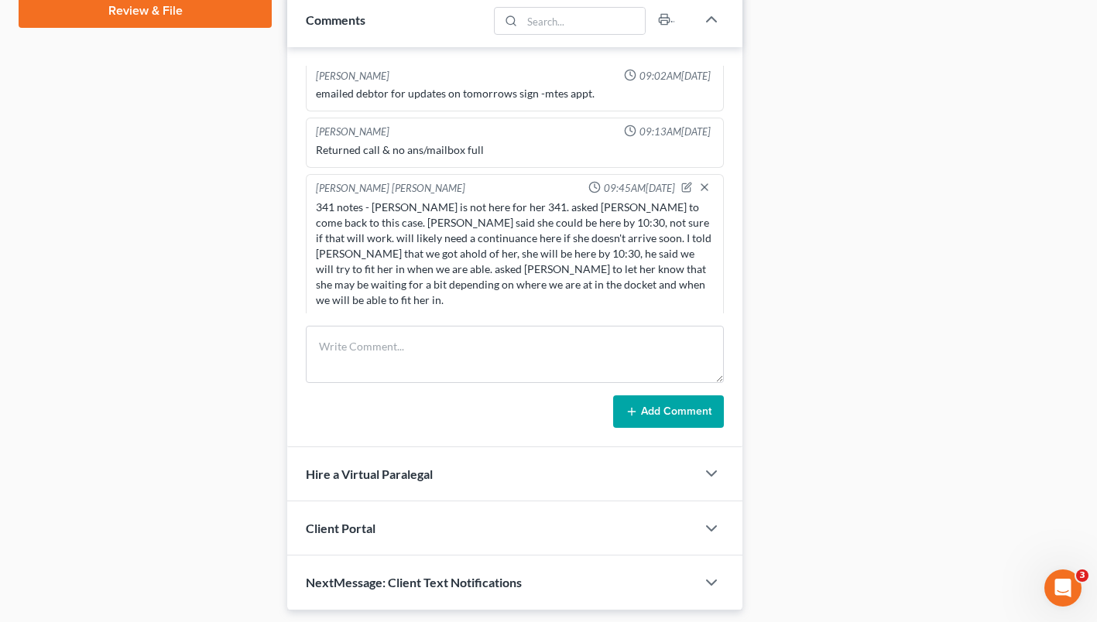
scroll to position [830, 0]
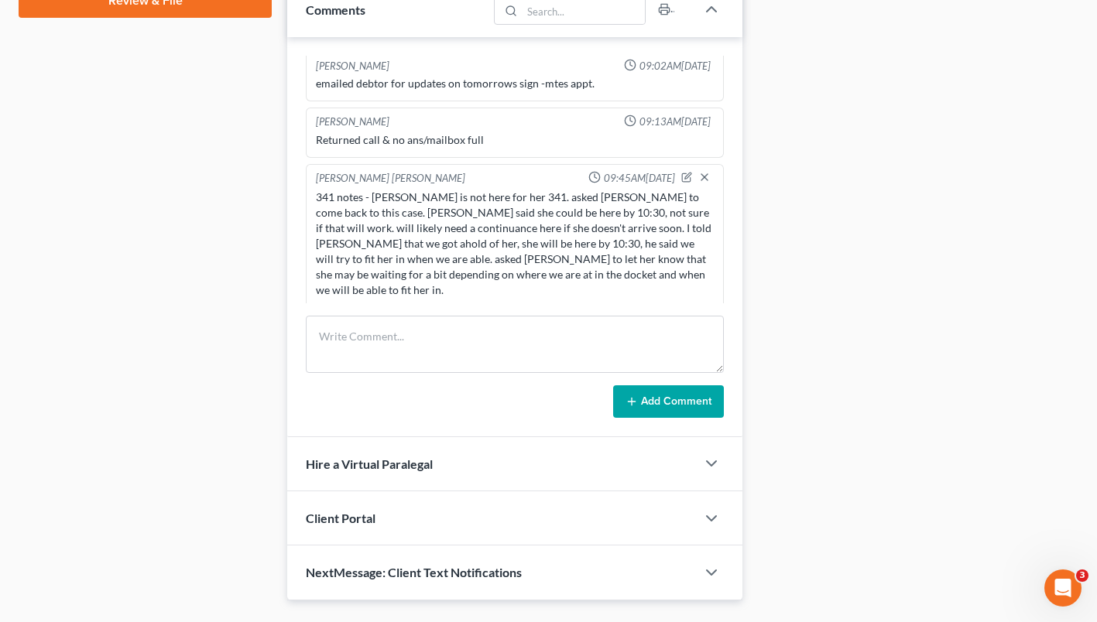
click at [681, 322] on icon "button" at bounding box center [686, 327] width 11 height 11
click at [477, 340] on textarea "ms porter still did not get here on time, mr wyman continued her hearing to 09/…" at bounding box center [515, 368] width 398 height 57
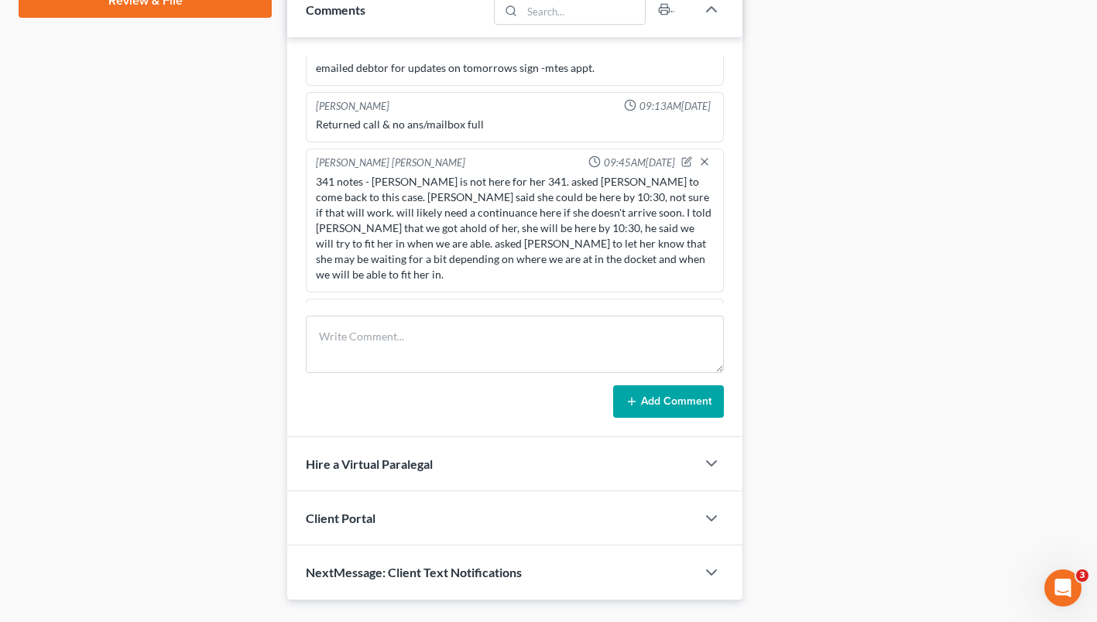
type textarea "ms porter still did not get here on time, mr wyman continued her hearing to 09/…"
click at [702, 307] on polyline "button" at bounding box center [704, 308] width 4 height 2
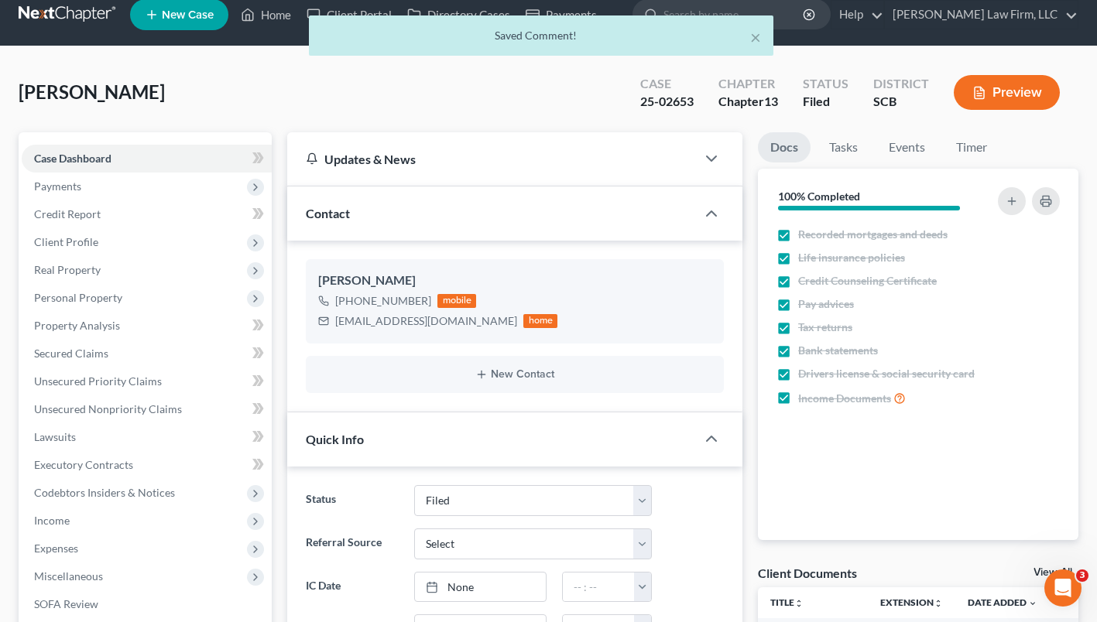
scroll to position [6, 0]
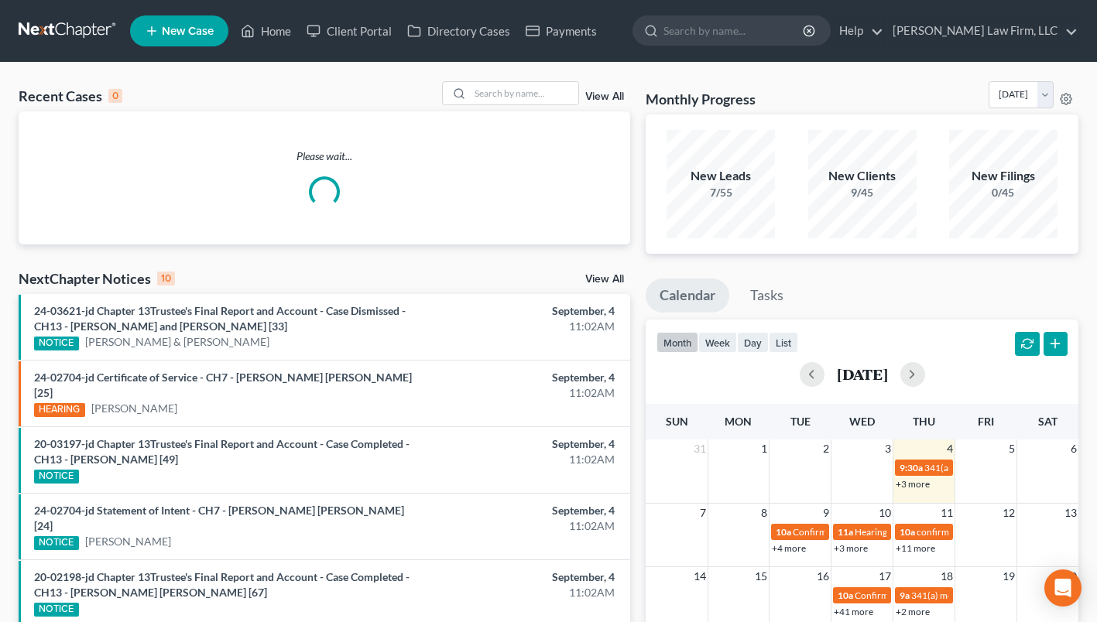
click at [725, 25] on input "search" at bounding box center [734, 30] width 142 height 29
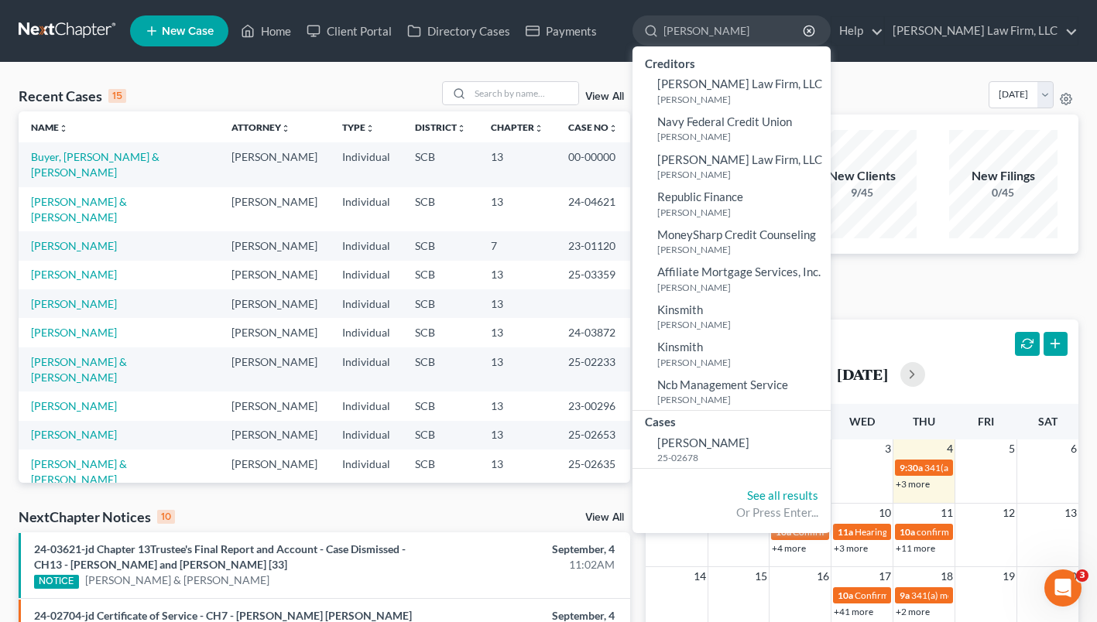
type input "jasmine james"
click at [479, 98] on input "search" at bounding box center [524, 93] width 108 height 22
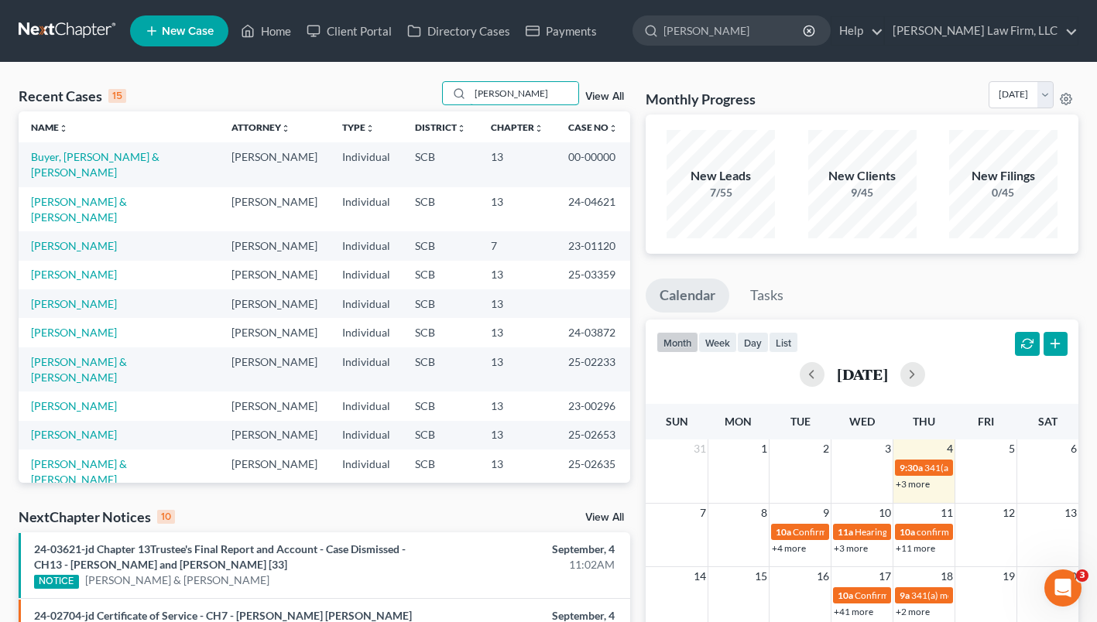
type input "jasmine james"
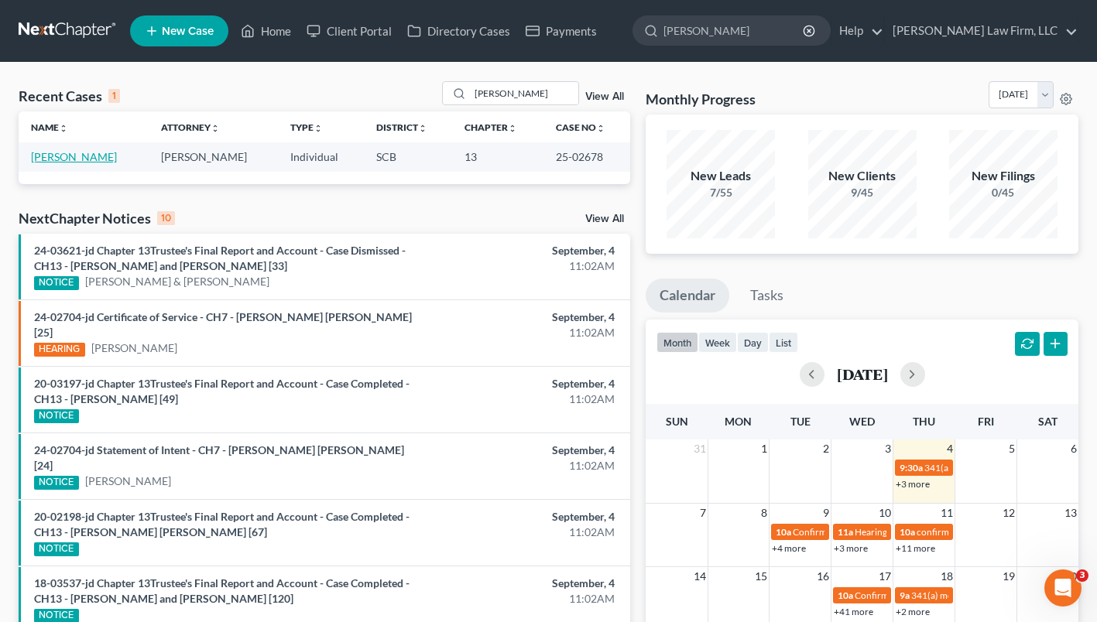
click at [53, 159] on link "James, Jasmine" at bounding box center [74, 156] width 86 height 13
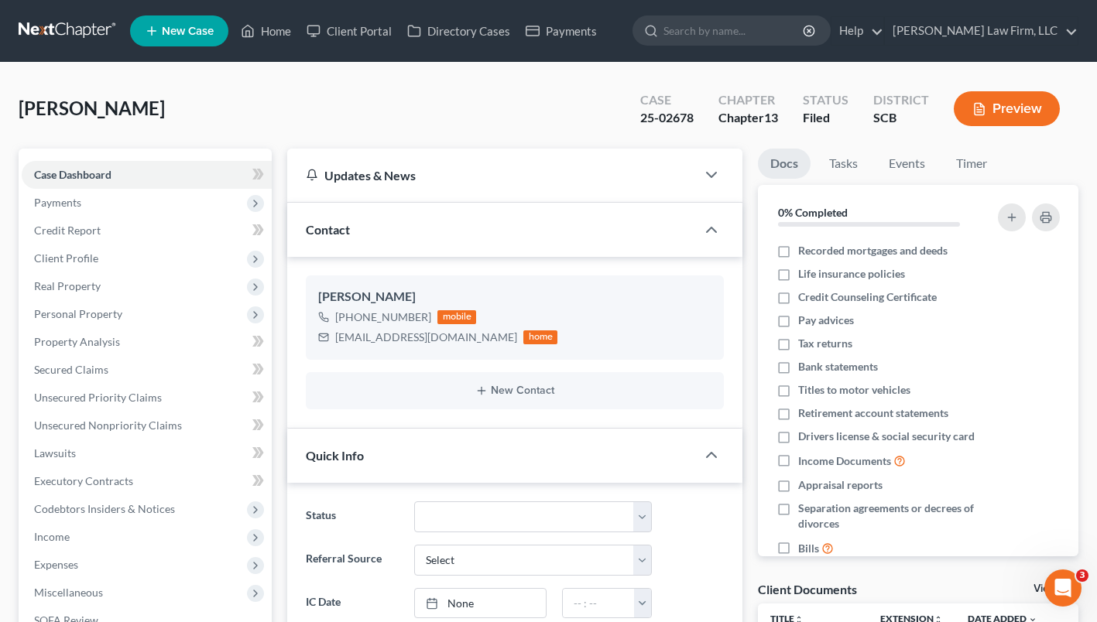
select select "0"
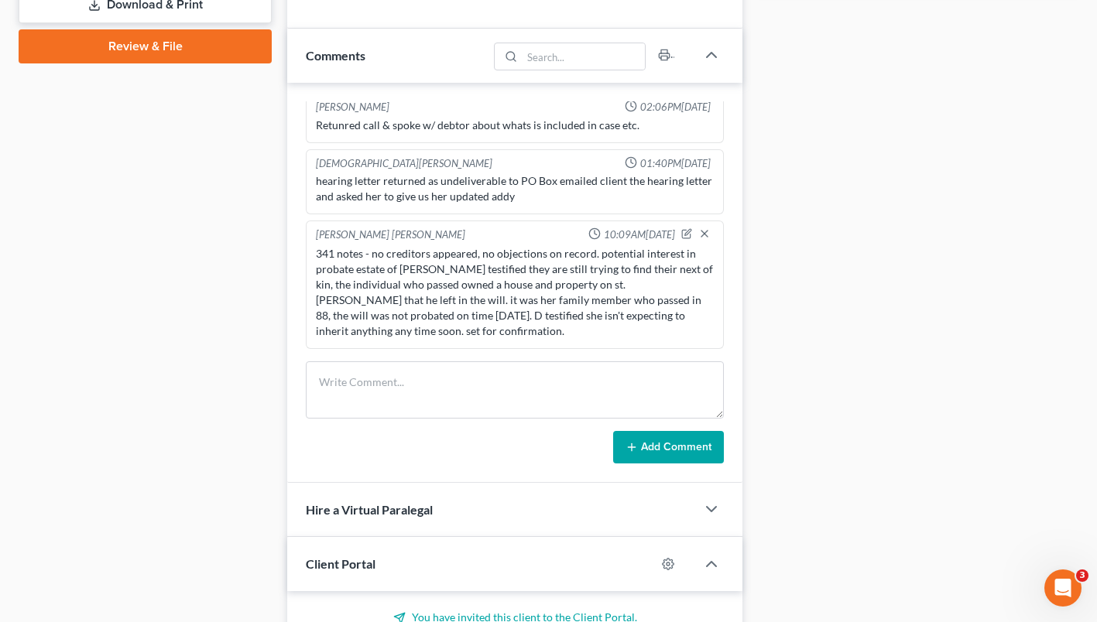
scroll to position [785, 0]
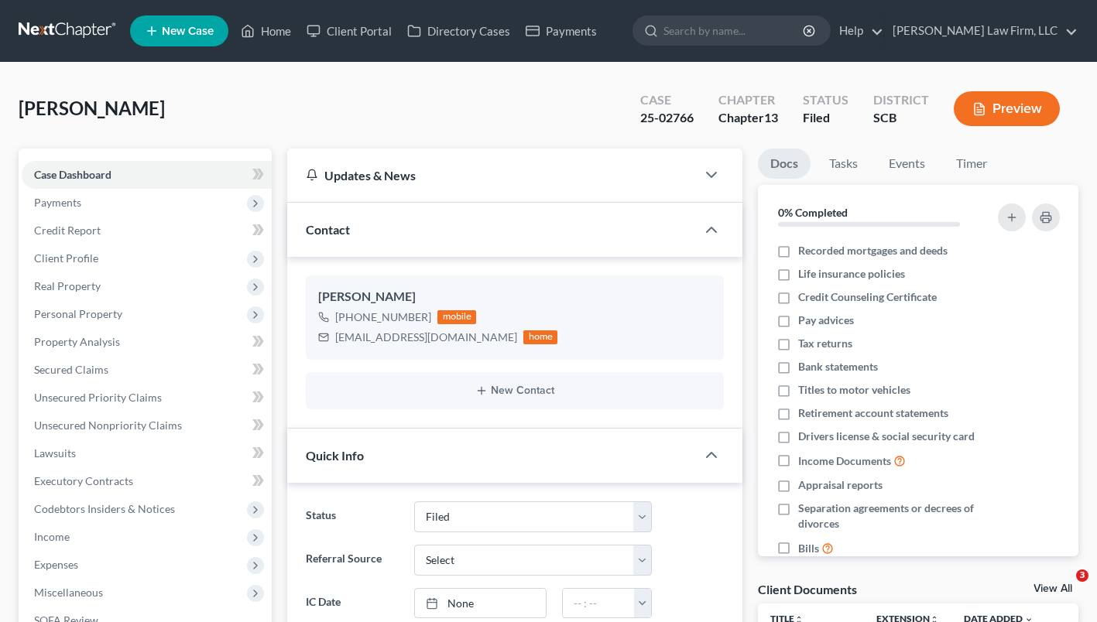
select select "2"
select select "0"
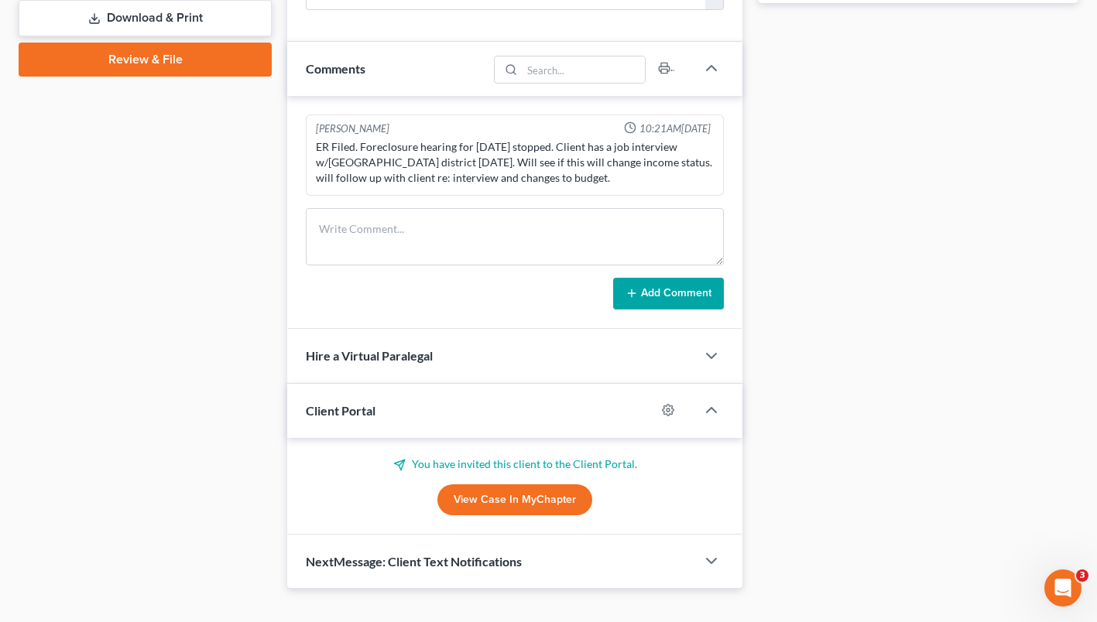
scroll to position [775, 0]
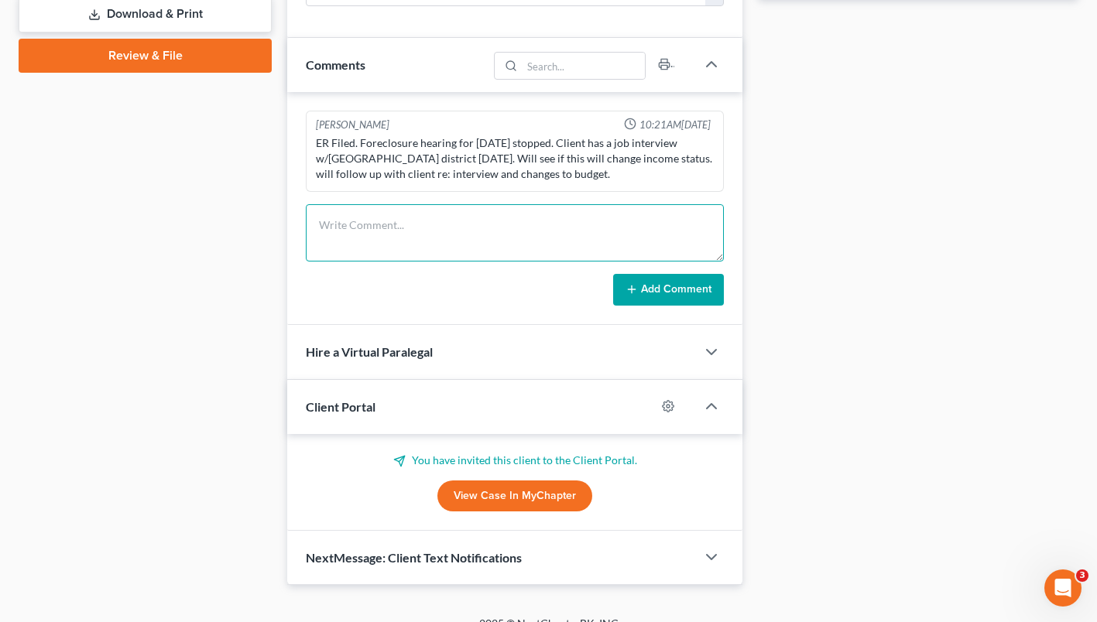
click at [467, 217] on textarea at bounding box center [515, 232] width 418 height 57
click at [525, 222] on textarea "341 notes - T objection to plan confirmation, J shows $1,108.81 in net income a…" at bounding box center [515, 232] width 418 height 57
click at [588, 243] on textarea "341 notes - T objection to plan confirmation in 341 notes, J shows $1,108.81 in…" at bounding box center [515, 232] width 418 height 57
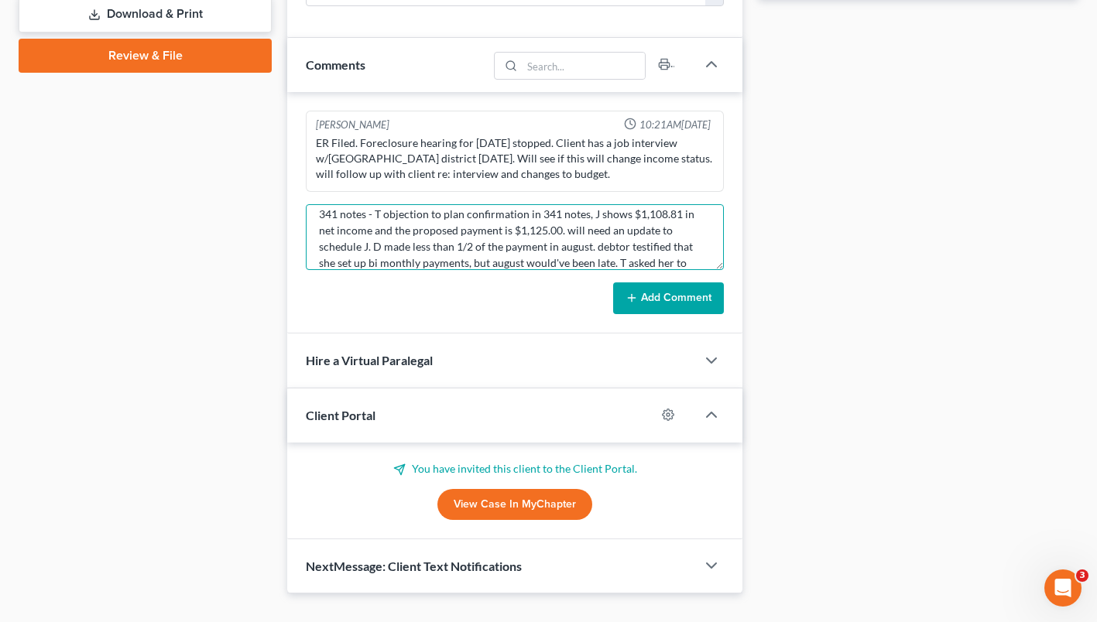
scroll to position [0, 0]
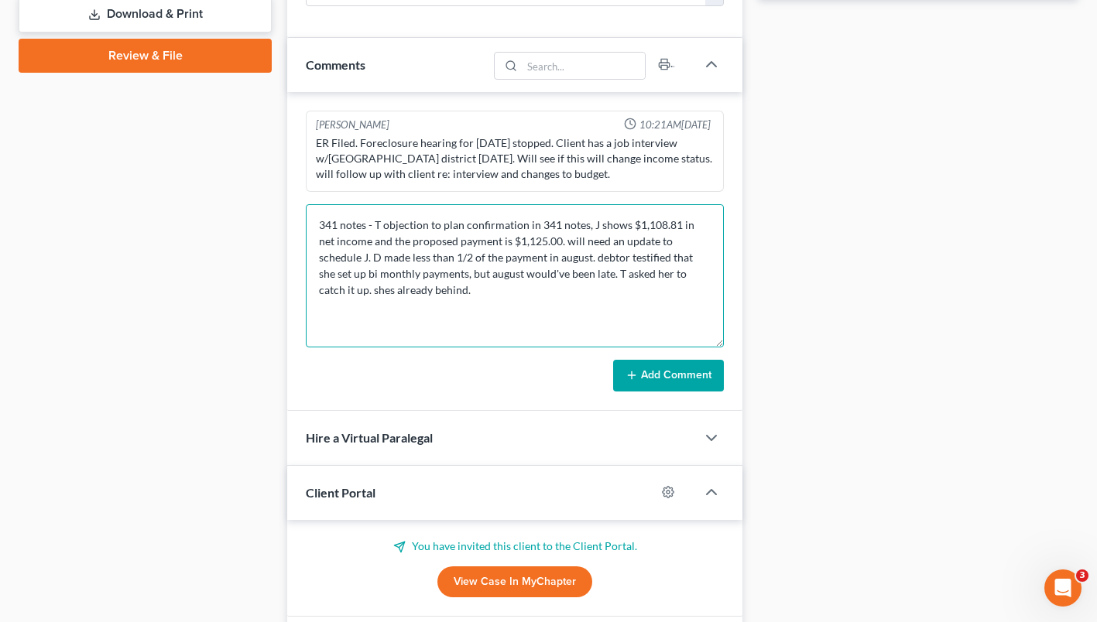
drag, startPoint x: 718, startPoint y: 255, endPoint x: 721, endPoint y: 343, distance: 87.5
click at [721, 343] on textarea "341 notes - T objection to plan confirmation in 341 notes, J shows $1,108.81 in…" at bounding box center [515, 275] width 418 height 143
click at [706, 241] on textarea "341 notes - T objection to plan confirmation in 341 notes, J shows $1,108.81 in…" at bounding box center [515, 276] width 418 height 144
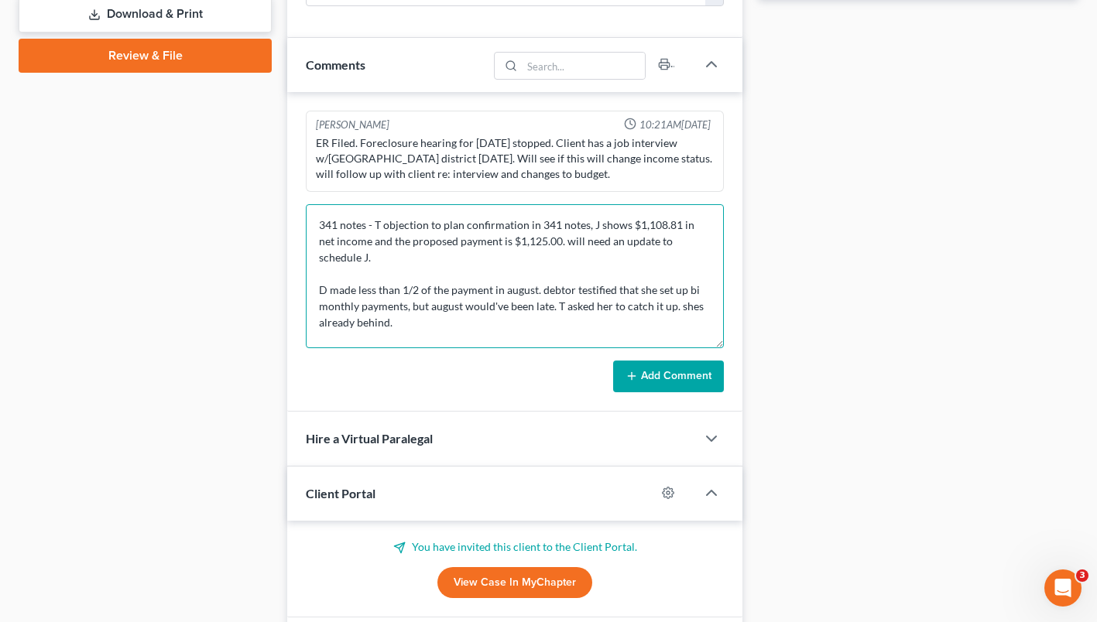
click at [412, 309] on textarea "341 notes - T objection to plan confirmation in 341 notes, J shows $1,108.81 in…" at bounding box center [515, 276] width 418 height 144
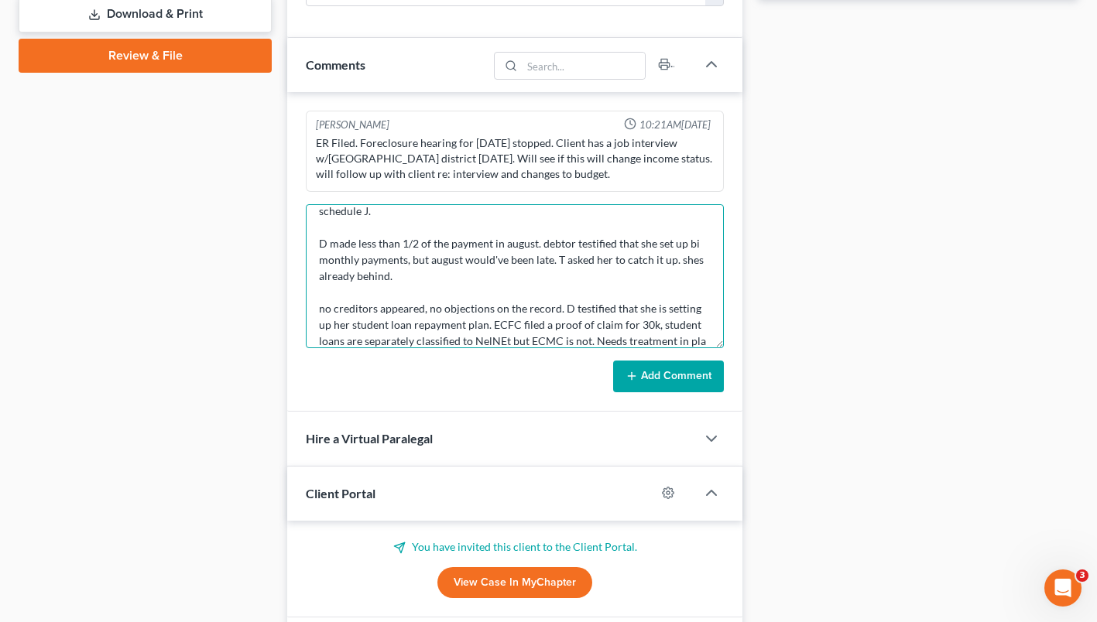
scroll to position [63, 0]
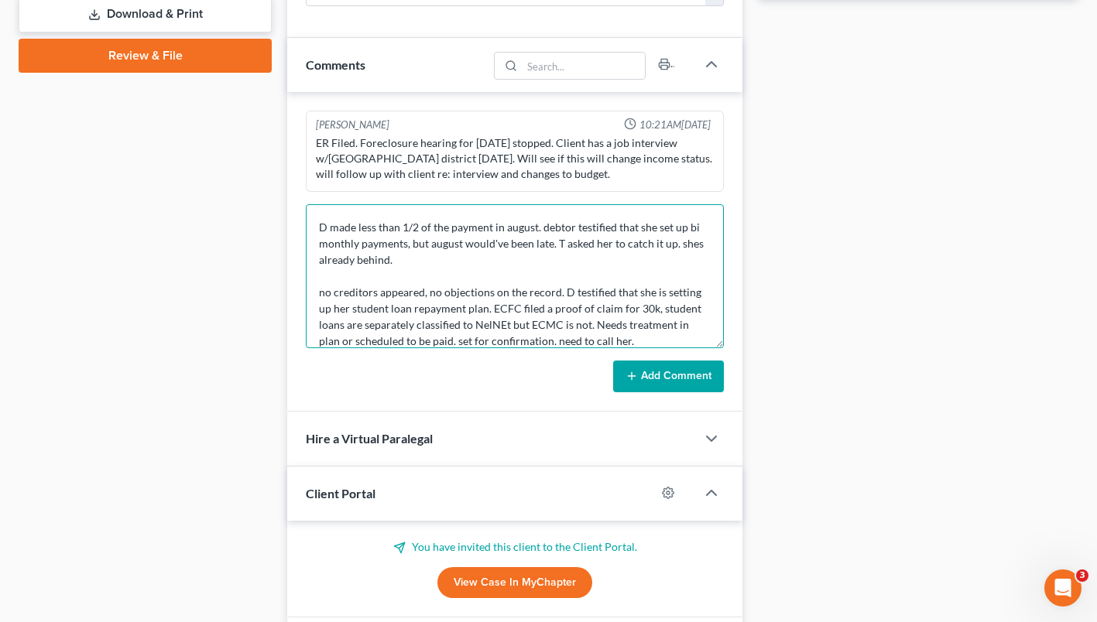
click at [529, 334] on textarea "341 notes - T objection to plan confirmation in 341 notes, J shows $1,108.81 in…" at bounding box center [515, 276] width 418 height 144
type textarea "341 notes - T objection to plan confirmation in 341 notes, J shows $1,108.81 in…"
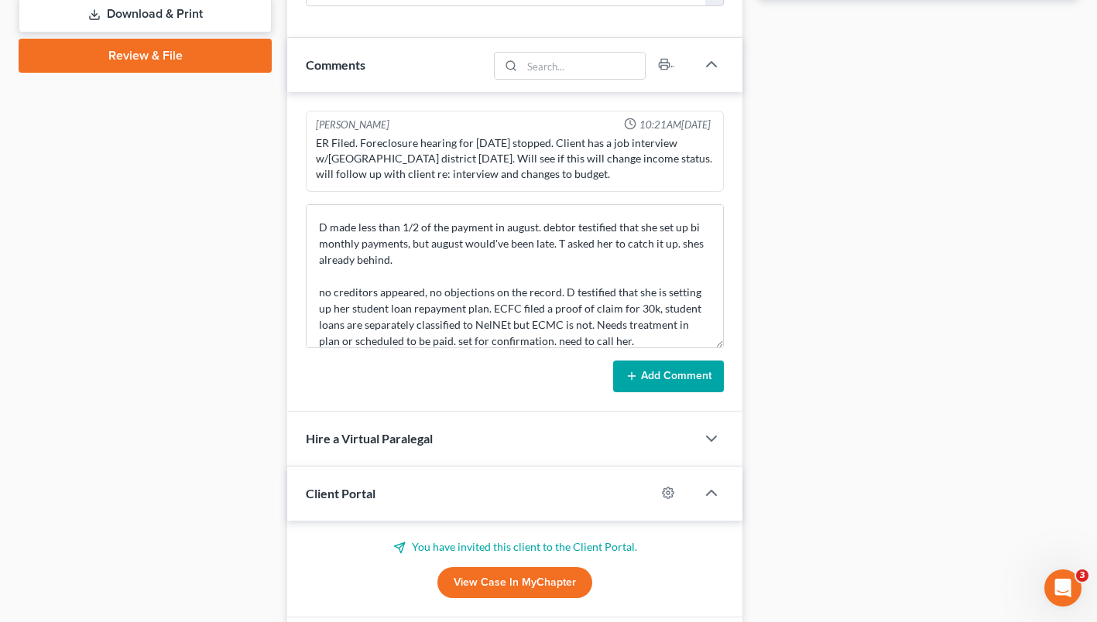
click at [659, 380] on button "Add Comment" at bounding box center [668, 377] width 111 height 33
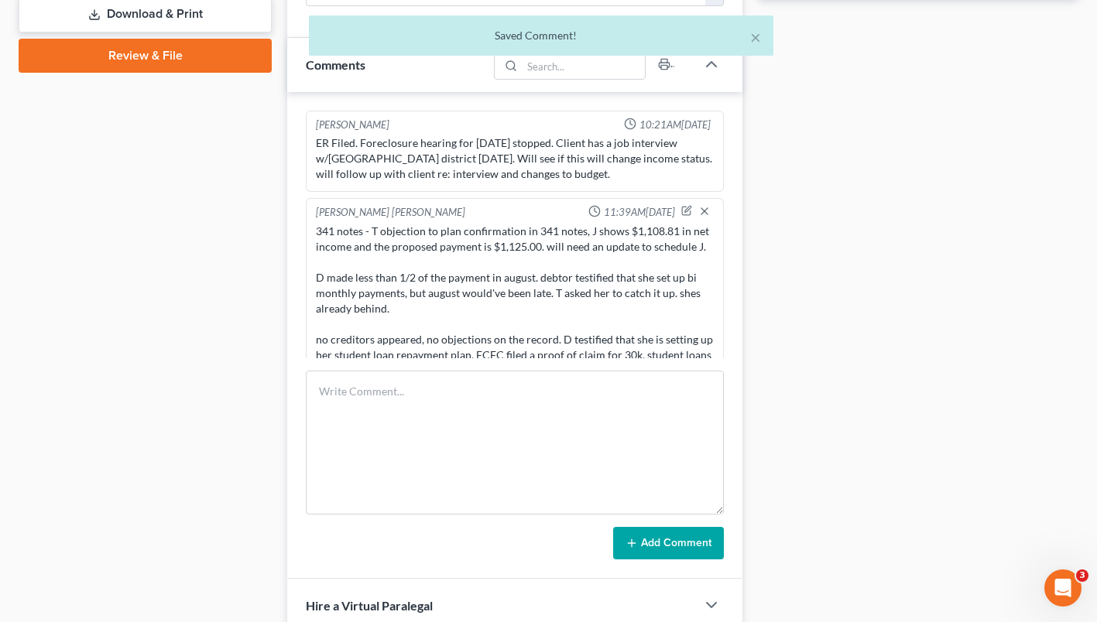
scroll to position [60, 0]
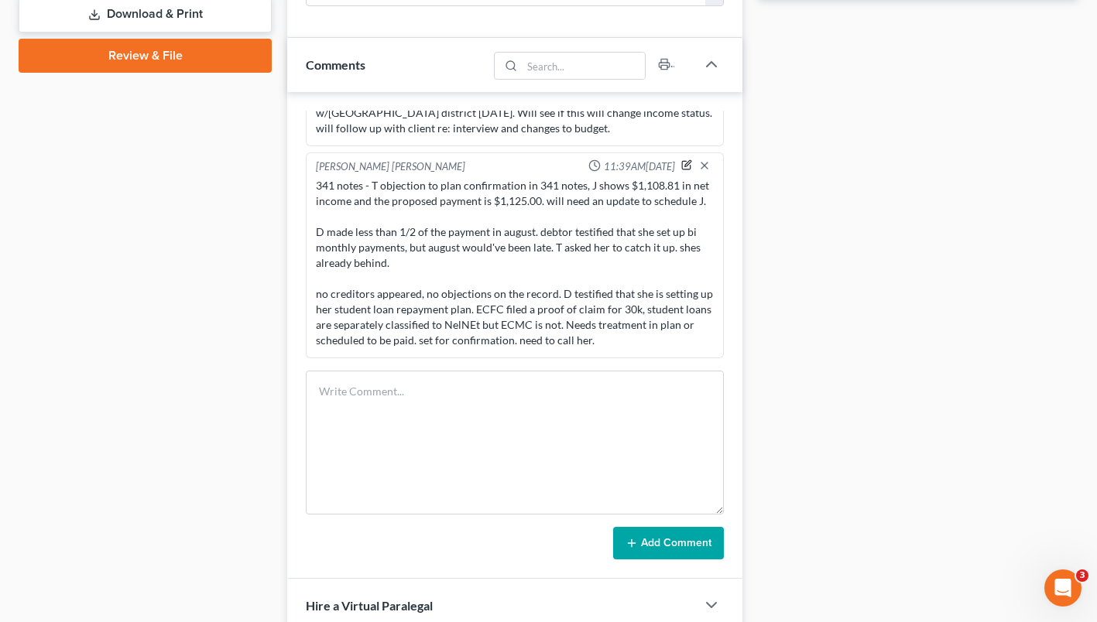
click at [681, 159] on icon "button" at bounding box center [686, 164] width 11 height 11
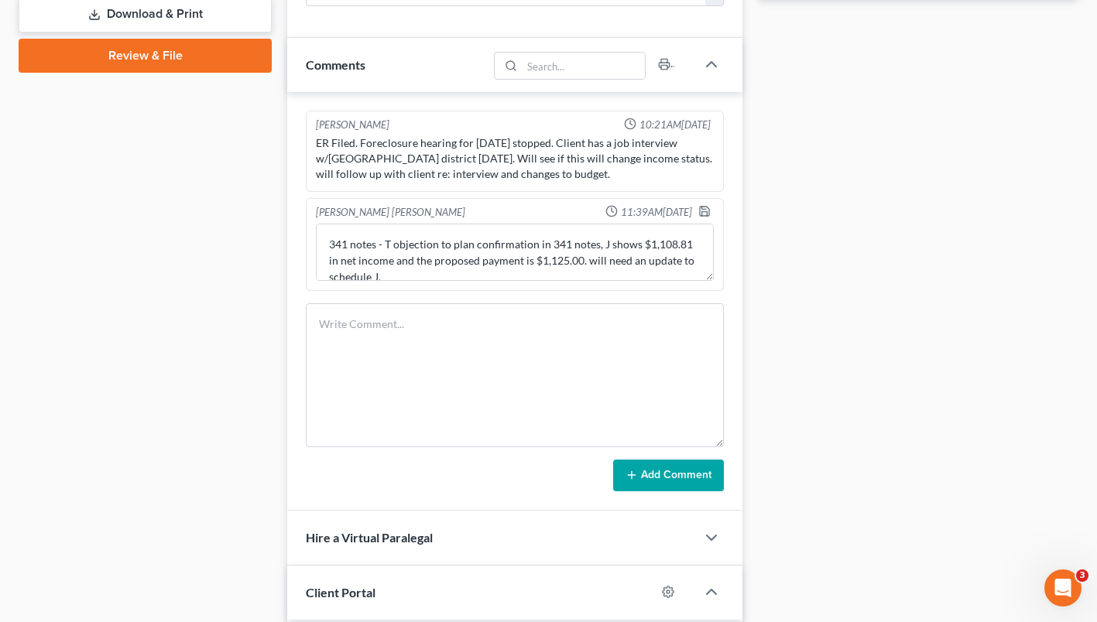
scroll to position [0, 0]
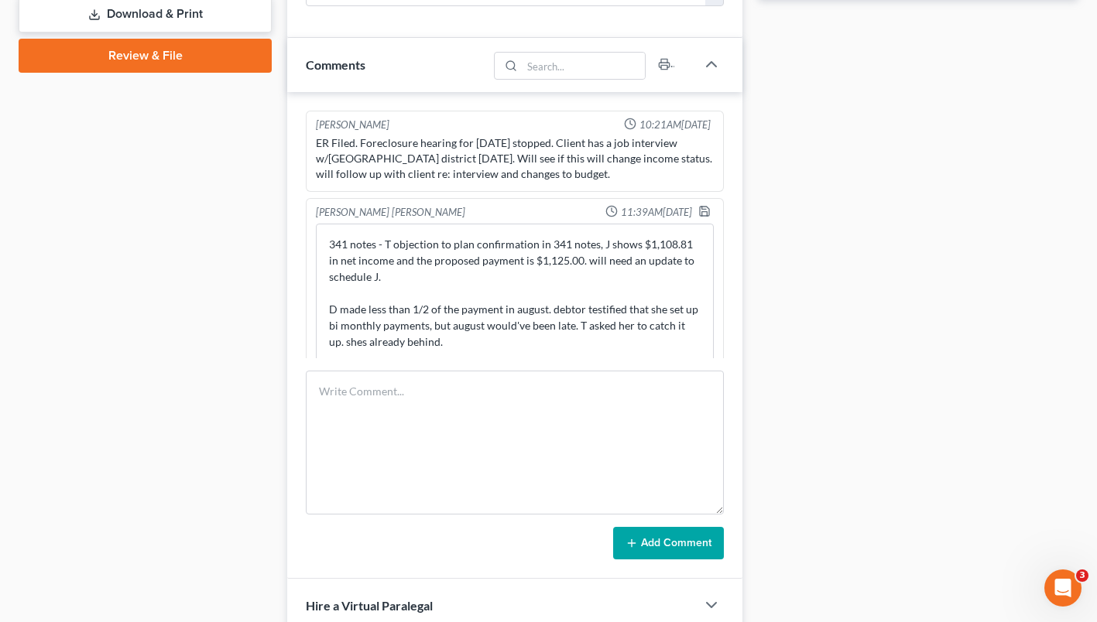
drag, startPoint x: 709, startPoint y: 272, endPoint x: 694, endPoint y: 483, distance: 211.8
click at [694, 483] on div "Shawnda Engram 10:21AM, 07/23/2025 ER Filed. Foreclosure hearing for 7/21/2025 …" at bounding box center [514, 335] width 455 height 487
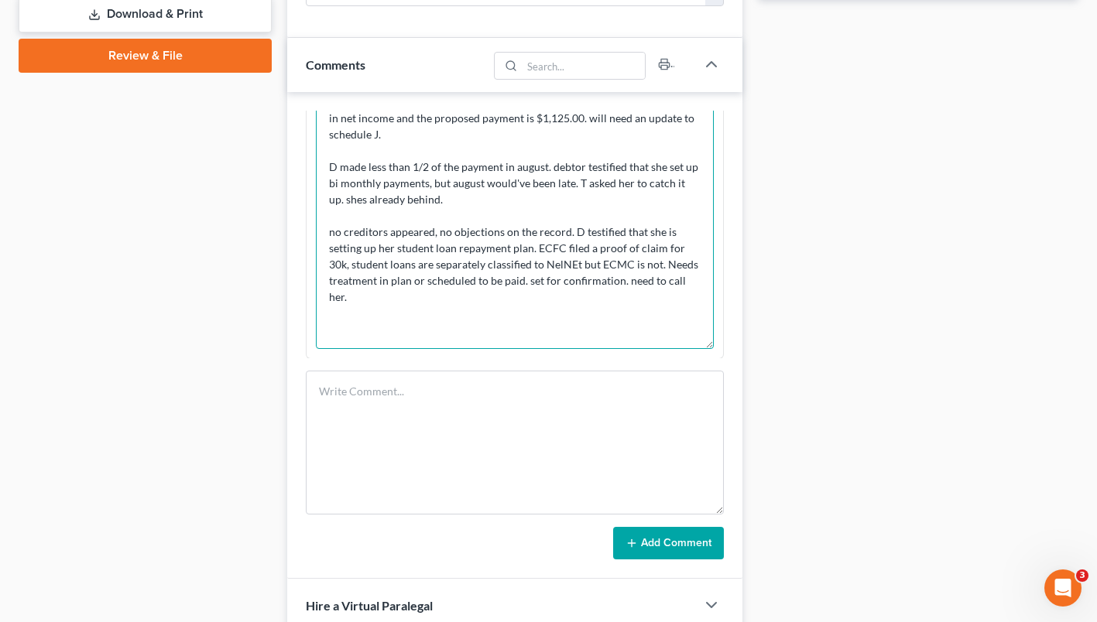
drag, startPoint x: 552, startPoint y: 278, endPoint x: 447, endPoint y: 284, distance: 104.7
click at [447, 284] on textarea "341 notes - T objection to plan confirmation in 341 notes, J shows $1,108.81 in…" at bounding box center [515, 215] width 398 height 268
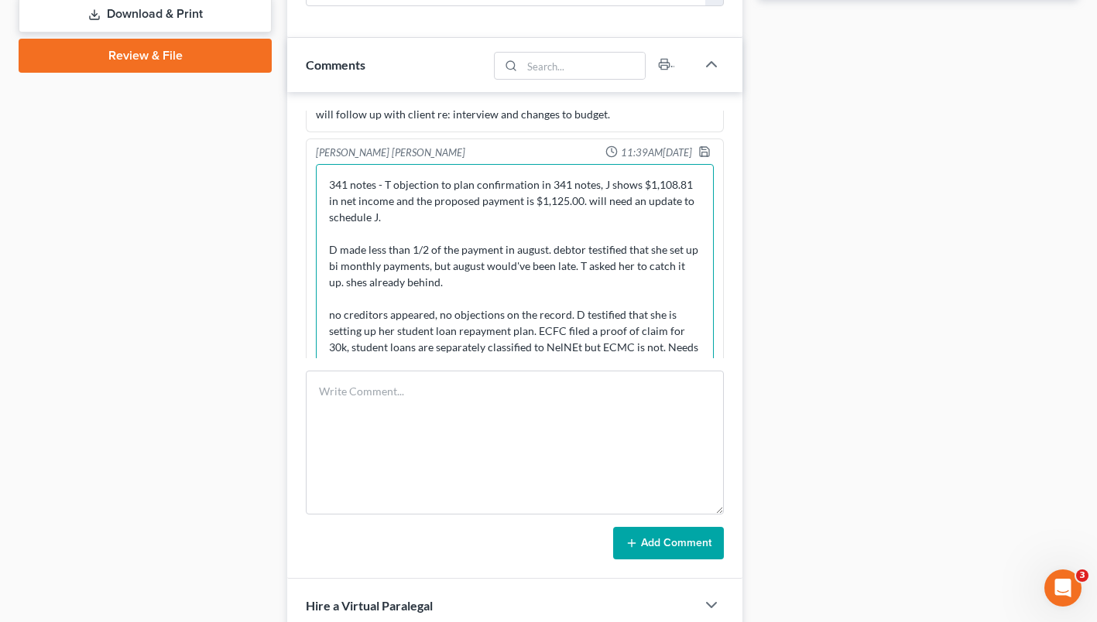
type textarea "341 notes - T objection to plan confirmation in 341 notes, J shows $1,108.81 in…"
click at [698, 146] on icon "button" at bounding box center [704, 152] width 12 height 12
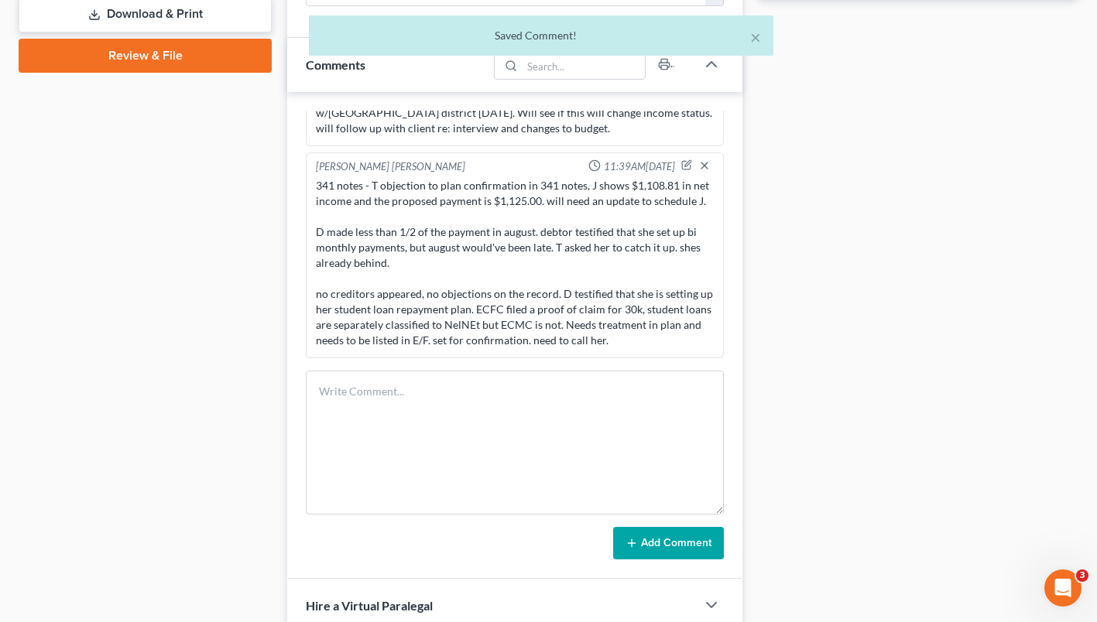
scroll to position [60, 0]
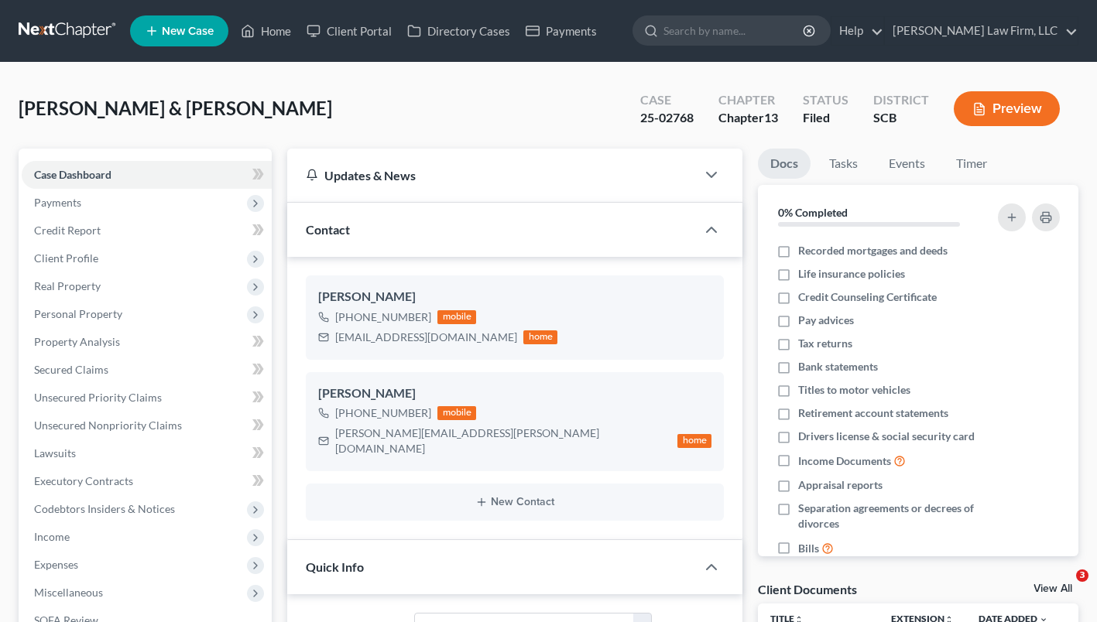
select select "2"
select select "0"
select select "2"
select select "0"
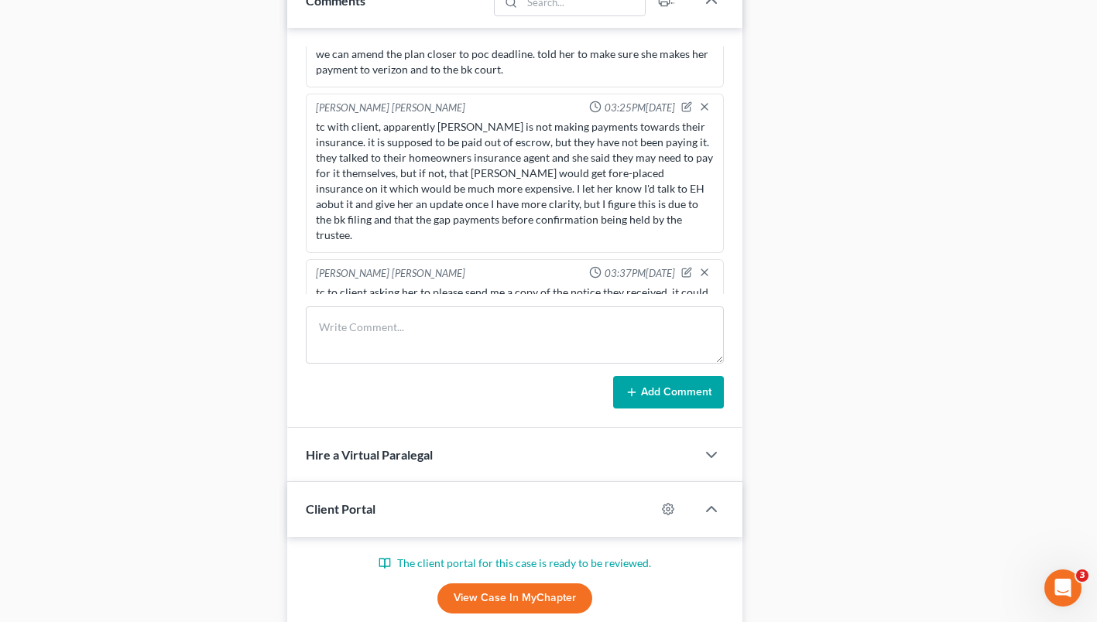
scroll to position [952, 0]
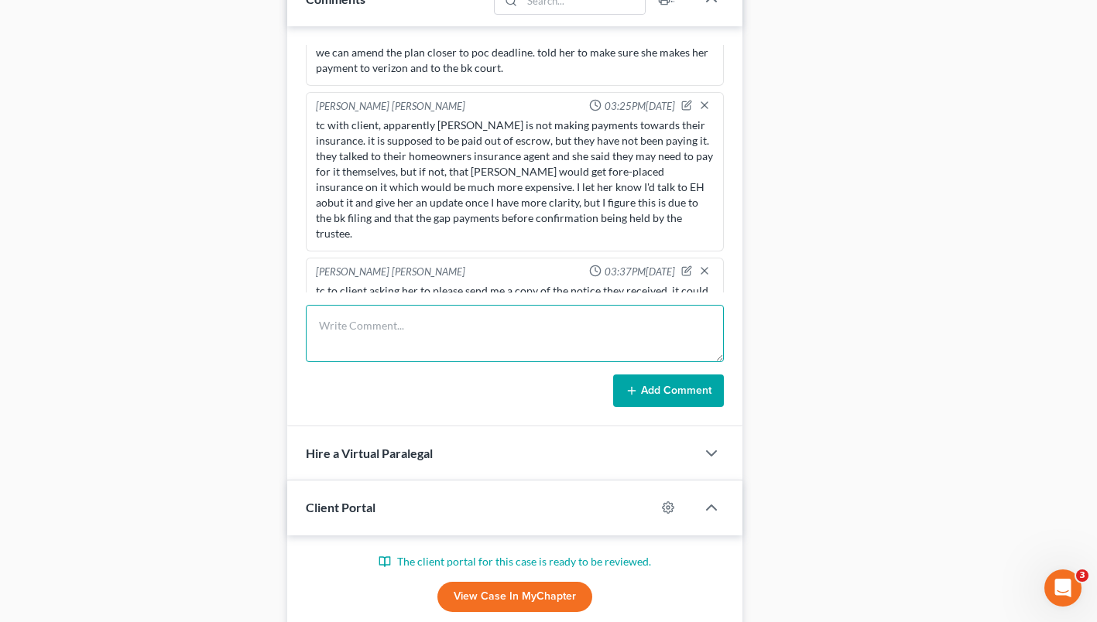
click at [515, 324] on textarea at bounding box center [515, 333] width 418 height 57
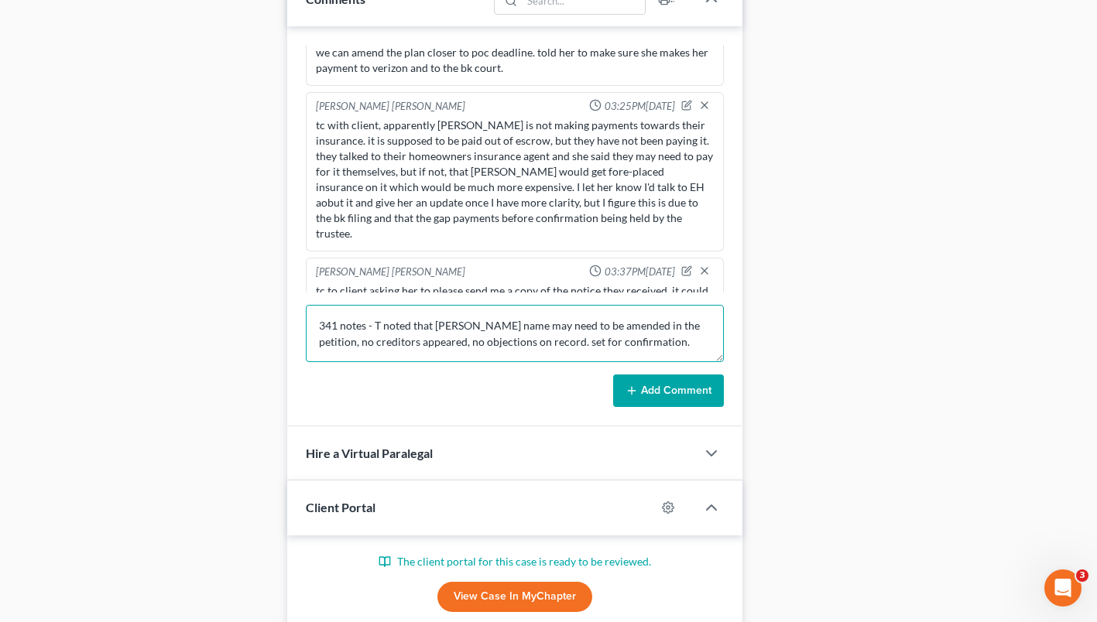
click at [703, 313] on textarea "341 notes - T noted that [PERSON_NAME] name may need to be amended in the petit…" at bounding box center [515, 333] width 418 height 57
type textarea "341 notes - T noted that ms aiken's name may need to be amended in the petition…"
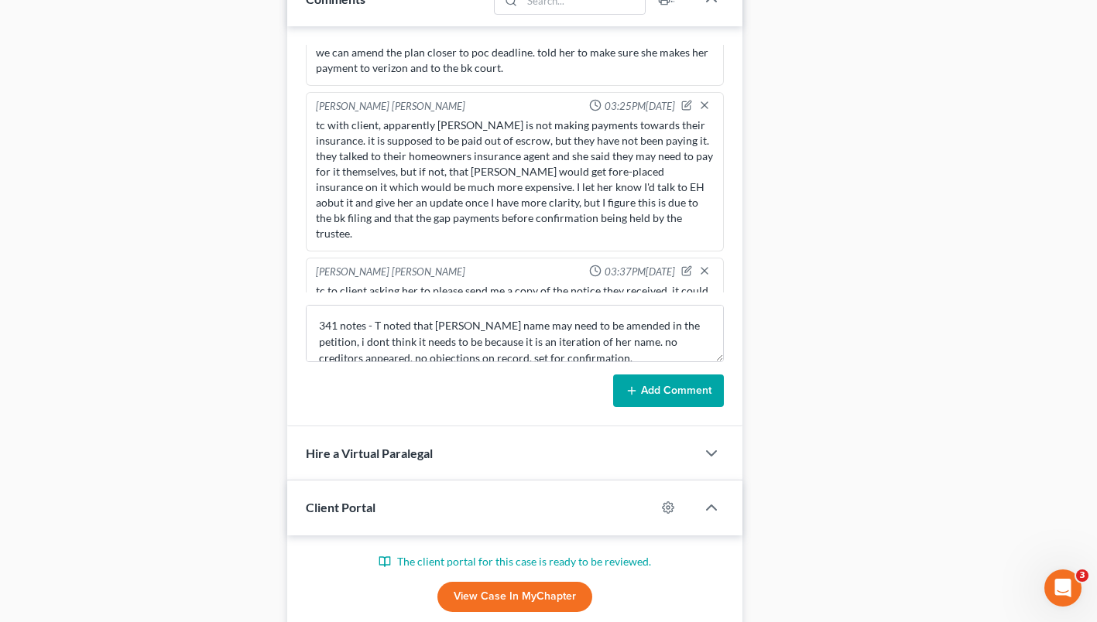
click at [675, 375] on button "Add Comment" at bounding box center [668, 391] width 111 height 33
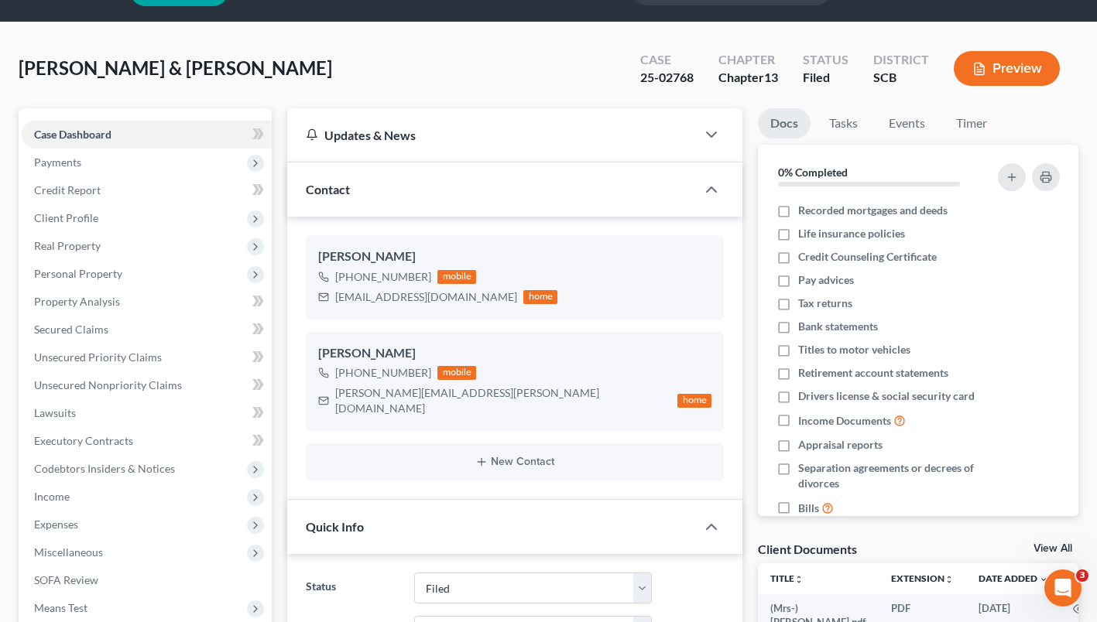
scroll to position [0, 0]
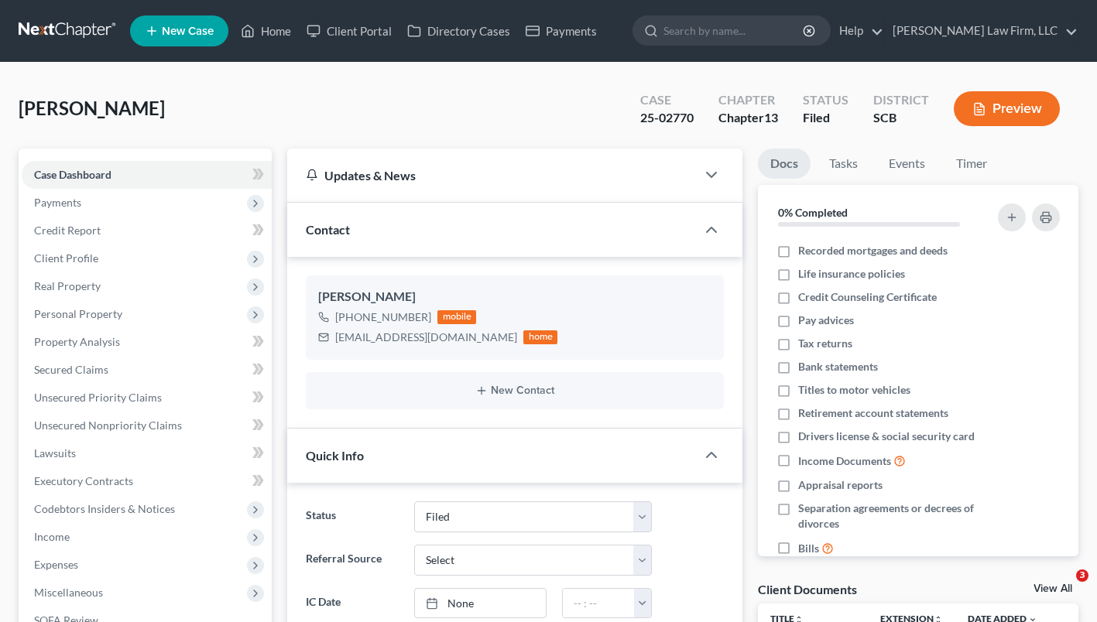
select select "2"
select select "0"
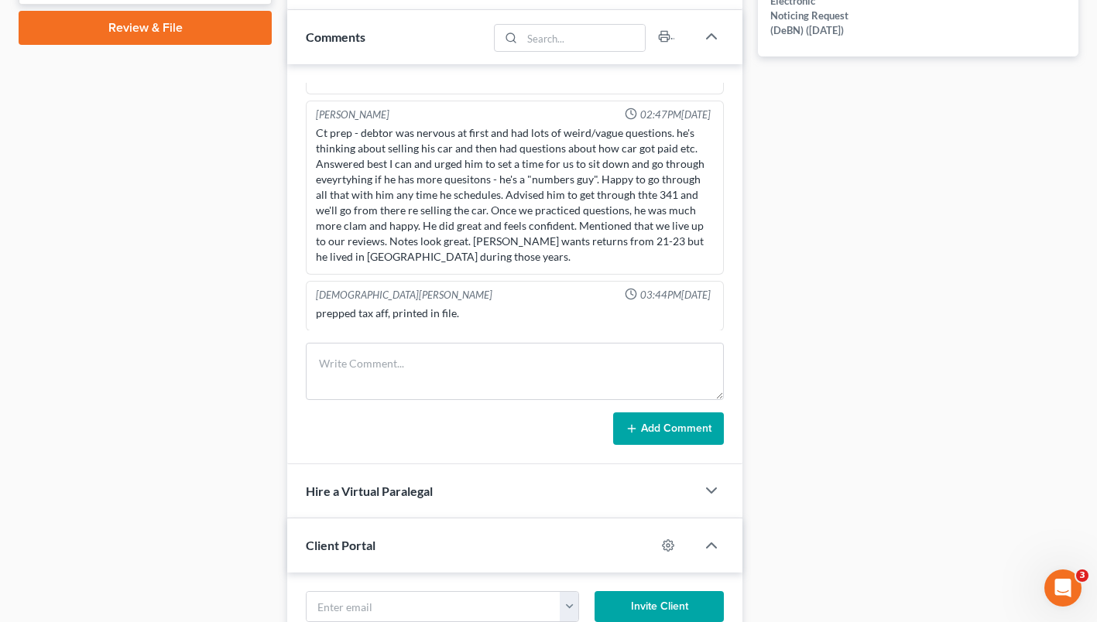
scroll to position [823, 0]
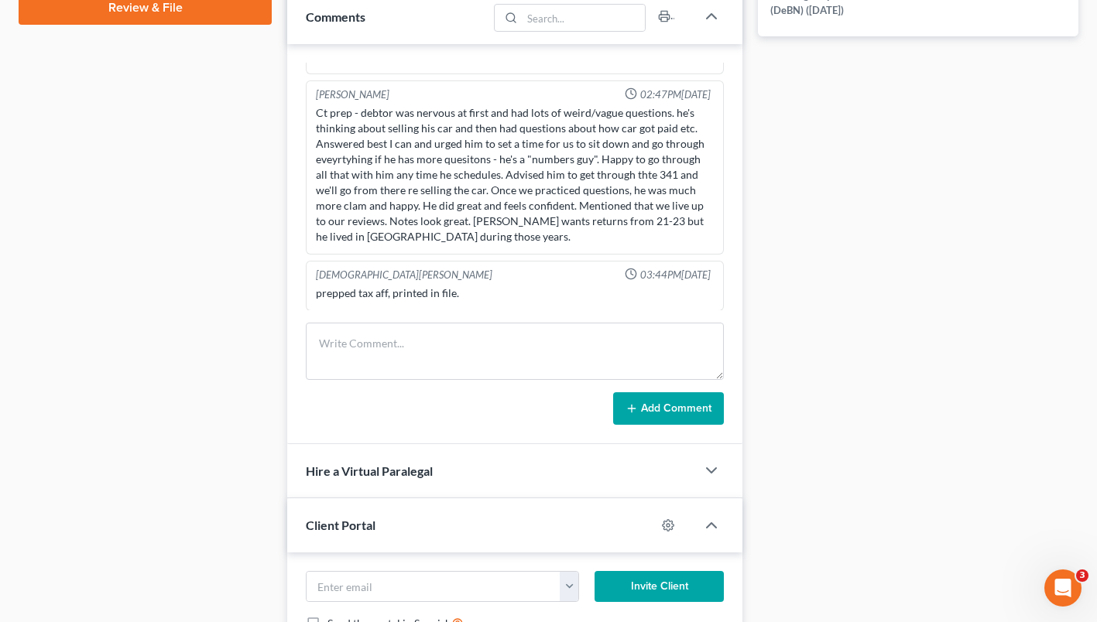
click at [563, 321] on div "Sherry Sutton 10:14AM, 07/03/2025 client paid $500 today with certified check-K…" at bounding box center [514, 244] width 455 height 400
click at [563, 335] on textarea at bounding box center [515, 351] width 418 height 57
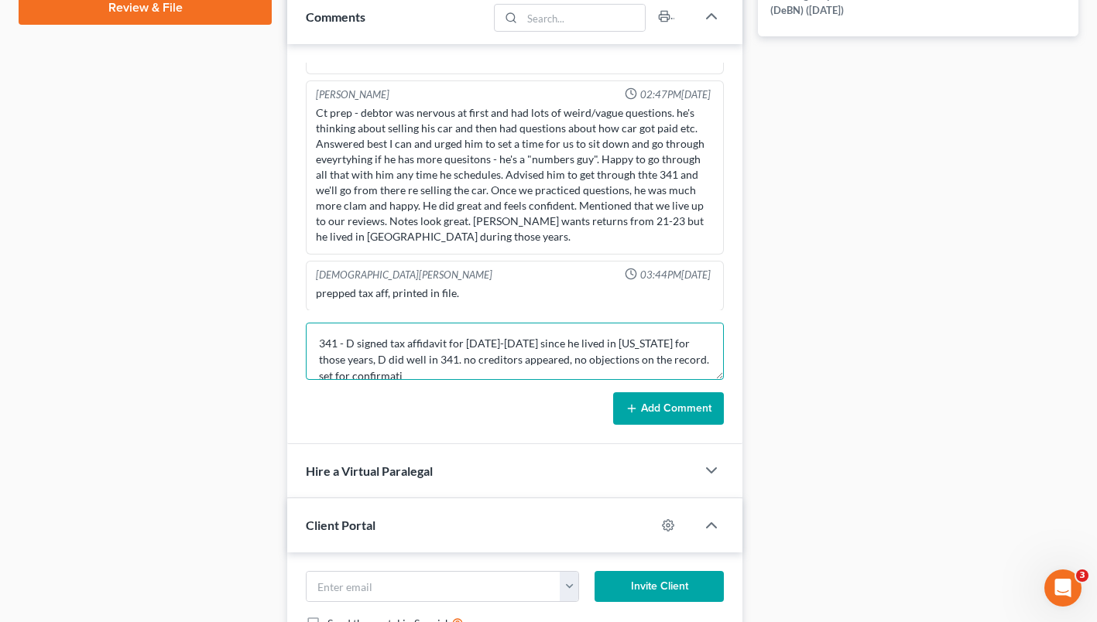
scroll to position [3, 0]
type textarea "341 - D signed tax affidavit for 2021-2023 since he lived in Texas for those ye…"
click at [647, 408] on button "Add Comment" at bounding box center [668, 408] width 111 height 33
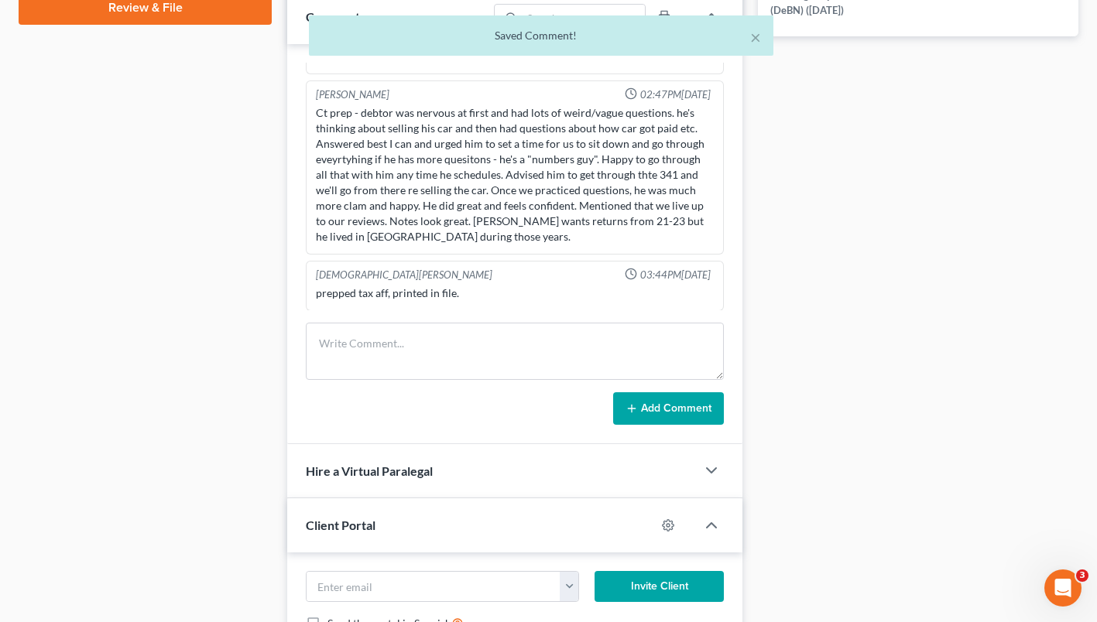
scroll to position [469, 0]
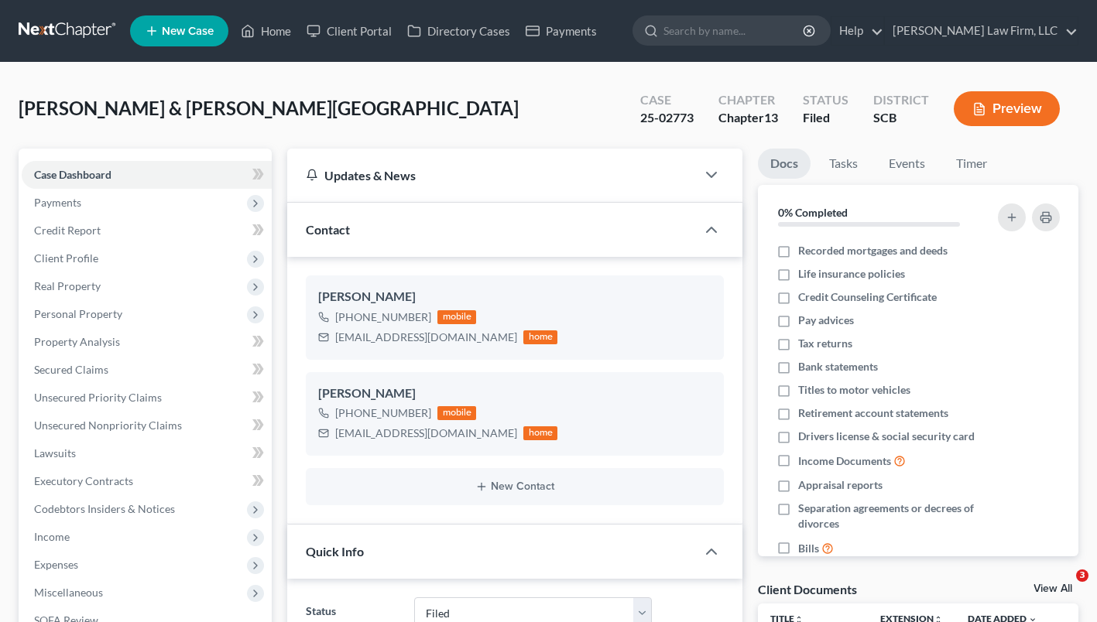
select select "2"
select select "0"
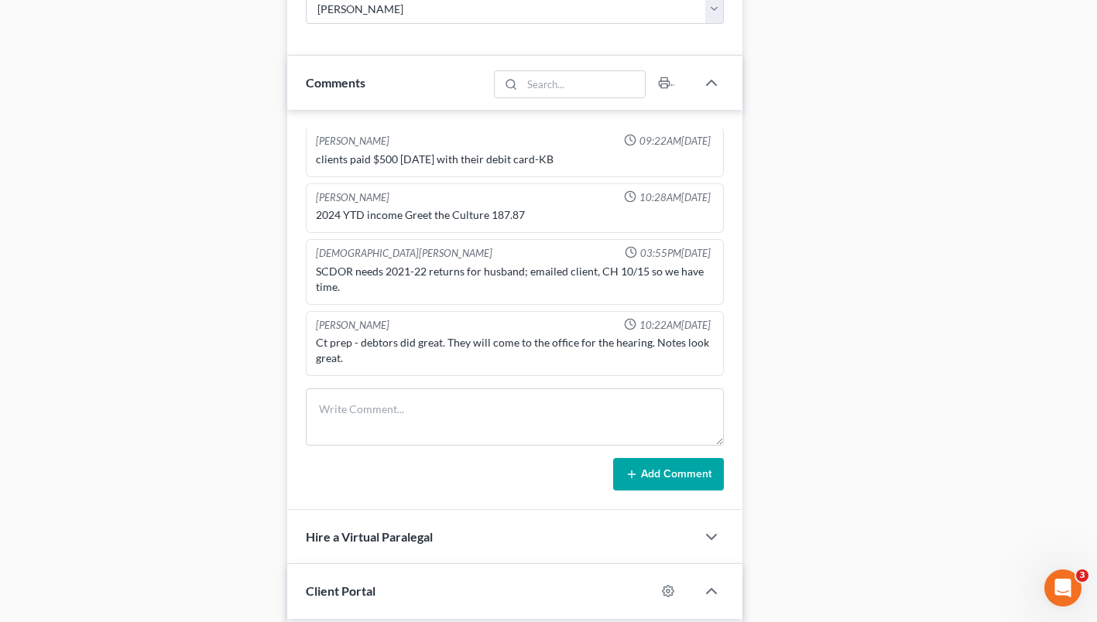
scroll to position [866, 0]
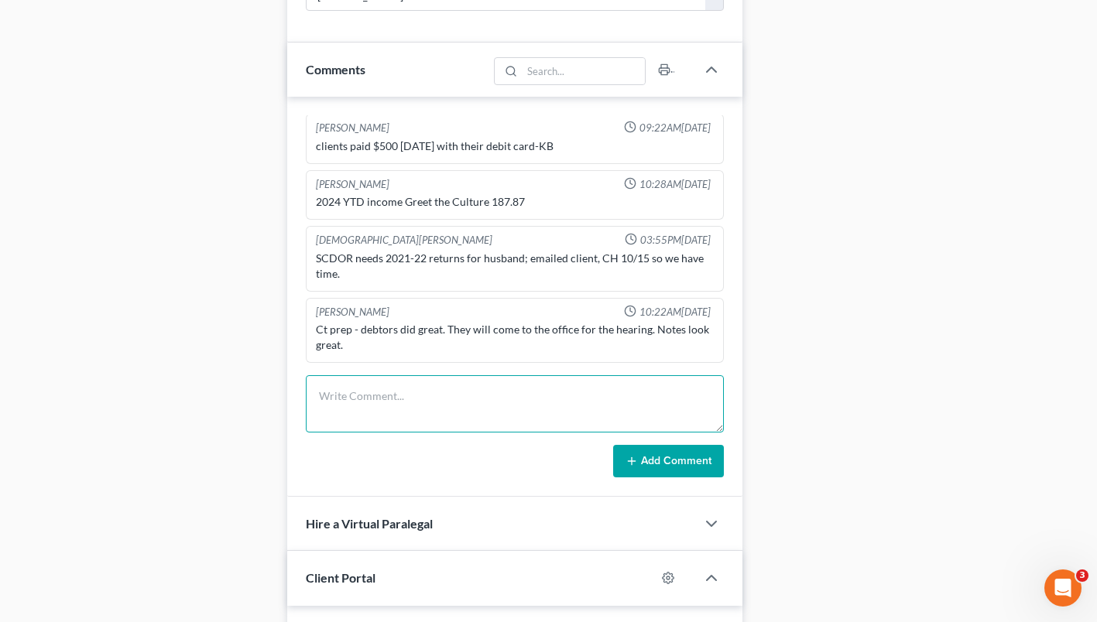
click at [621, 413] on textarea at bounding box center [515, 403] width 418 height 57
click at [518, 418] on textarea "341 notes - no creditors appeared, no objections on record. Mr. Jeffries testif…" at bounding box center [515, 403] width 418 height 57
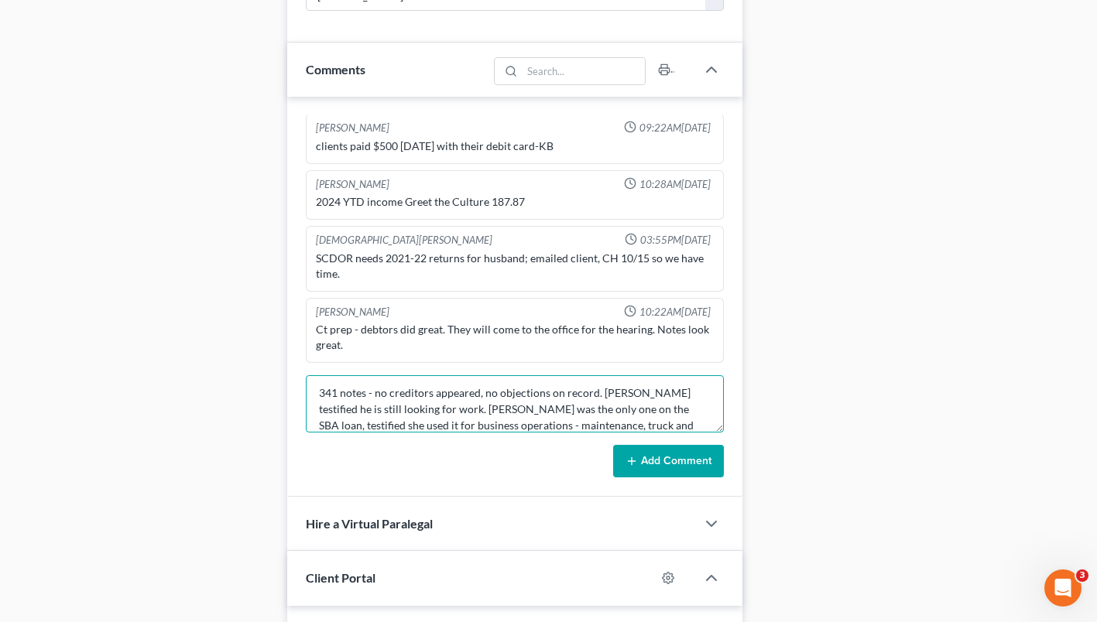
scroll to position [19, 0]
click at [439, 426] on textarea "341 notes - no creditors appeared, no objections on record. Mr. Jeffries testif…" at bounding box center [515, 403] width 418 height 57
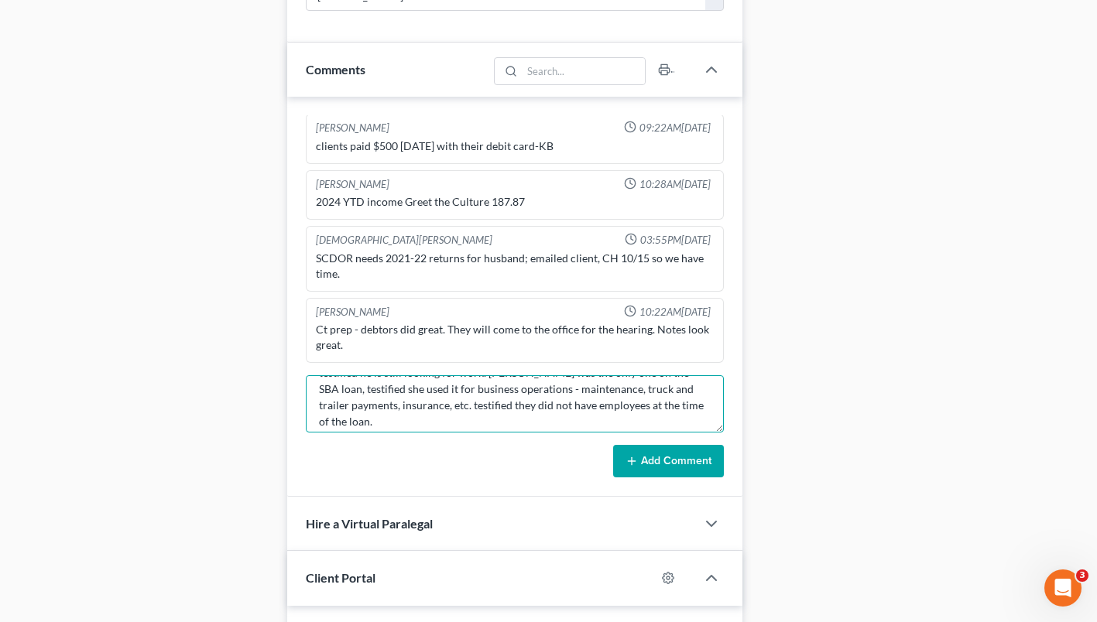
scroll to position [40, 0]
click at [473, 423] on textarea "341 notes - no creditors appeared, no objections on record. Mr. Jeffries testif…" at bounding box center [515, 403] width 418 height 57
type textarea "341 notes - no creditors appeared, no objections on record. Mr. Jeffries testif…"
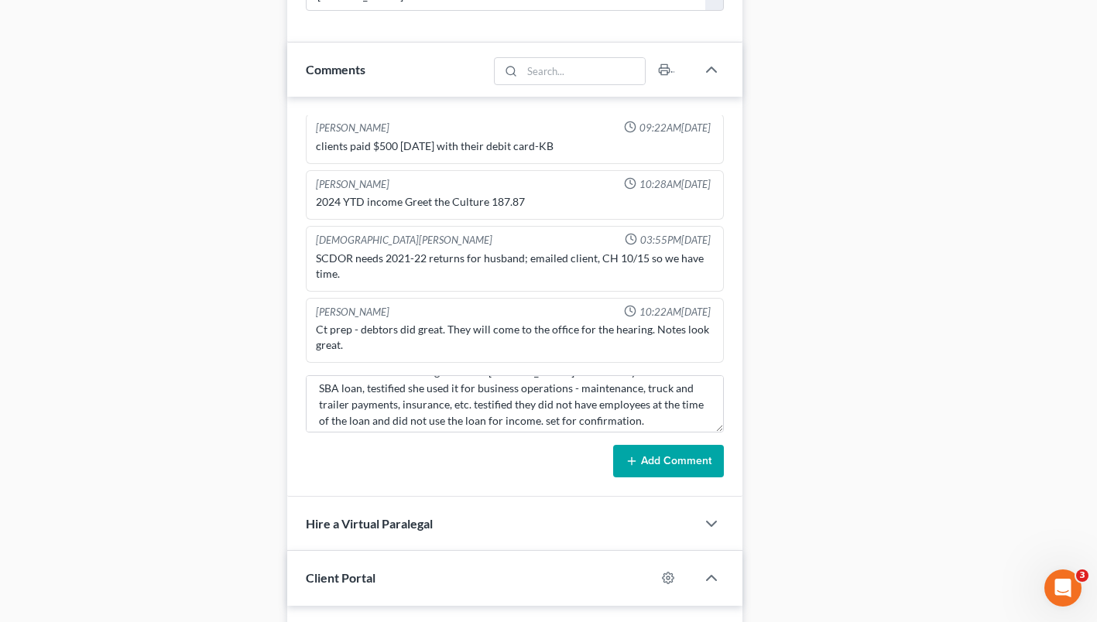
click at [675, 466] on button "Add Comment" at bounding box center [668, 461] width 111 height 33
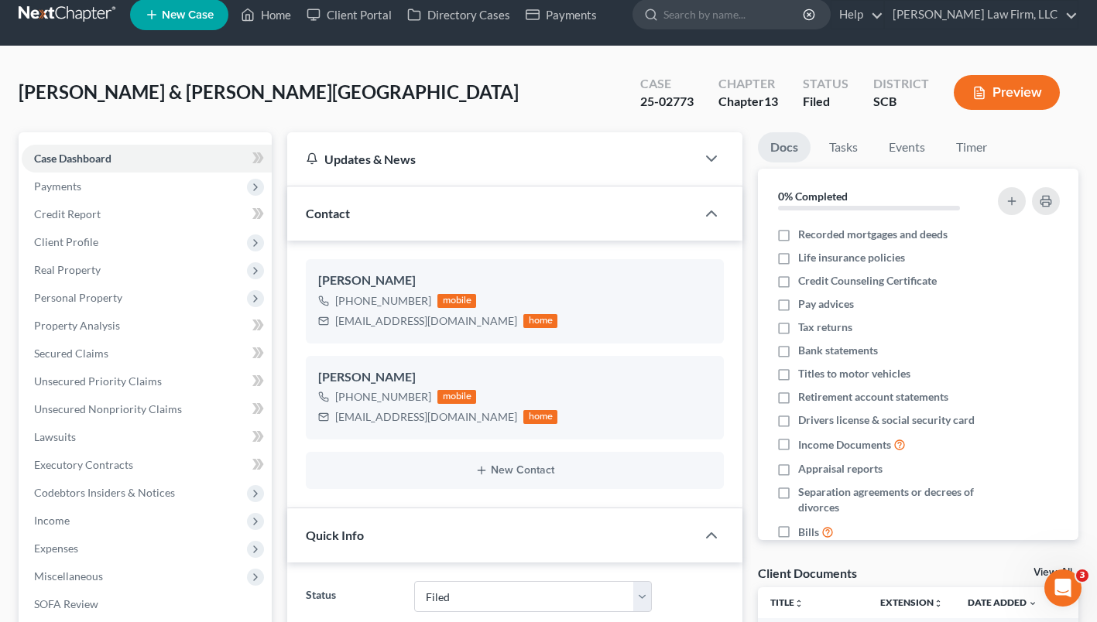
scroll to position [0, 0]
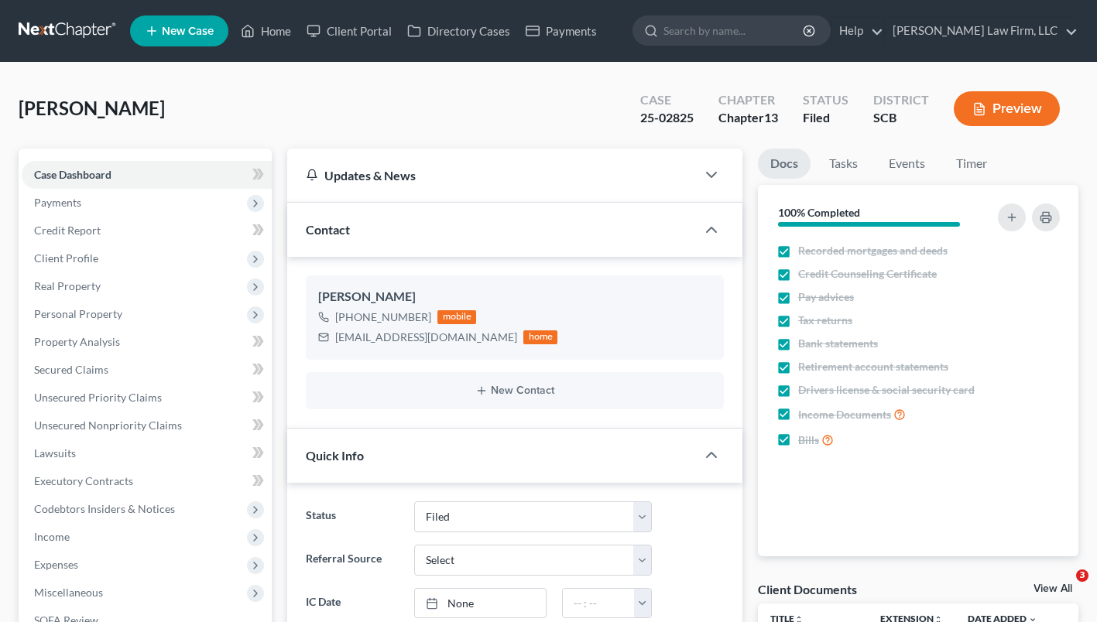
select select "2"
select select "1"
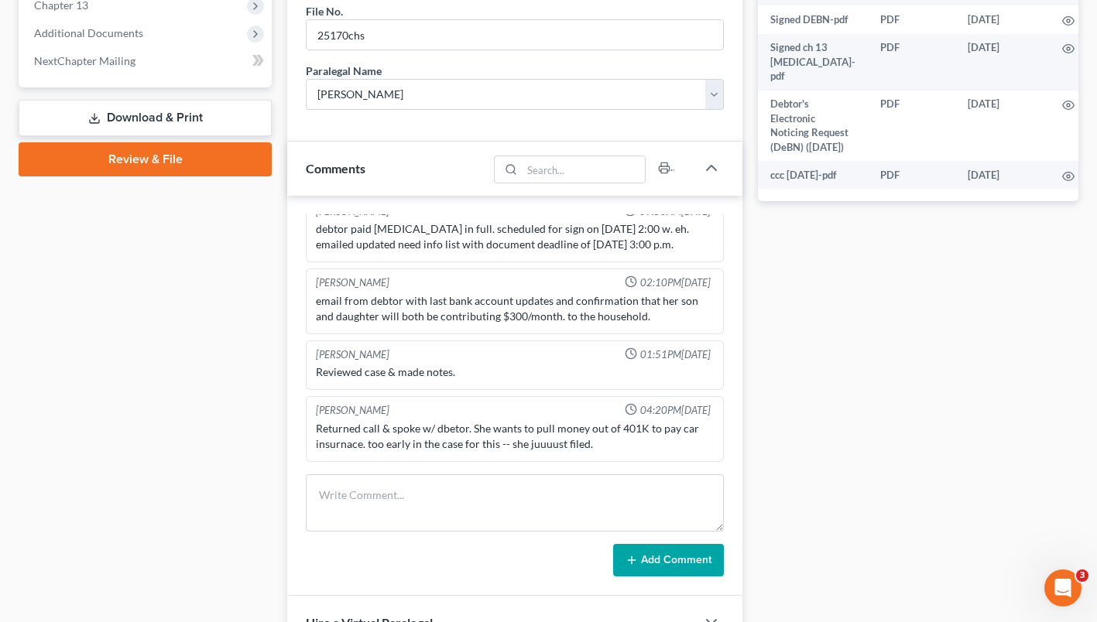
scroll to position [669, 0]
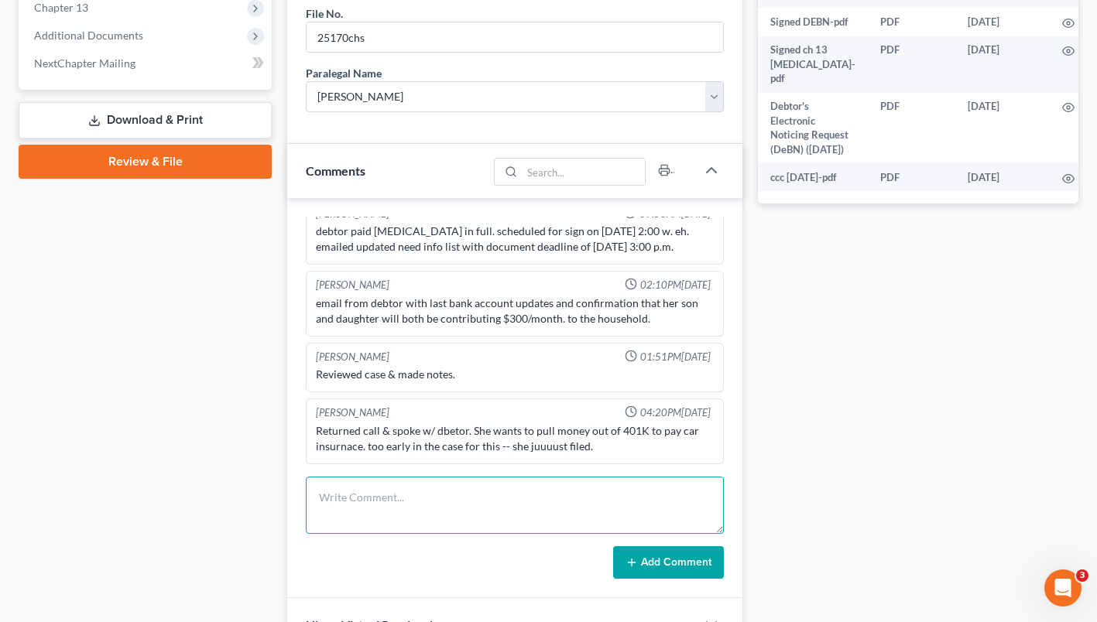
click at [535, 488] on textarea at bounding box center [515, 505] width 418 height 57
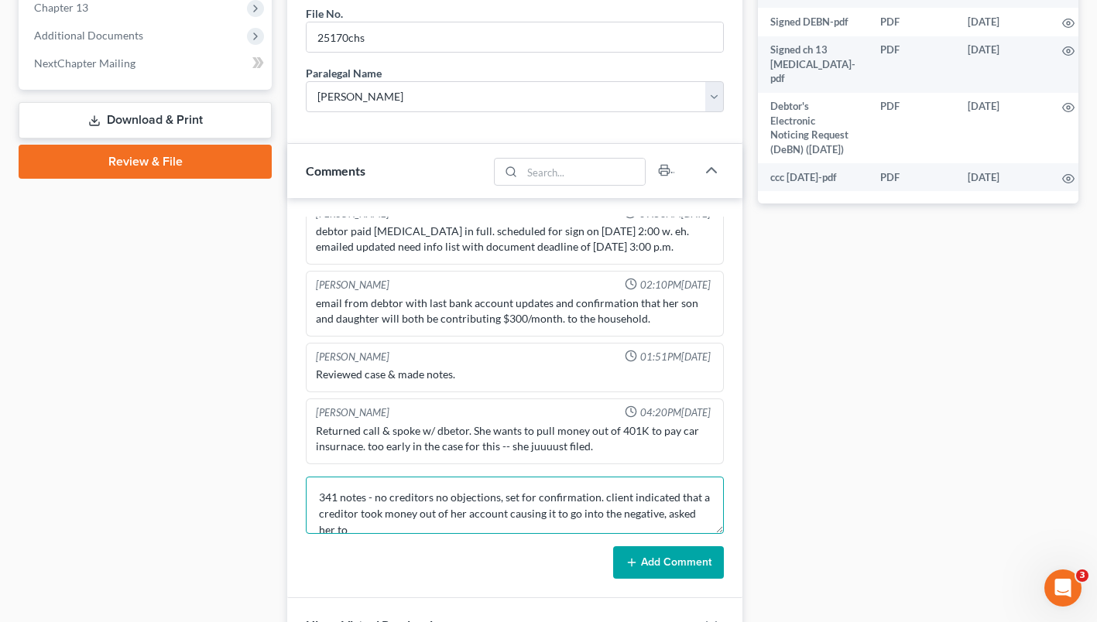
scroll to position [3, 0]
type textarea "341 notes - no creditors no objections, set for confirmation. client indicated …"
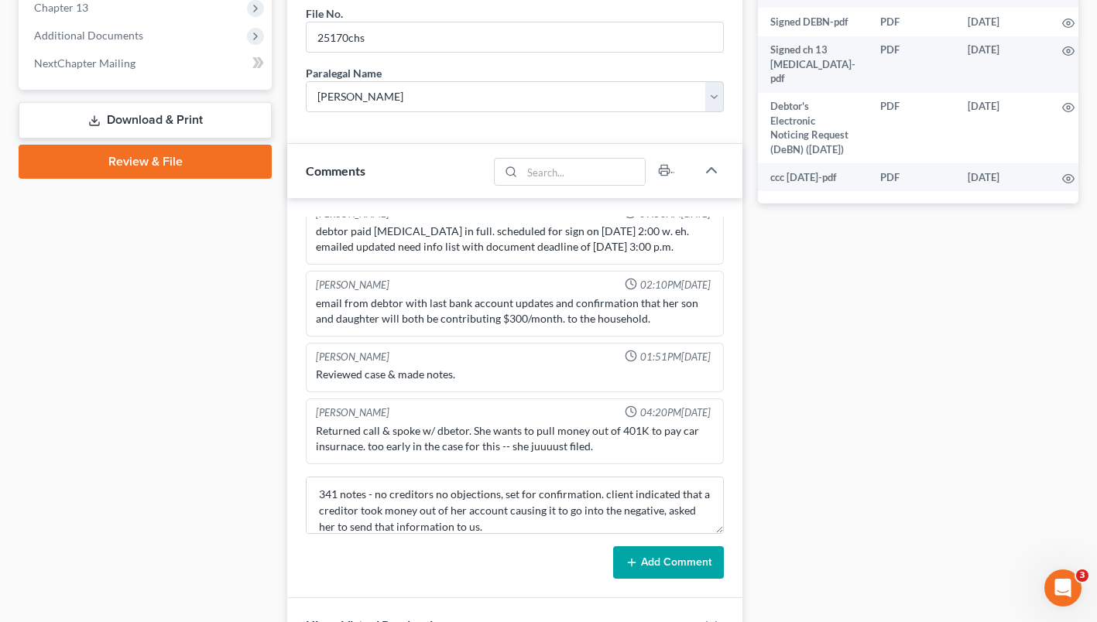
click at [695, 551] on button "Add Comment" at bounding box center [668, 562] width 111 height 33
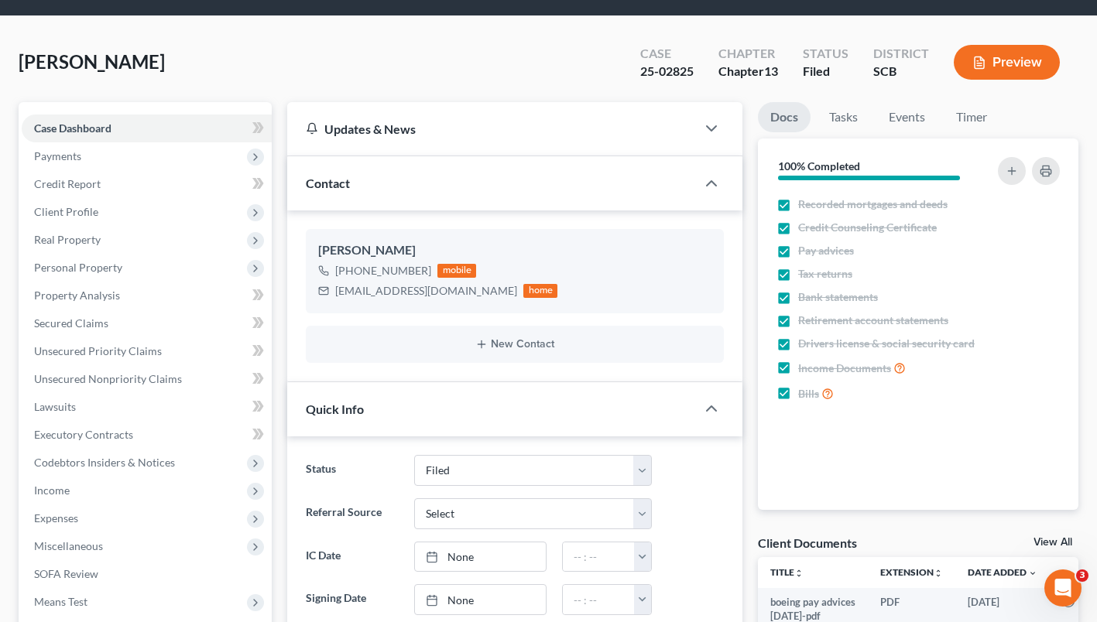
scroll to position [0, 0]
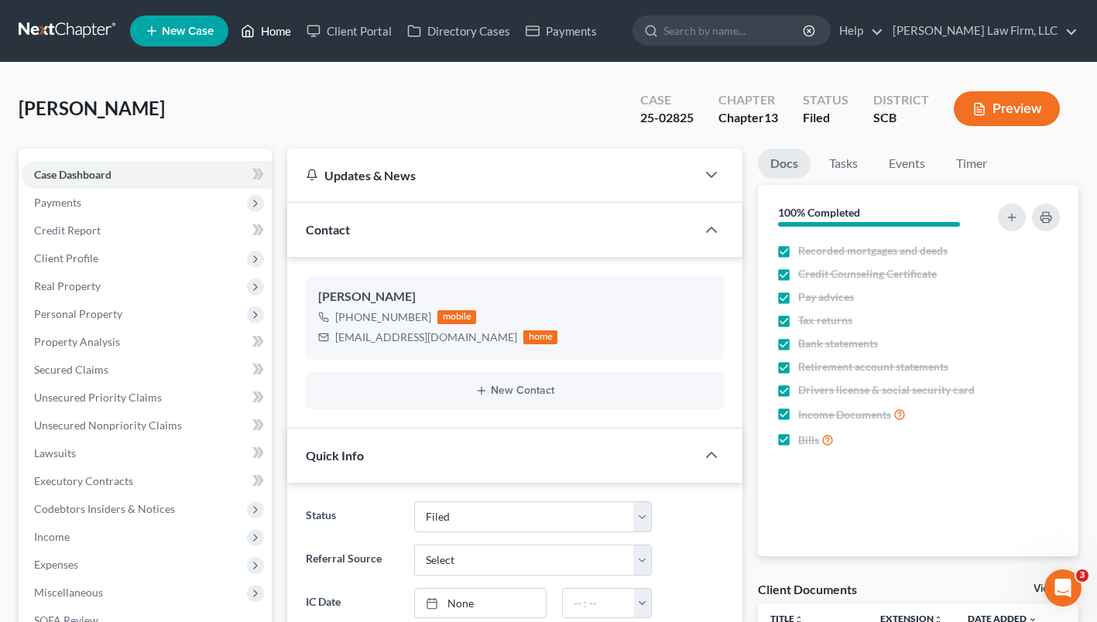
click at [282, 29] on link "Home" at bounding box center [266, 31] width 66 height 28
